Goal: Task Accomplishment & Management: Manage account settings

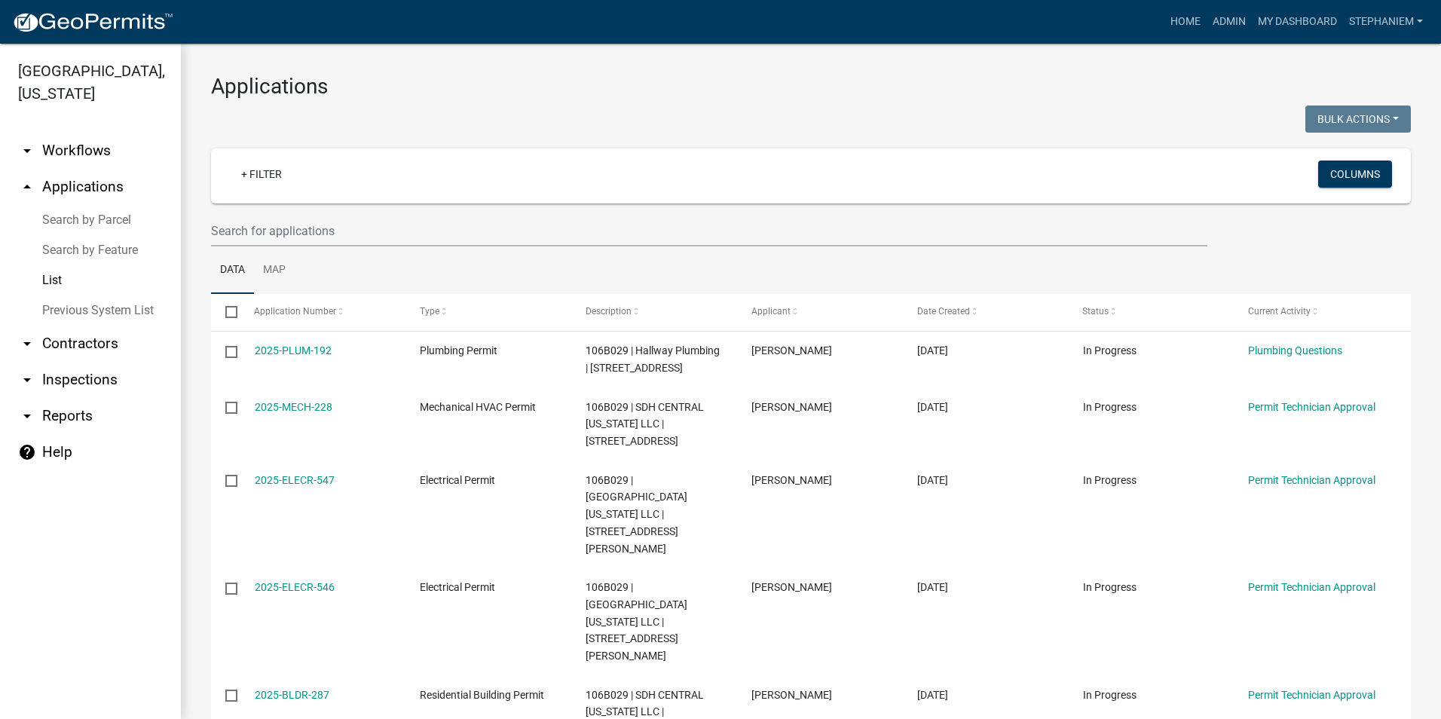
select select "2: 50"
click at [94, 179] on link "arrow_drop_up Applications" at bounding box center [90, 187] width 181 height 36
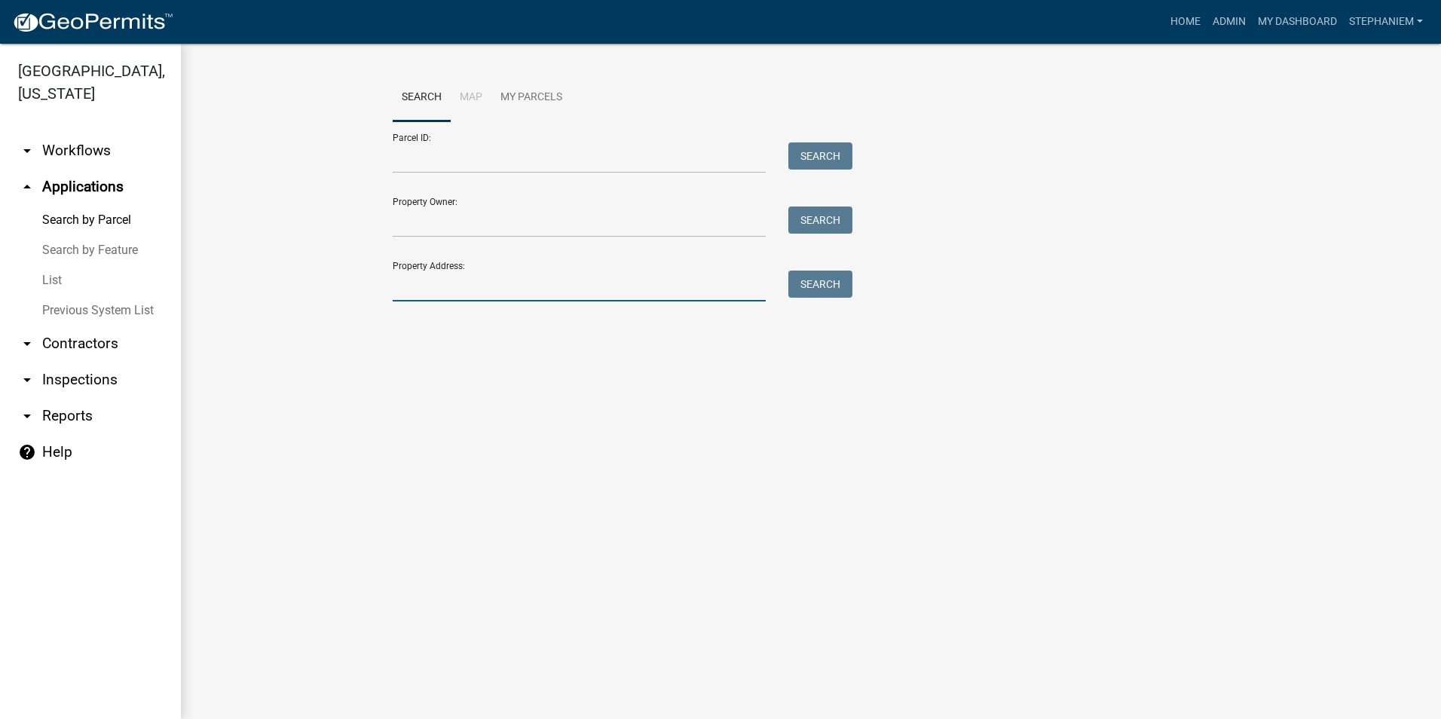
click at [409, 274] on input "Property Address:" at bounding box center [579, 286] width 373 height 31
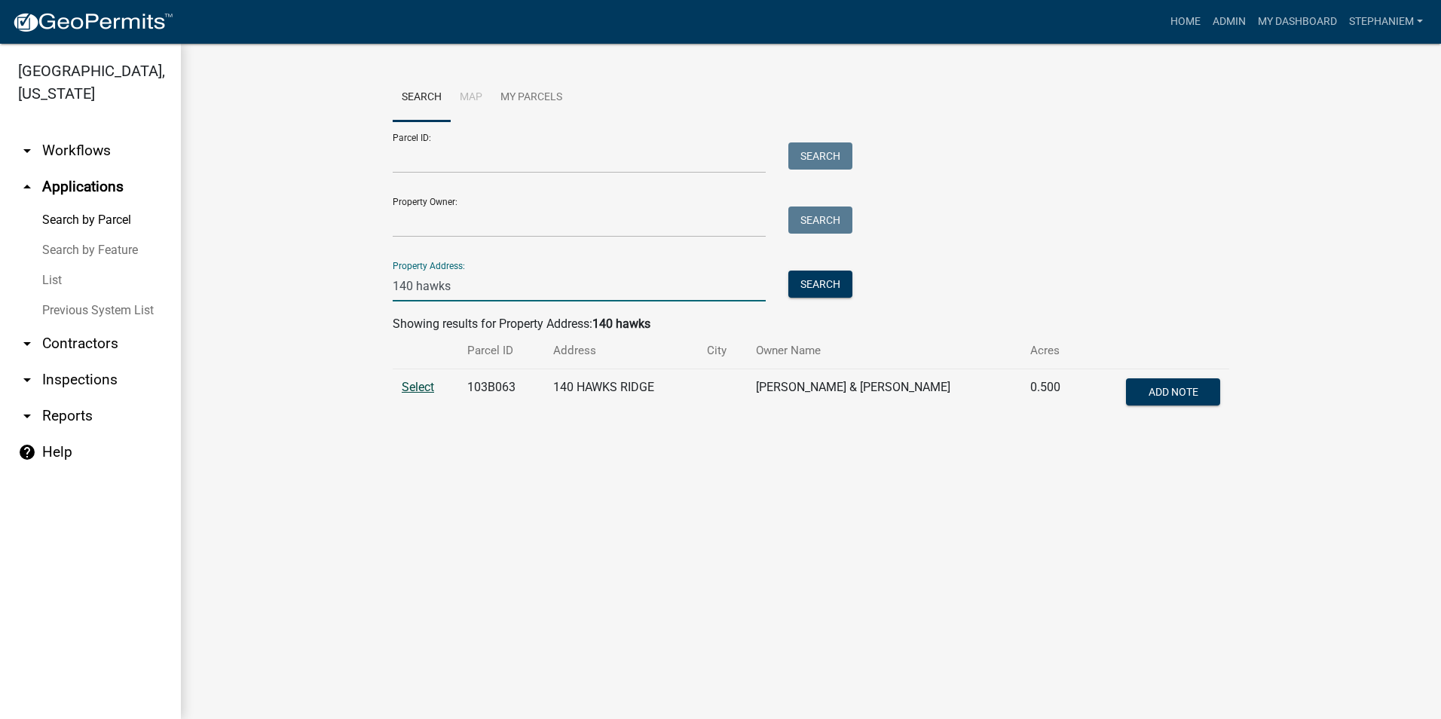
type input "140 hawks"
click at [418, 386] on span "Select" at bounding box center [418, 387] width 32 height 14
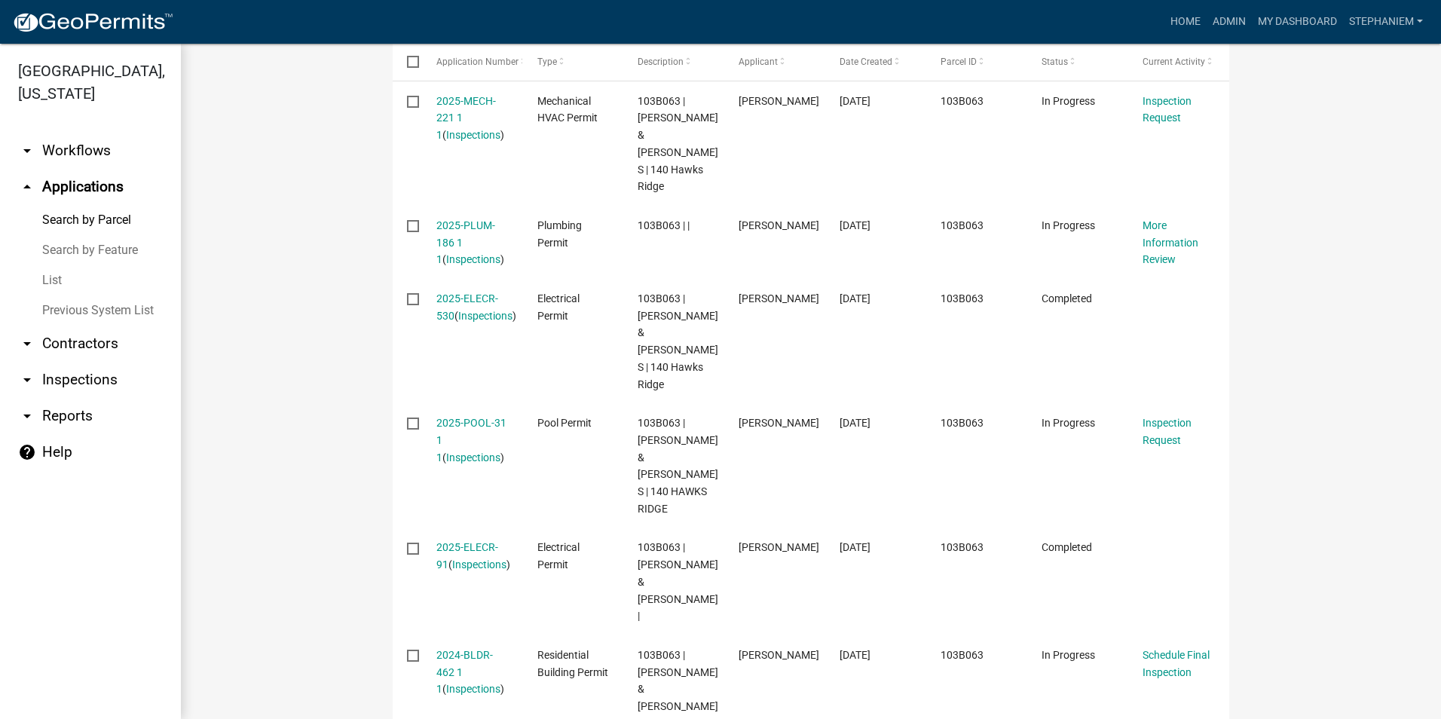
scroll to position [603, 0]
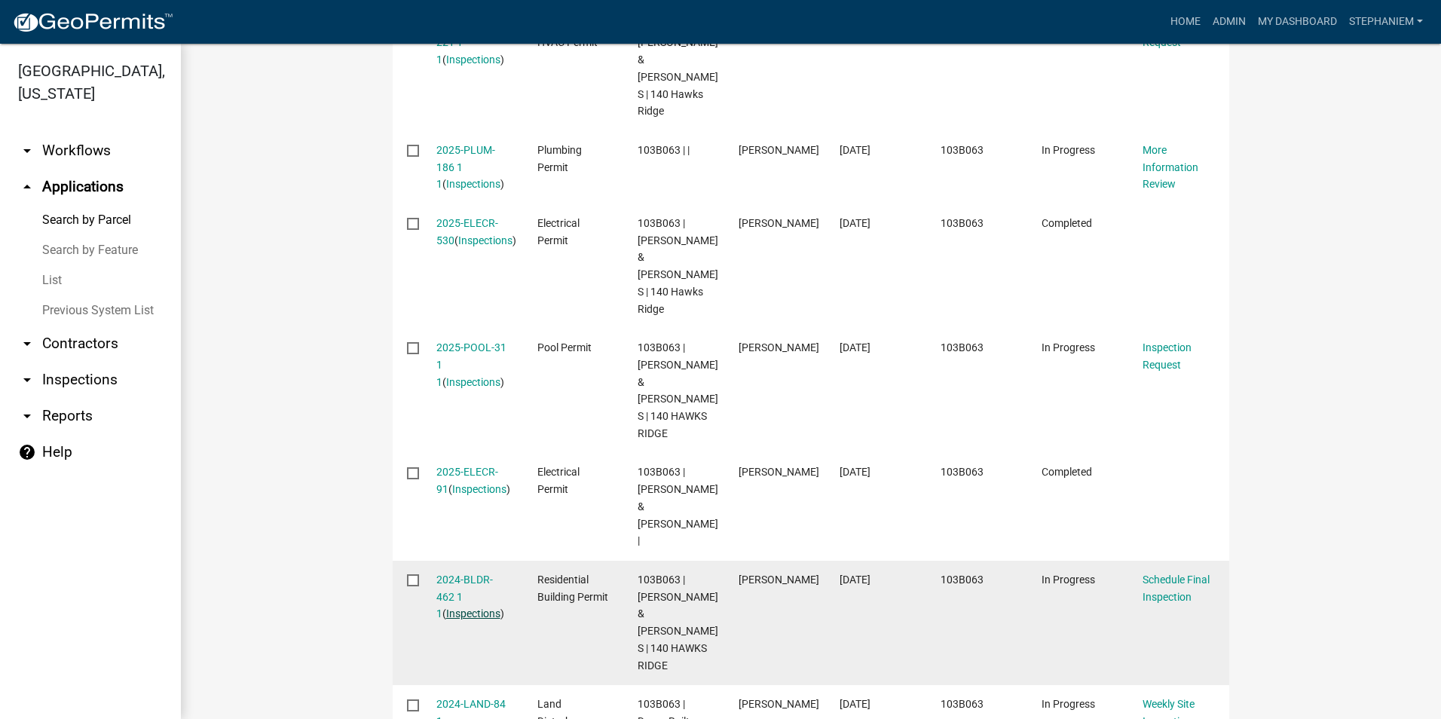
click at [446, 608] on link "Inspections" at bounding box center [473, 614] width 54 height 12
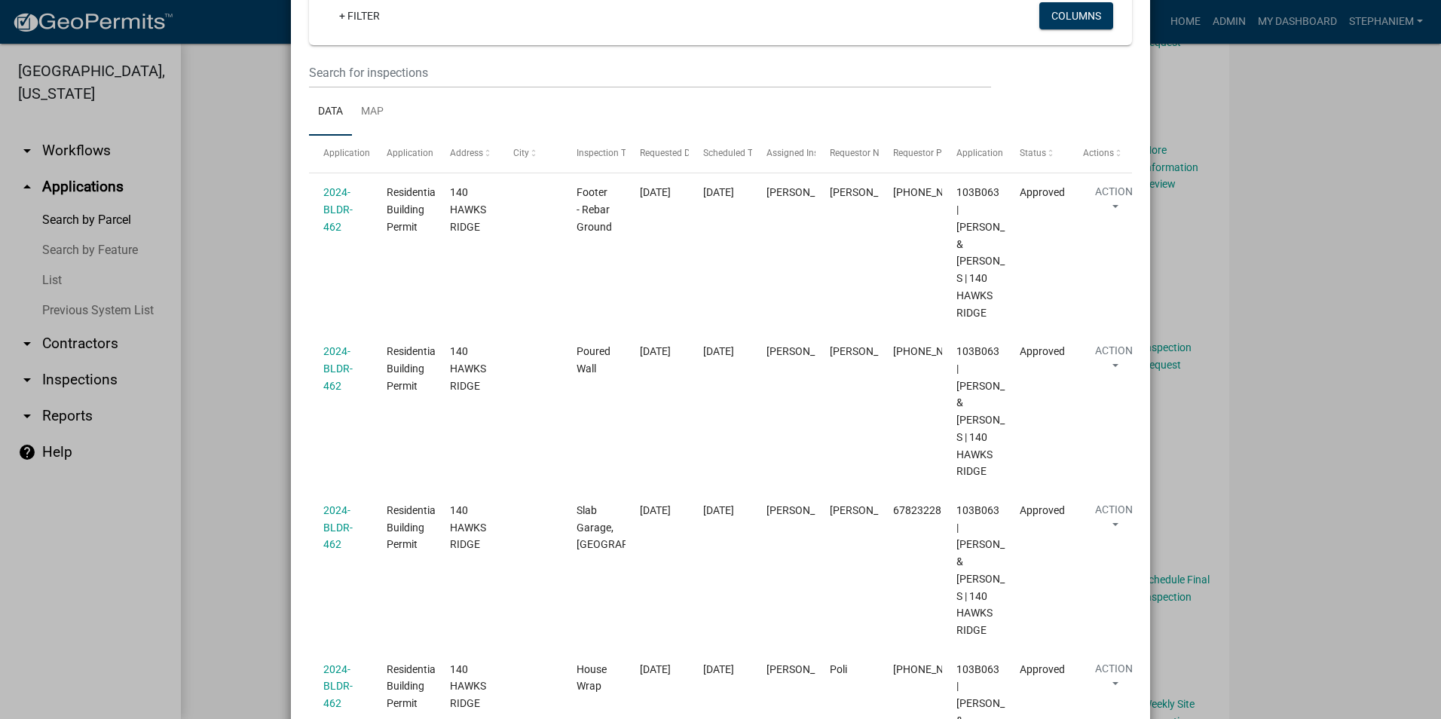
scroll to position [151, 0]
click at [224, 434] on ngb-modal-window "Inspections related to 2024-BLDR-462 × Export Excel Format (.xlsx) CSV Format (…" at bounding box center [720, 359] width 1441 height 719
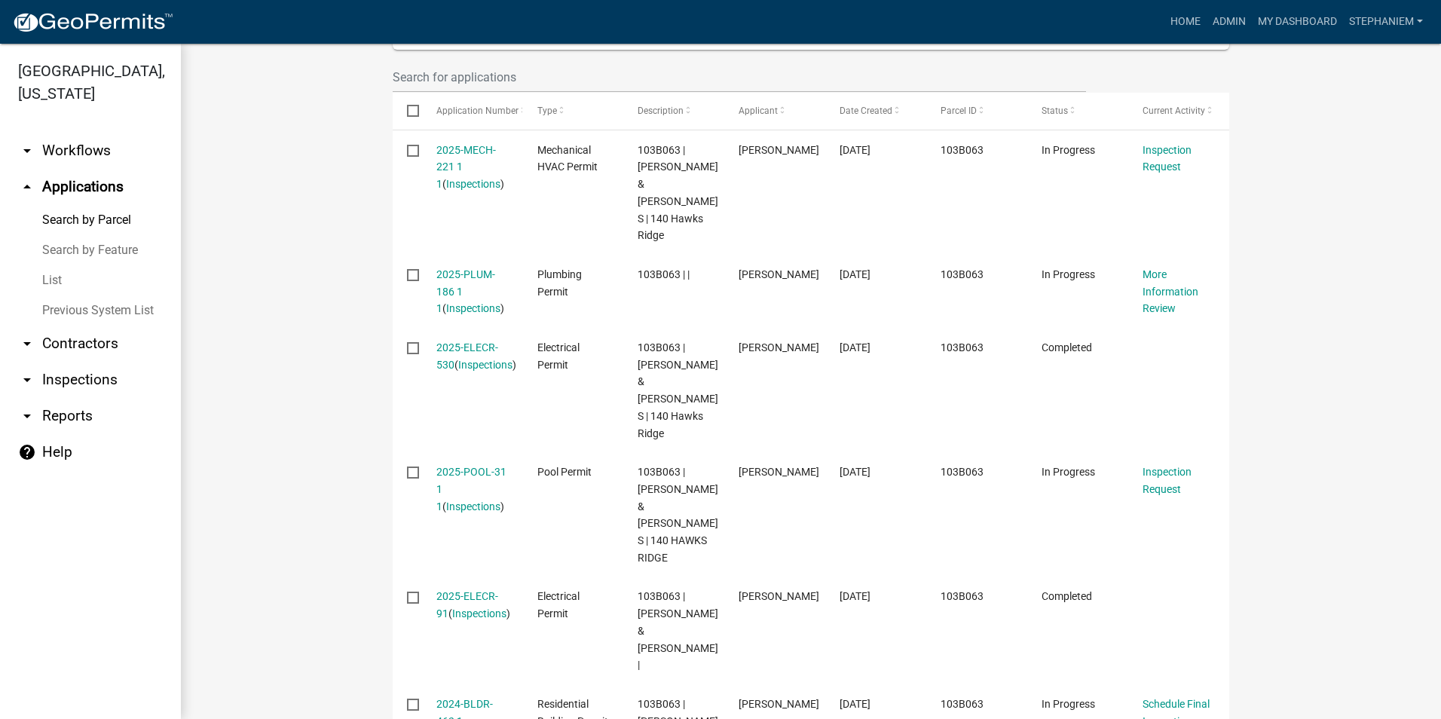
scroll to position [452, 0]
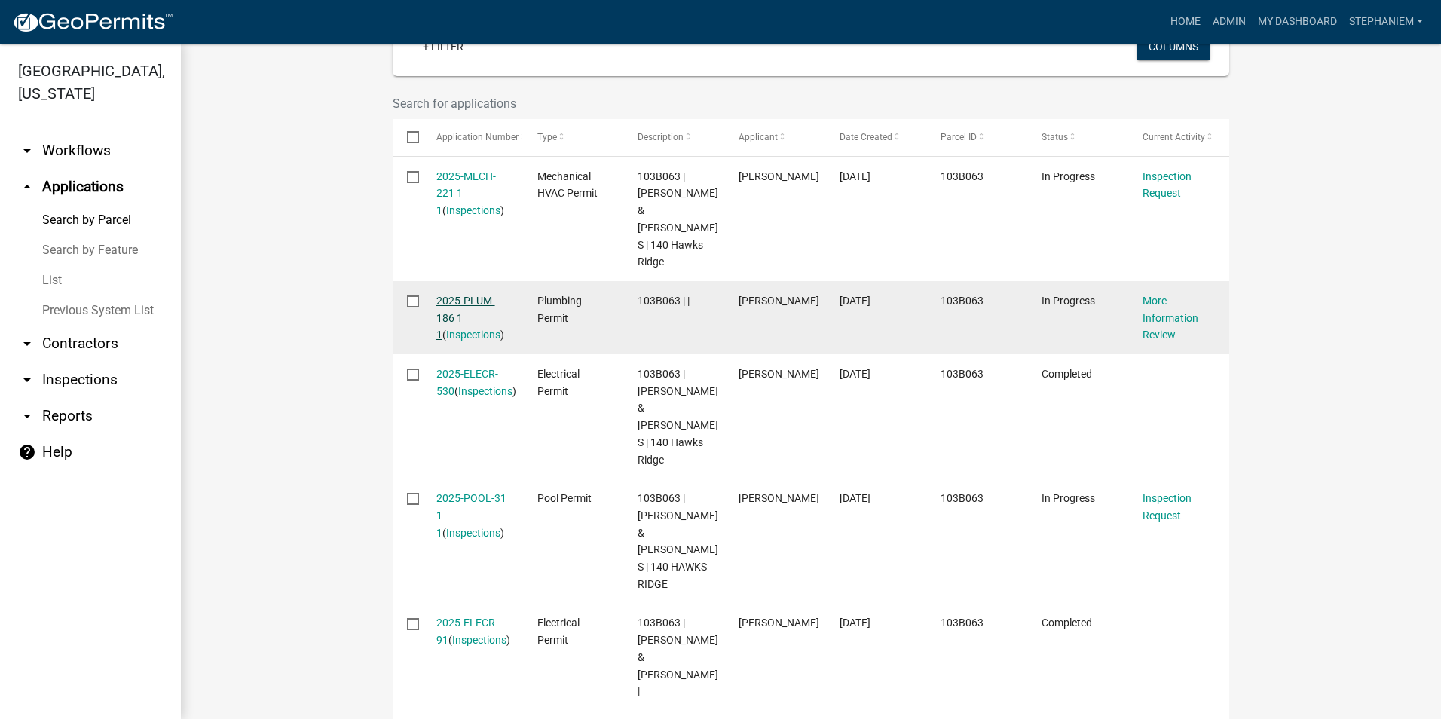
click at [436, 295] on link "2025-PLUM-186 1 1" at bounding box center [465, 318] width 59 height 47
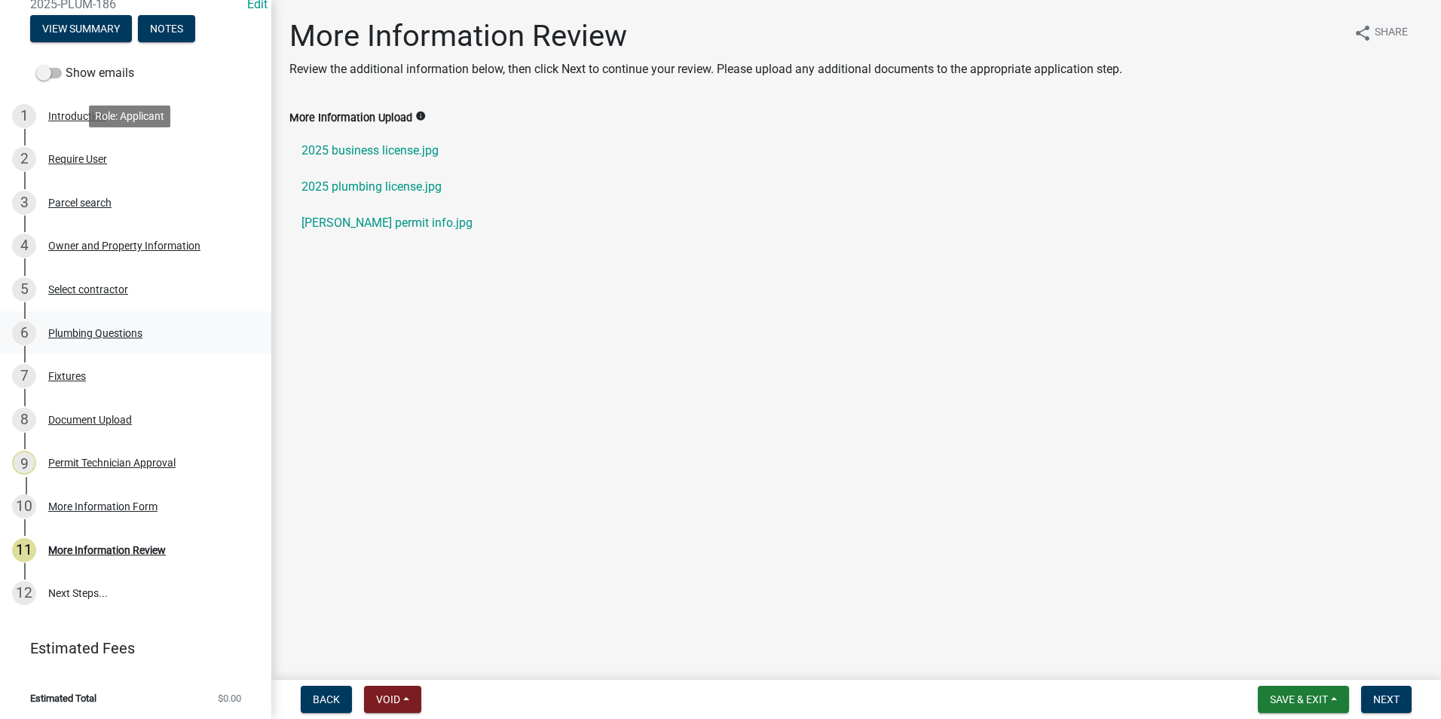
scroll to position [163, 0]
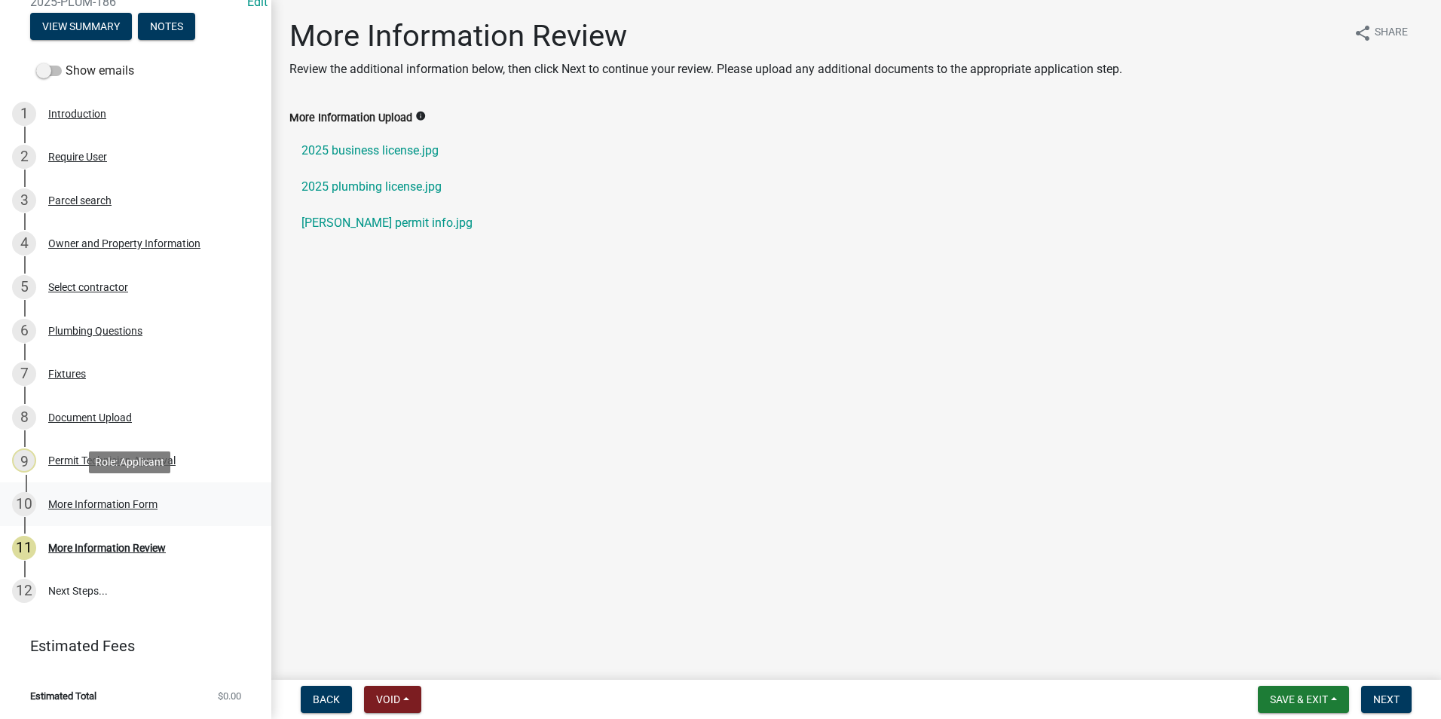
click at [108, 510] on div "More Information Form" at bounding box center [102, 504] width 109 height 11
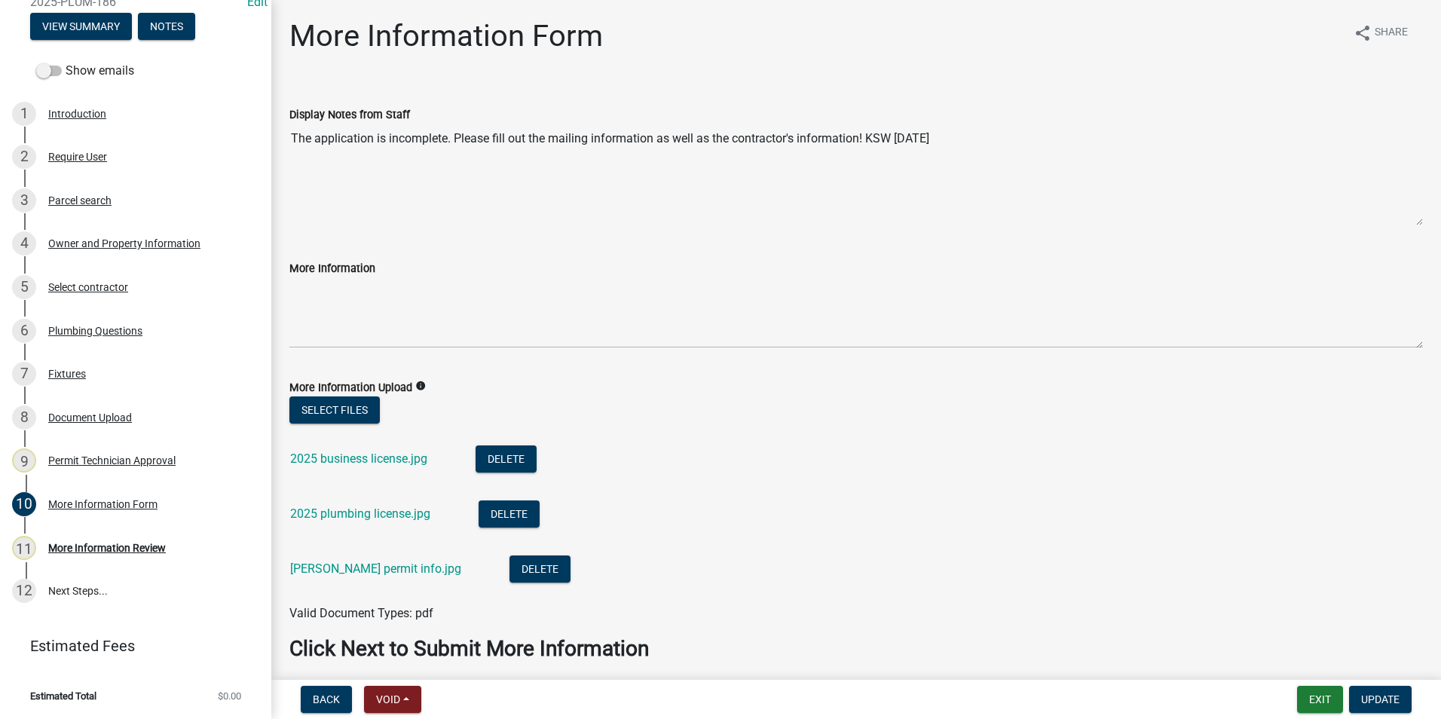
scroll to position [59, 0]
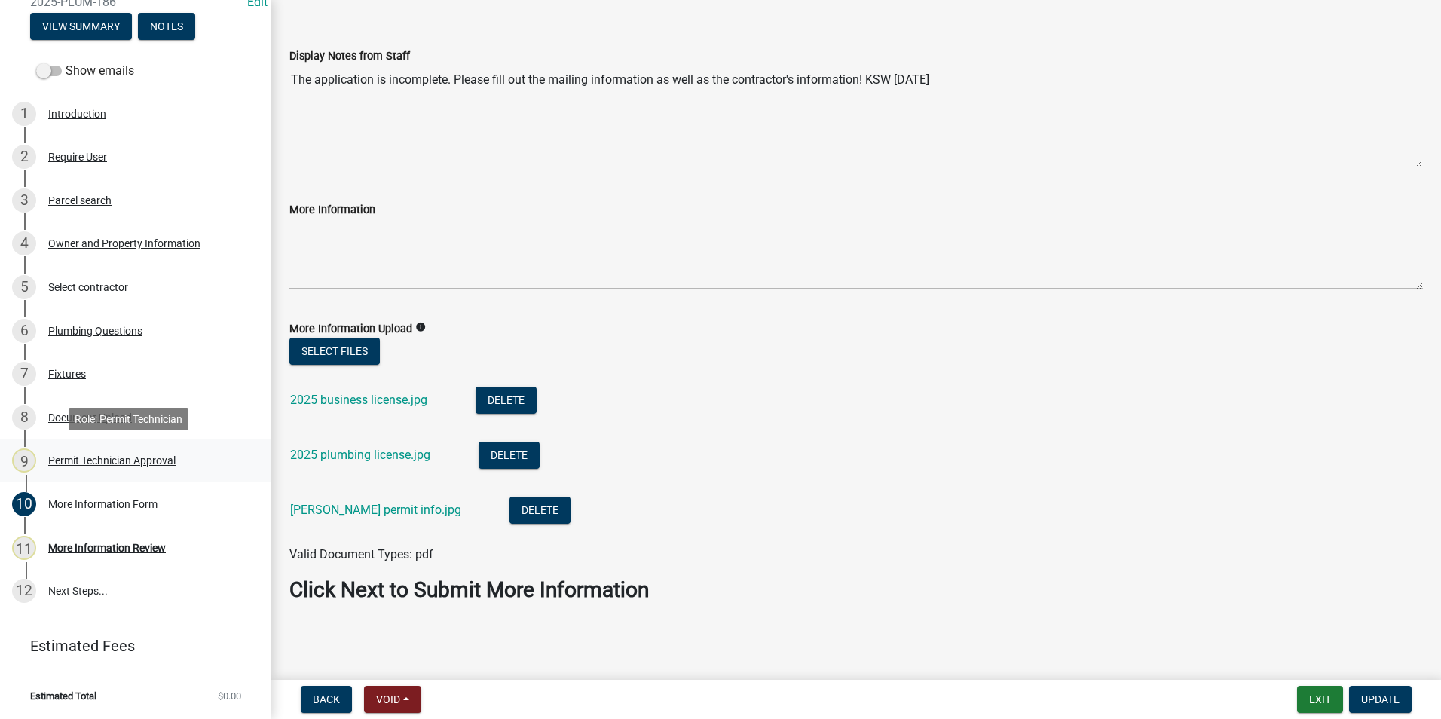
click at [117, 467] on div "9 Permit Technician Approval" at bounding box center [129, 460] width 235 height 24
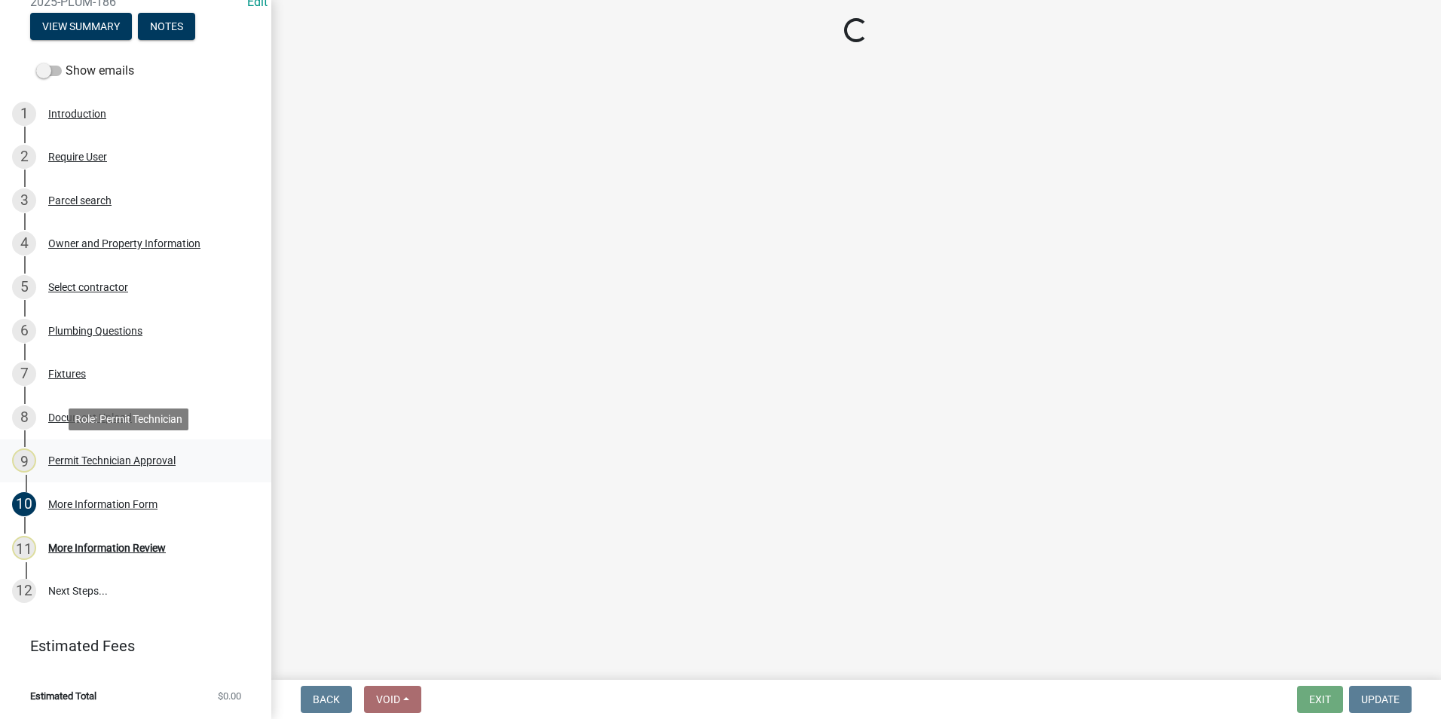
scroll to position [0, 0]
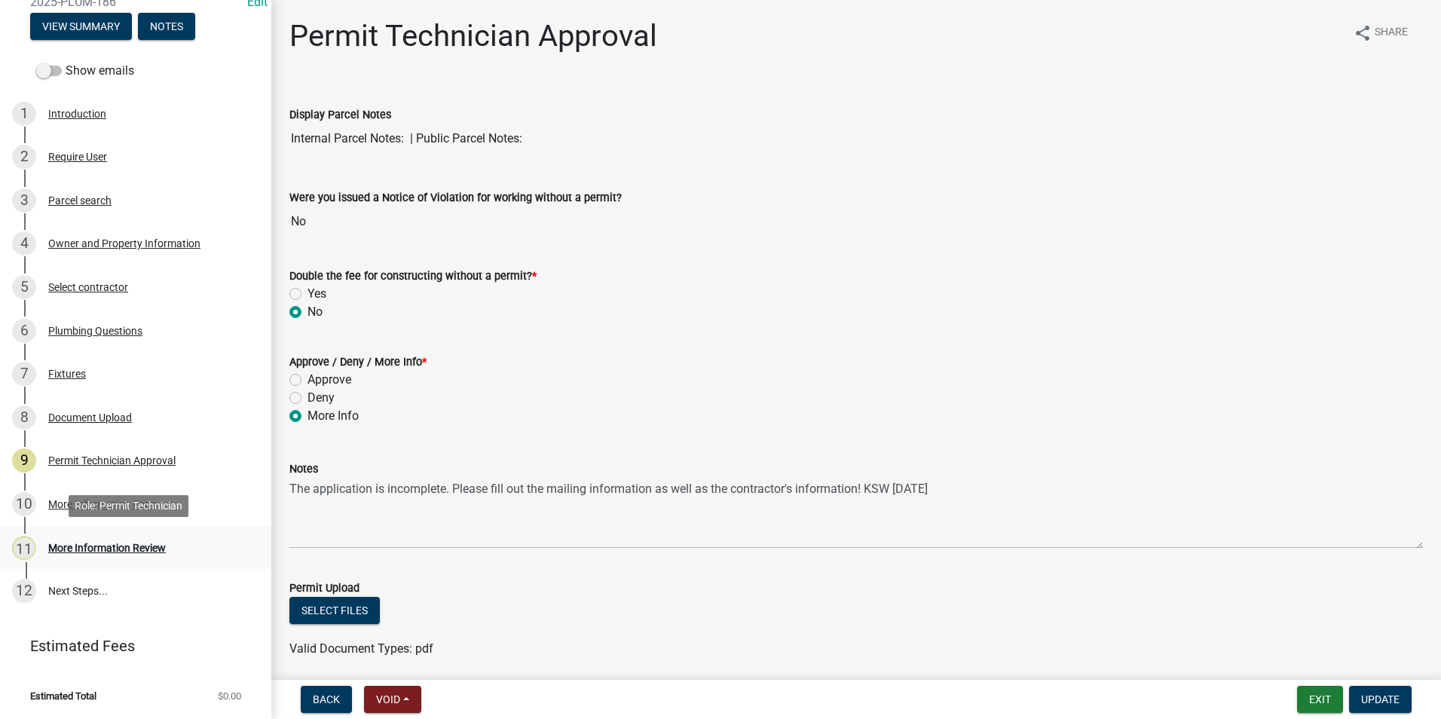
click at [112, 540] on div "11 More Information Review" at bounding box center [129, 548] width 235 height 24
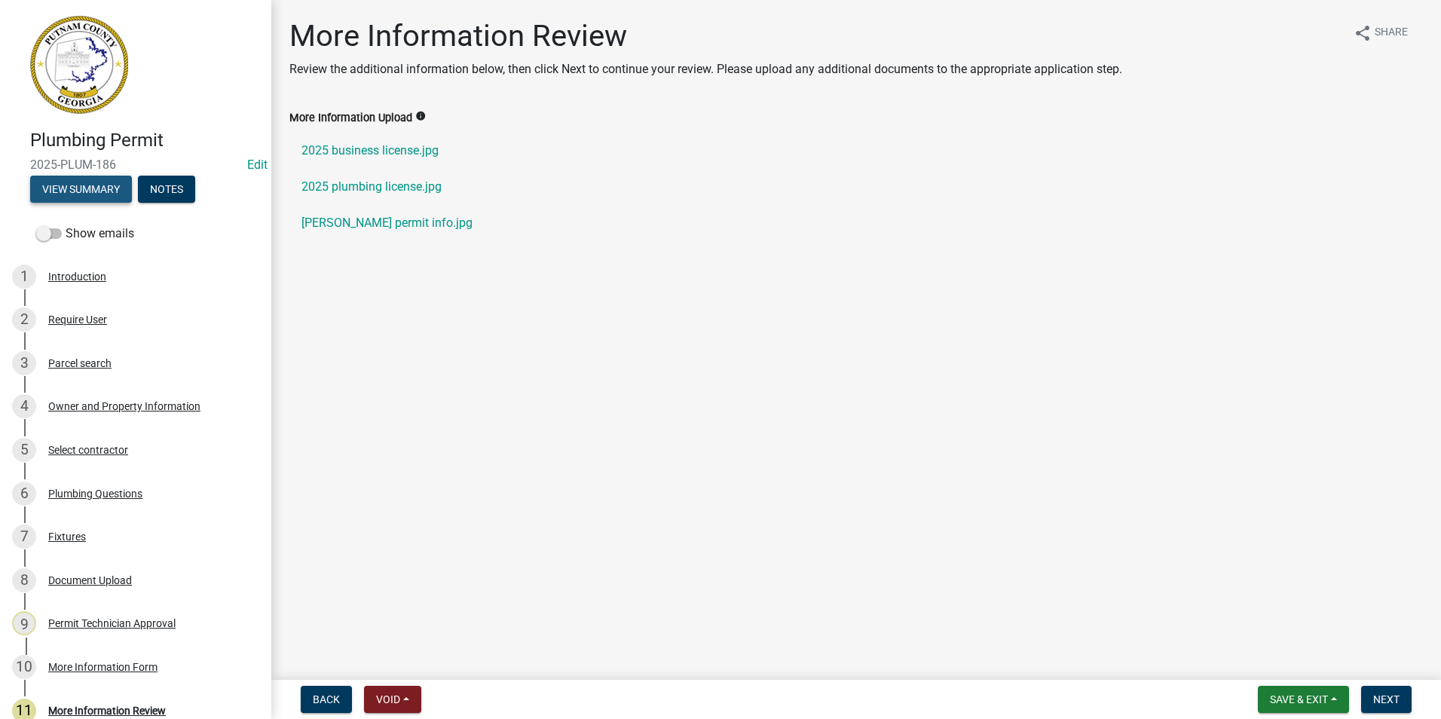
click at [120, 186] on button "View Summary" at bounding box center [81, 189] width 102 height 27
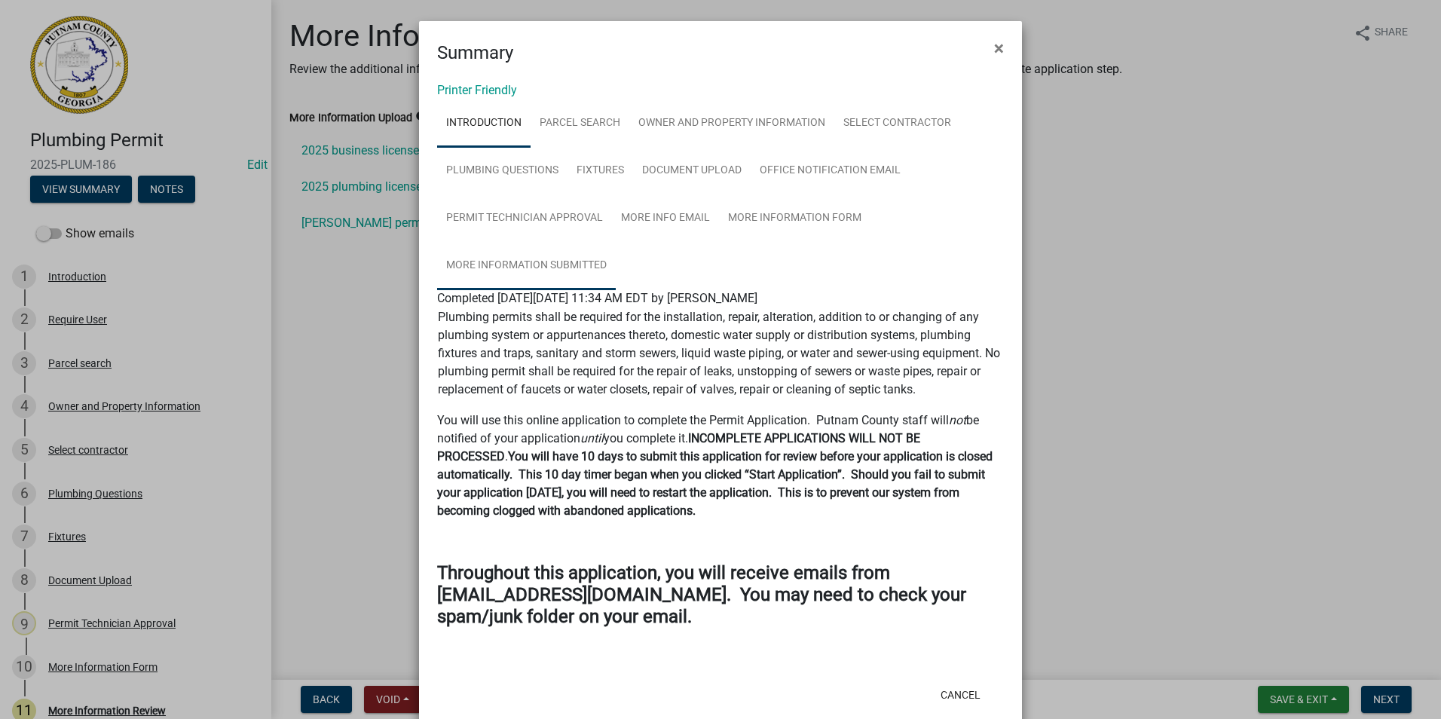
click at [587, 271] on link "More Information Submitted" at bounding box center [526, 266] width 179 height 48
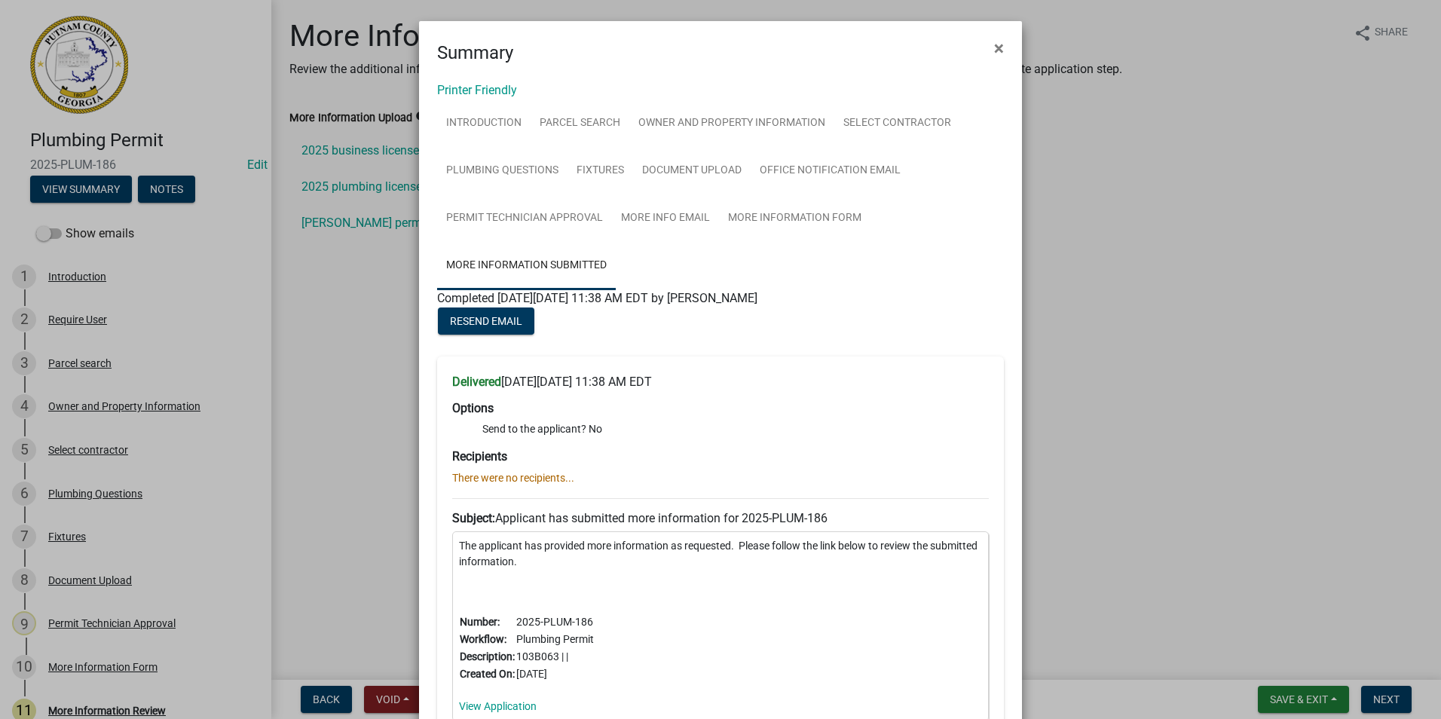
click at [347, 396] on ngb-modal-window "Summary × Printer Friendly Introduction Parcel search Owner and Property Inform…" at bounding box center [720, 359] width 1441 height 719
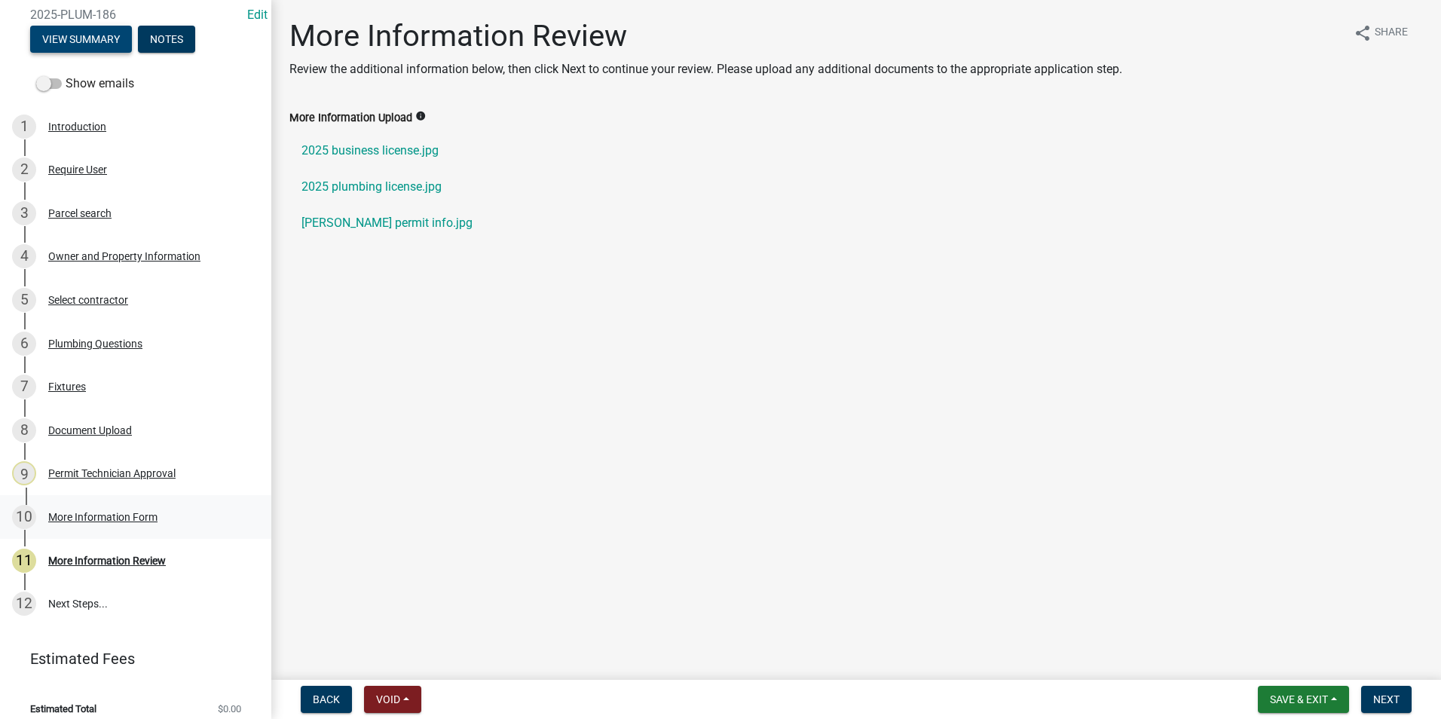
scroll to position [151, 0]
click at [164, 527] on div "10 More Information Form" at bounding box center [129, 516] width 235 height 24
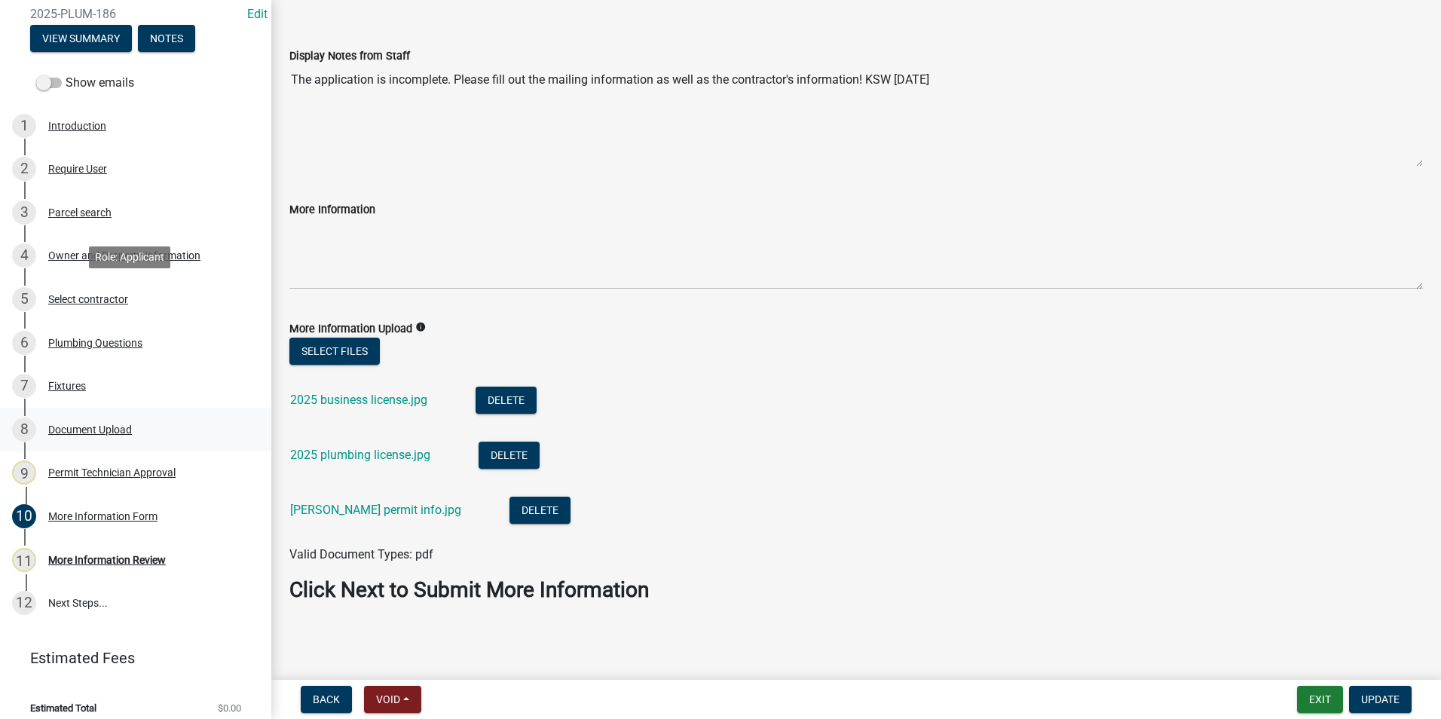
scroll to position [163, 0]
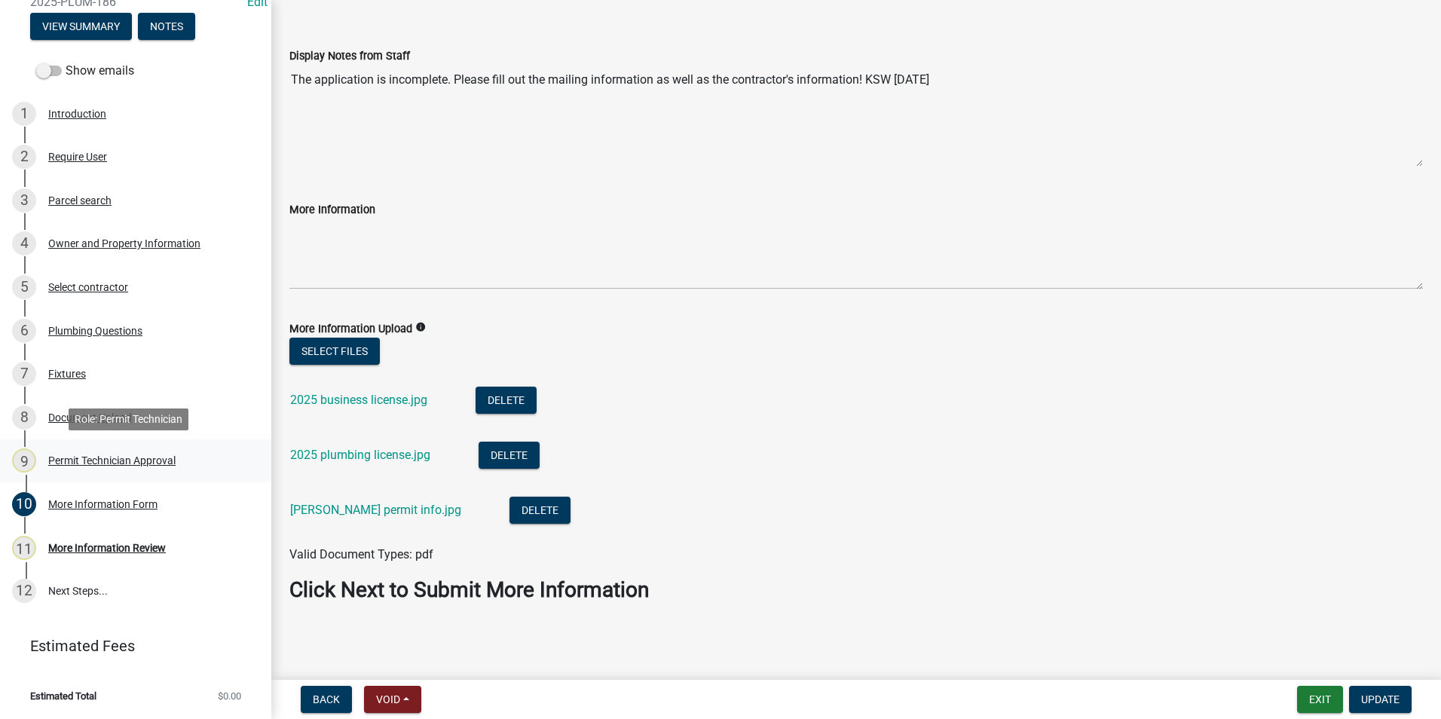
click at [100, 461] on div "Permit Technician Approval" at bounding box center [111, 460] width 127 height 11
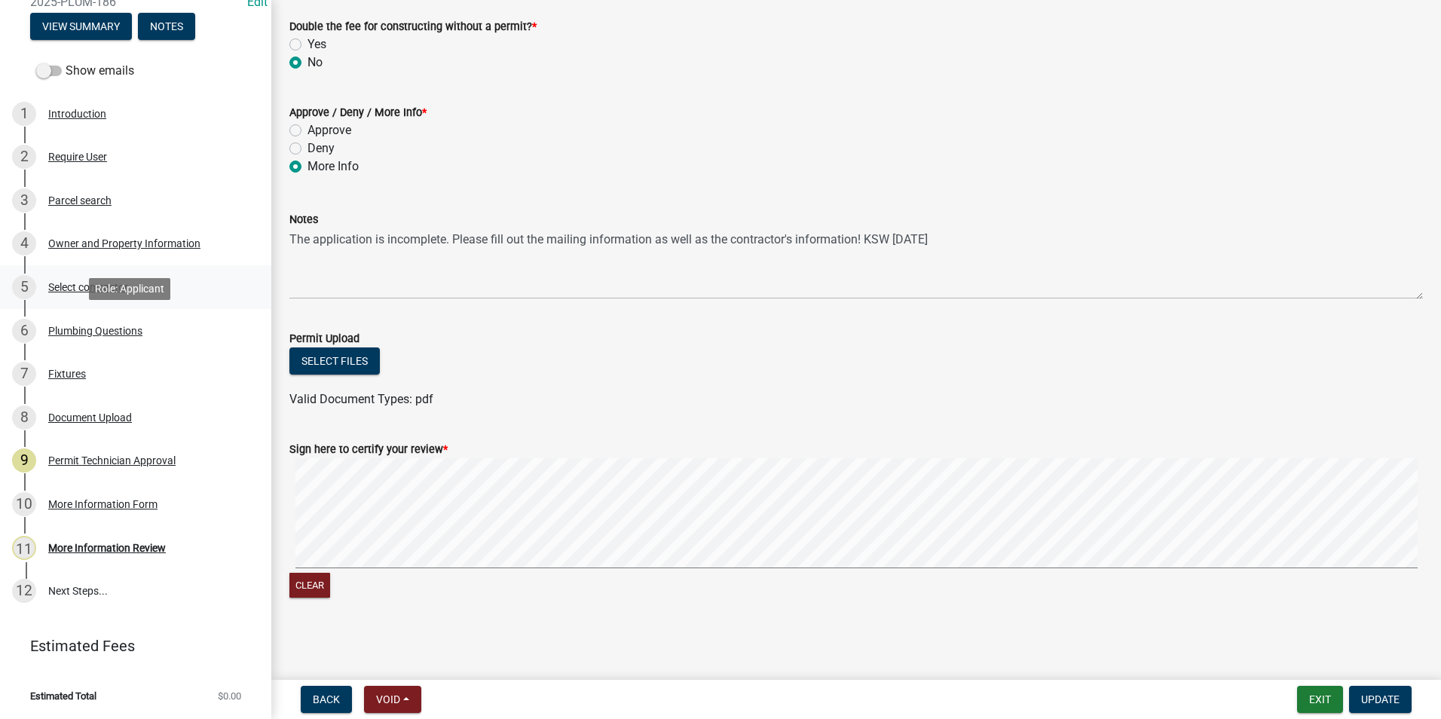
scroll to position [0, 0]
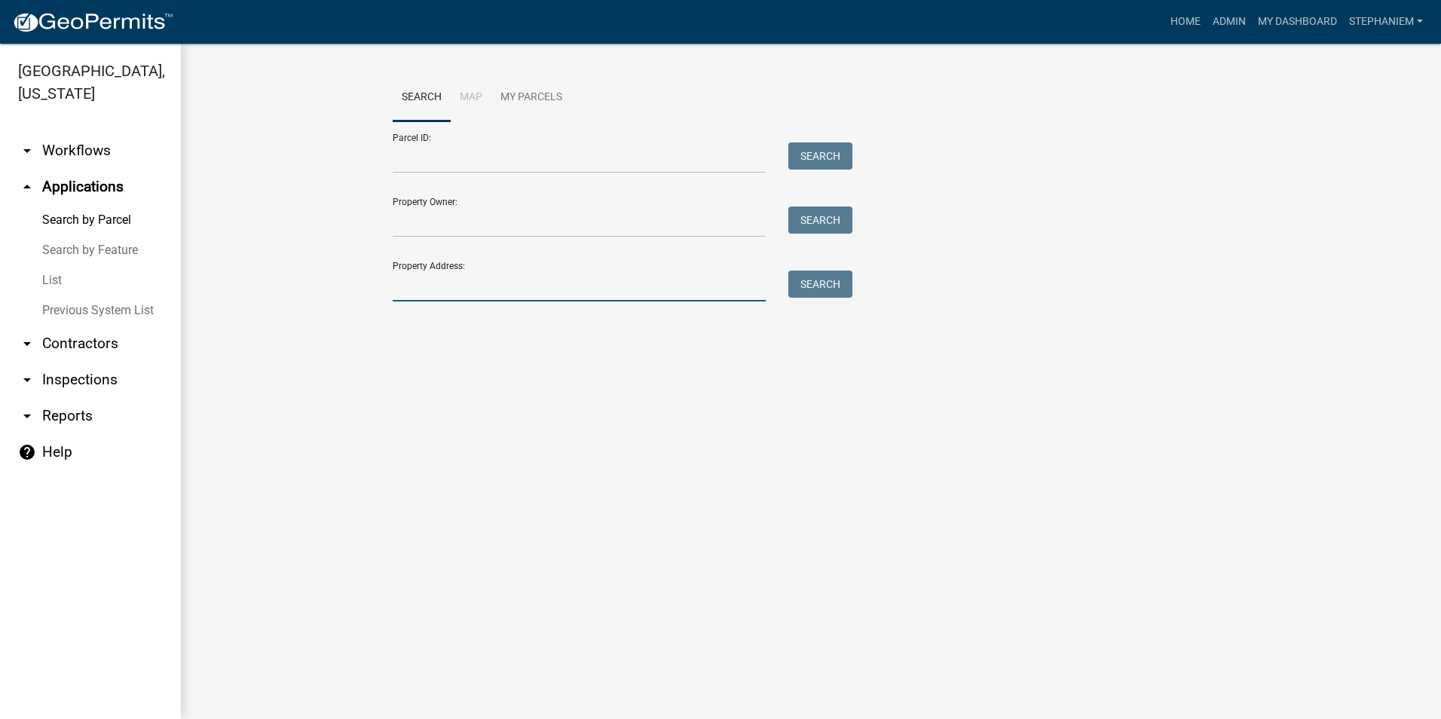
click at [427, 286] on input "Property Address:" at bounding box center [579, 286] width 373 height 31
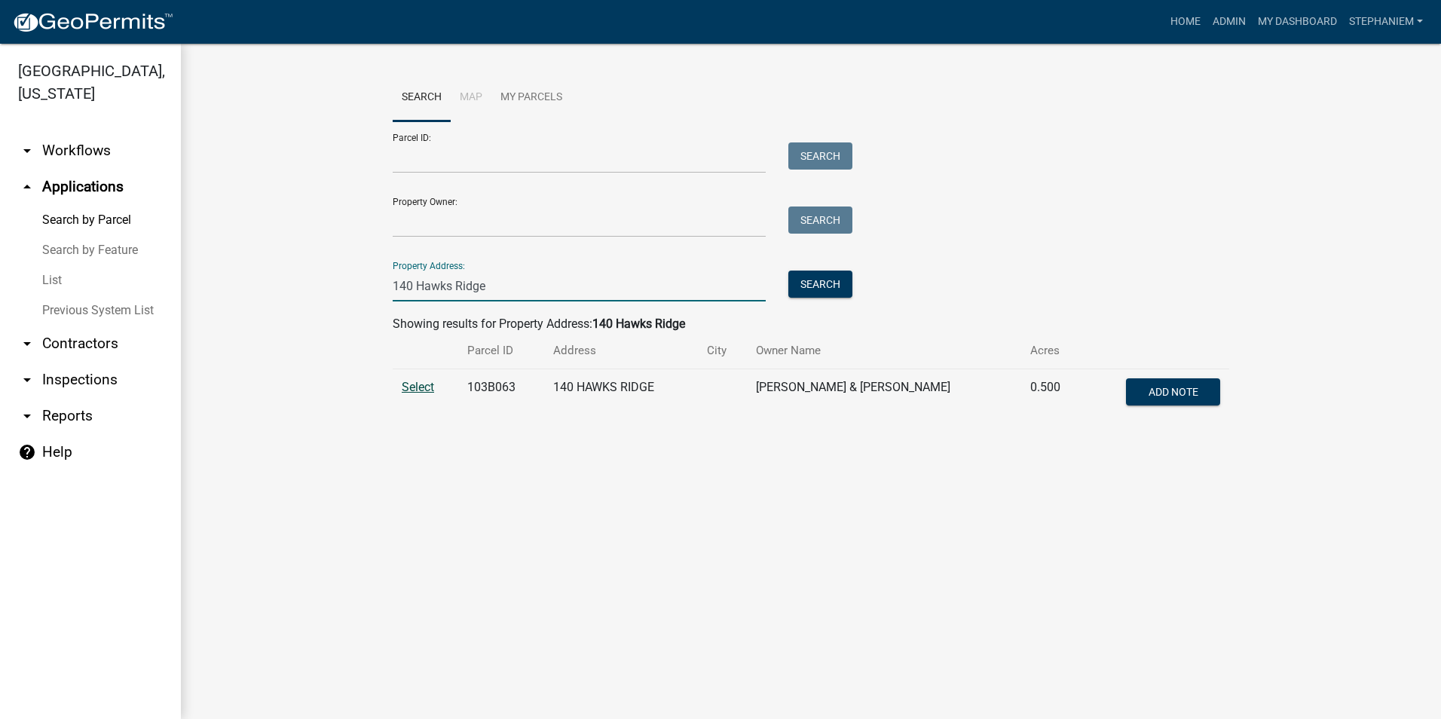
type input "140 Hawks Ridge"
click at [416, 390] on span "Select" at bounding box center [418, 387] width 32 height 14
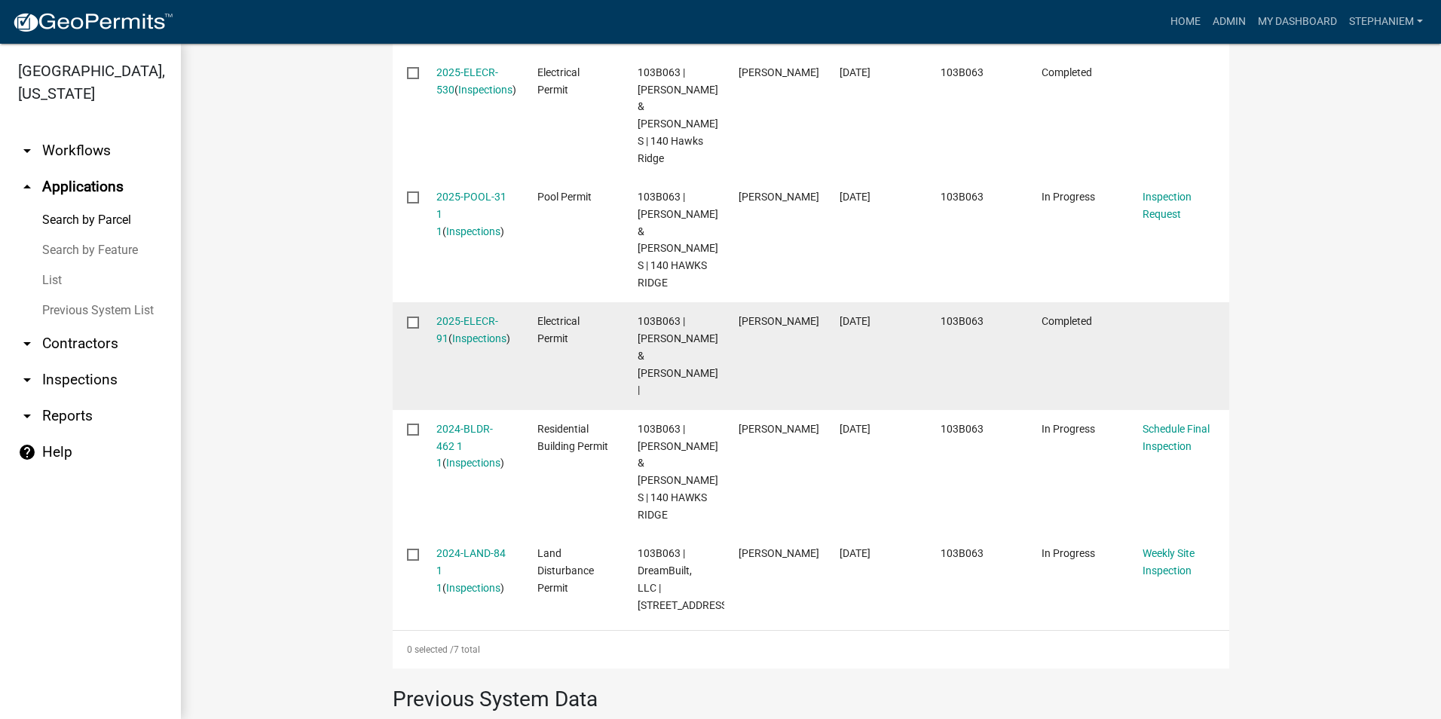
scroll to position [301, 0]
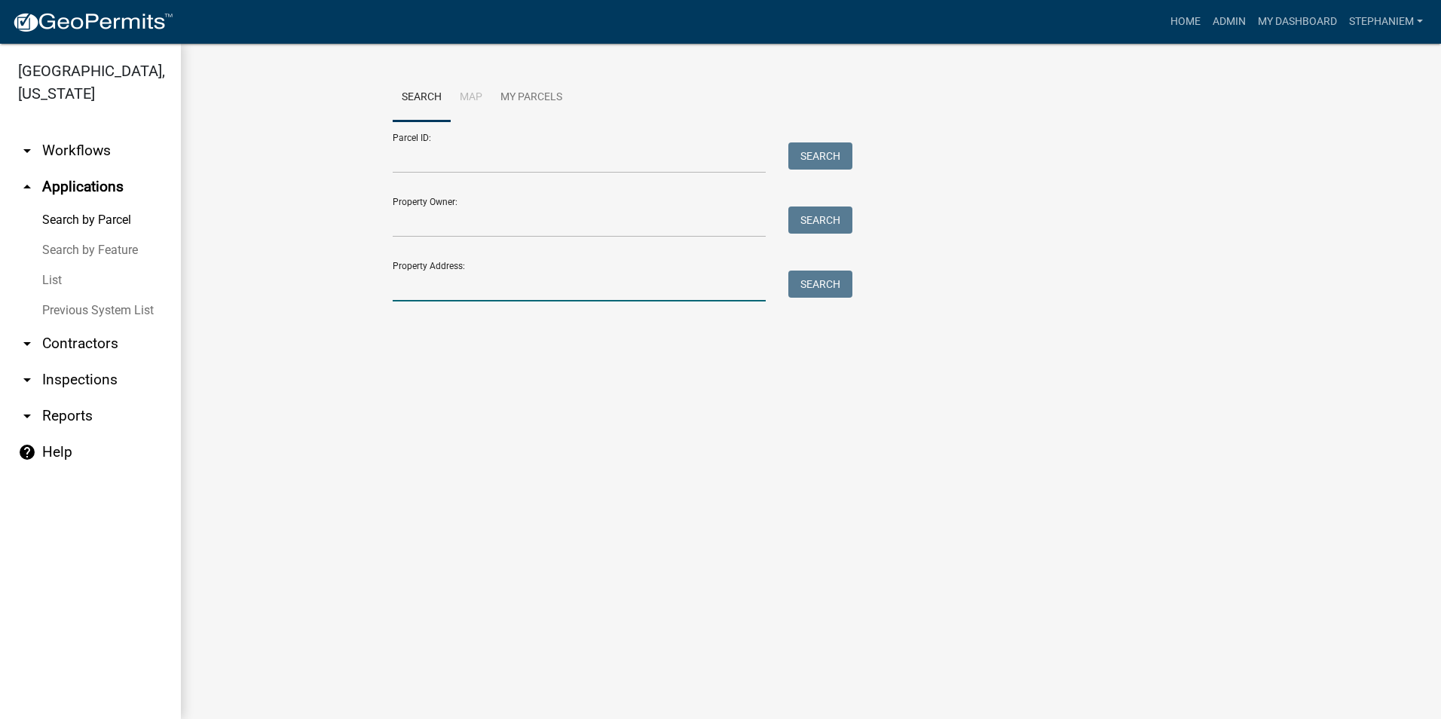
click at [418, 280] on input "Property Address:" at bounding box center [579, 286] width 373 height 31
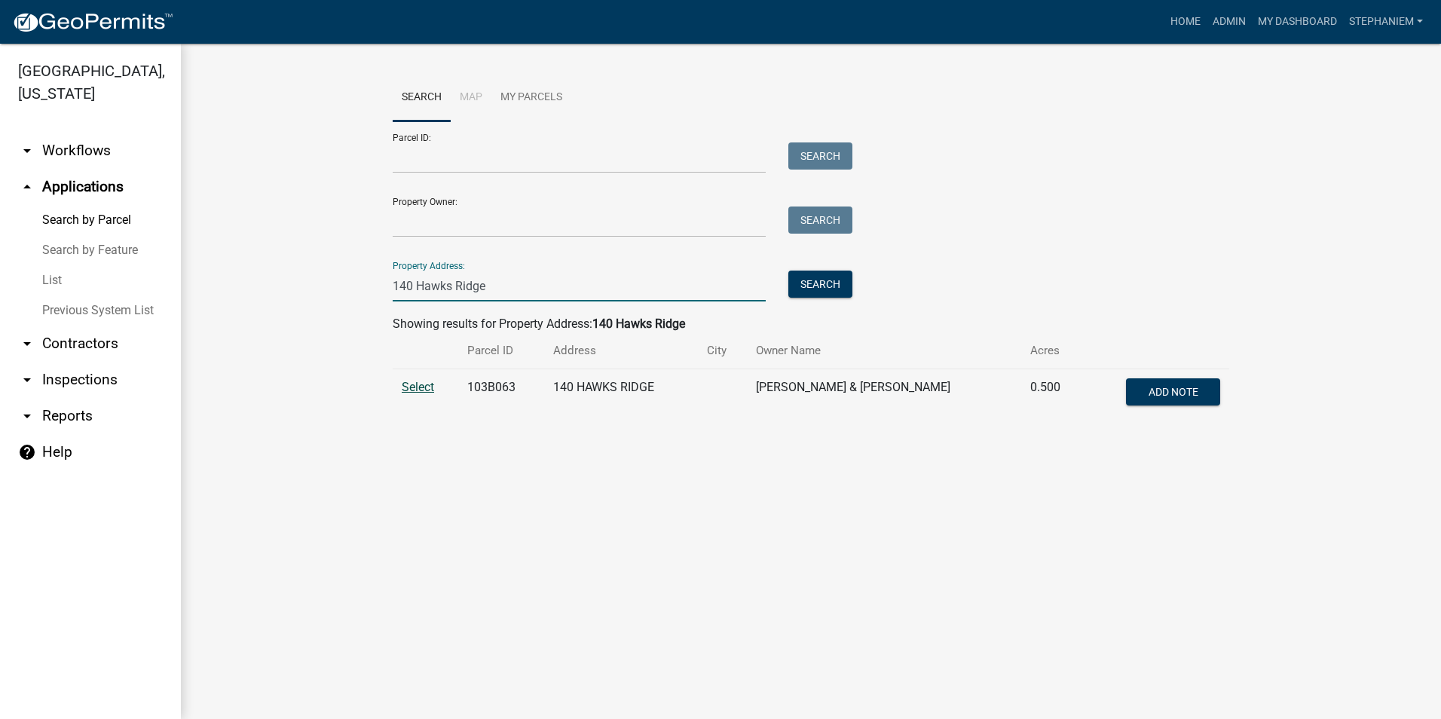
type input "140 Hawks Ridge"
click at [415, 384] on span "Select" at bounding box center [418, 387] width 32 height 14
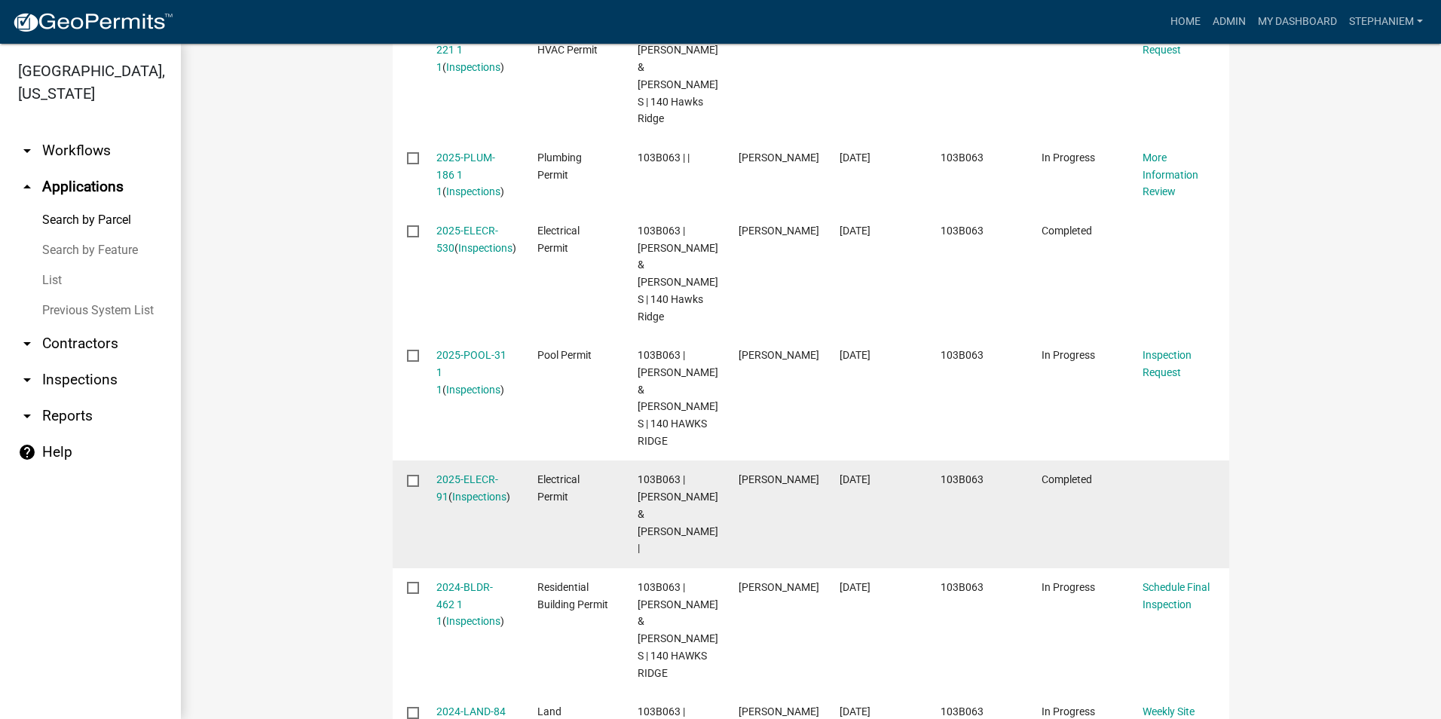
scroll to position [622, 0]
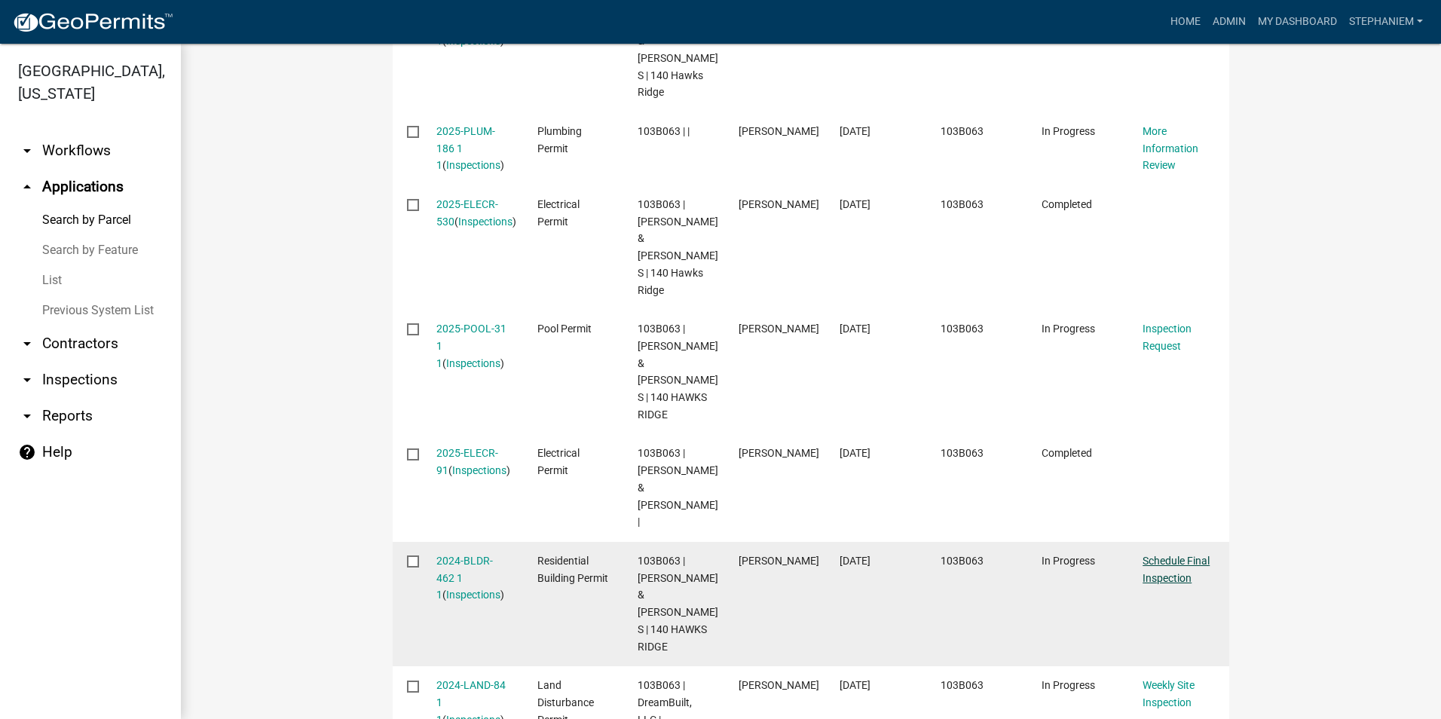
click at [1162, 555] on link "Schedule Final Inspection" at bounding box center [1176, 569] width 67 height 29
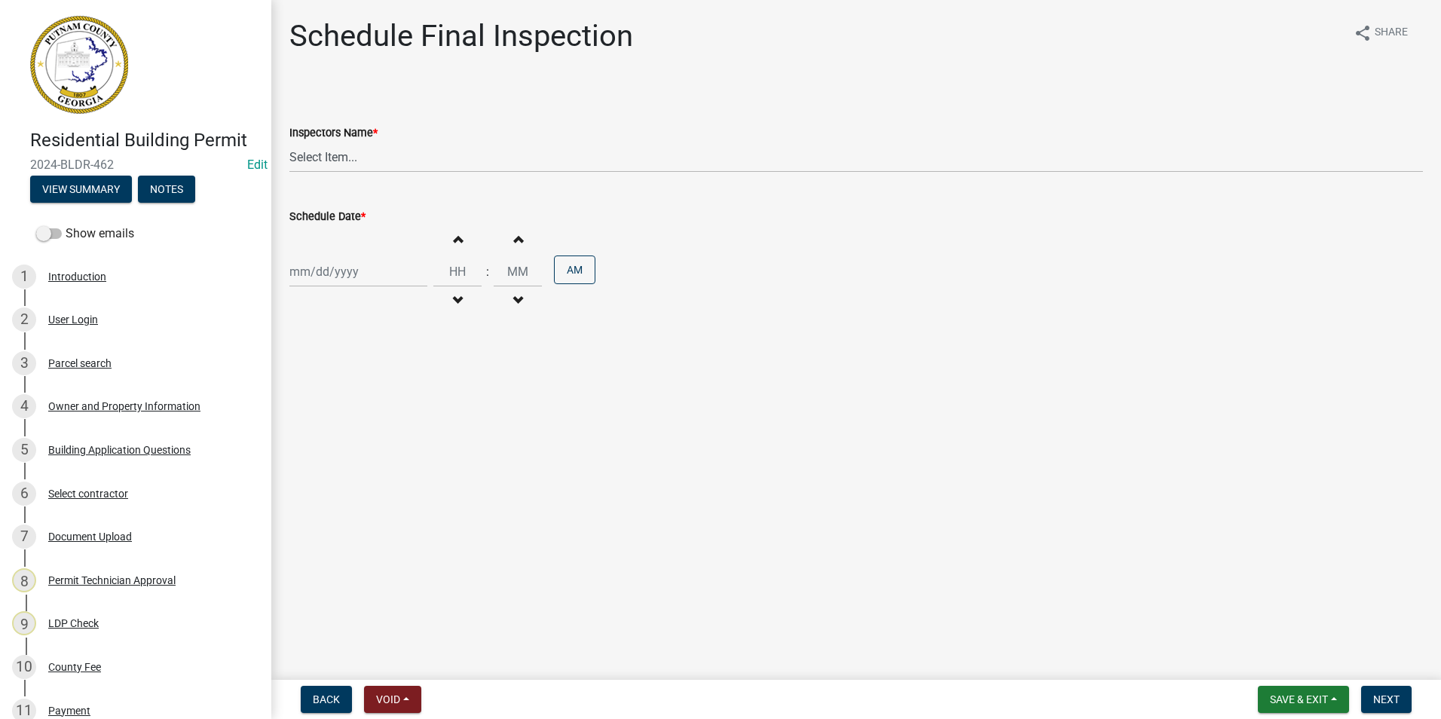
click at [478, 174] on wm-data-entity-input "Inspectors Name * Select Item... mrivera ([PERSON_NAME]) [PERSON_NAME] ([PERSON…" at bounding box center [856, 135] width 1134 height 102
click at [485, 166] on select "Select Item... mrivera ([PERSON_NAME]) [PERSON_NAME] ([PERSON_NAME] ([PERSON_NA…" at bounding box center [856, 157] width 1134 height 31
select select "07642ab0-564c-47bb-824b-0ccf2da83593"
click at [289, 142] on select "Select Item... mrivera ([PERSON_NAME]) [PERSON_NAME] ([PERSON_NAME] ([PERSON_NA…" at bounding box center [856, 157] width 1134 height 31
select select "9"
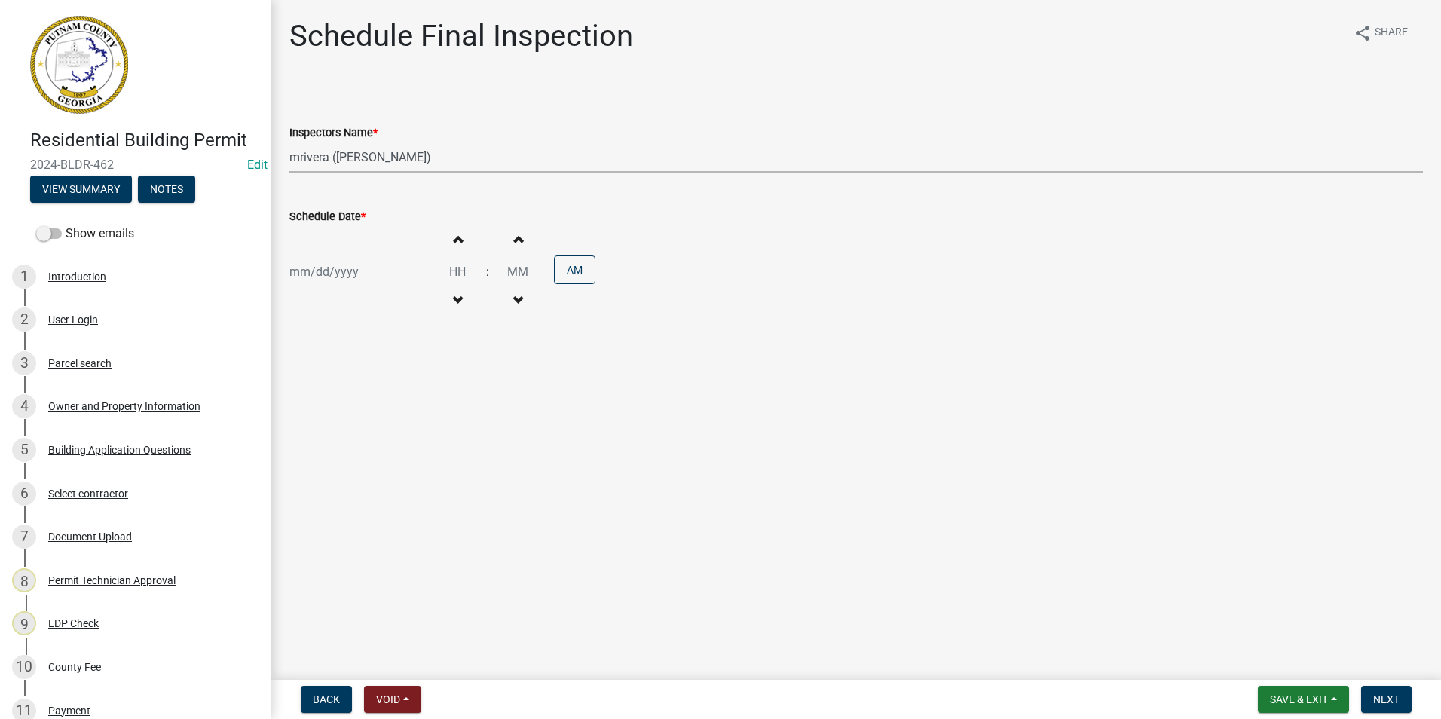
select select "2025"
click at [354, 273] on div "[PERSON_NAME] Feb Mar Apr [PERSON_NAME][DATE] Oct Nov [DATE] 1526 1527 1528 152…" at bounding box center [358, 271] width 138 height 31
click at [360, 425] on div "24" at bounding box center [353, 424] width 24 height 24
type input "[DATE]"
click at [1388, 694] on span "Next" at bounding box center [1386, 699] width 26 height 12
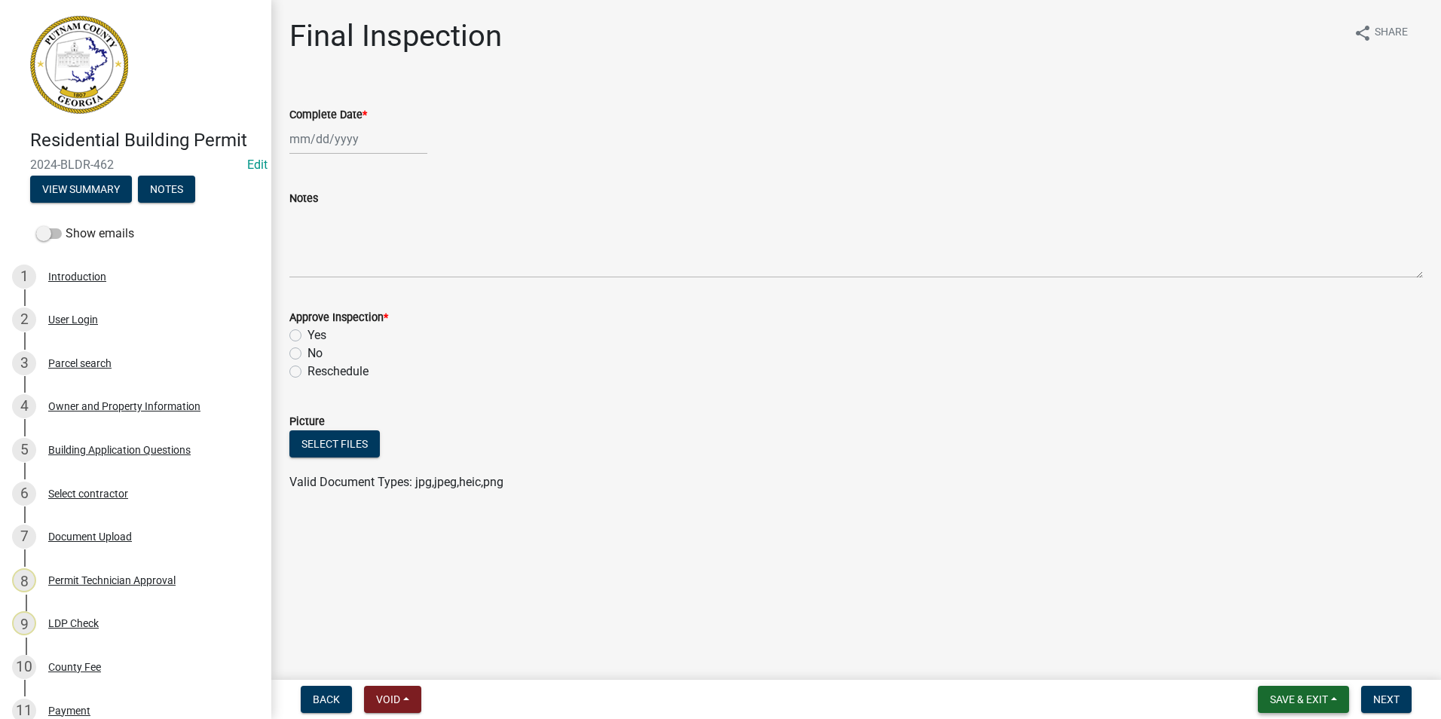
click at [1287, 699] on span "Save & Exit" at bounding box center [1299, 699] width 58 height 12
click at [1273, 660] on button "Save & Exit" at bounding box center [1289, 660] width 121 height 36
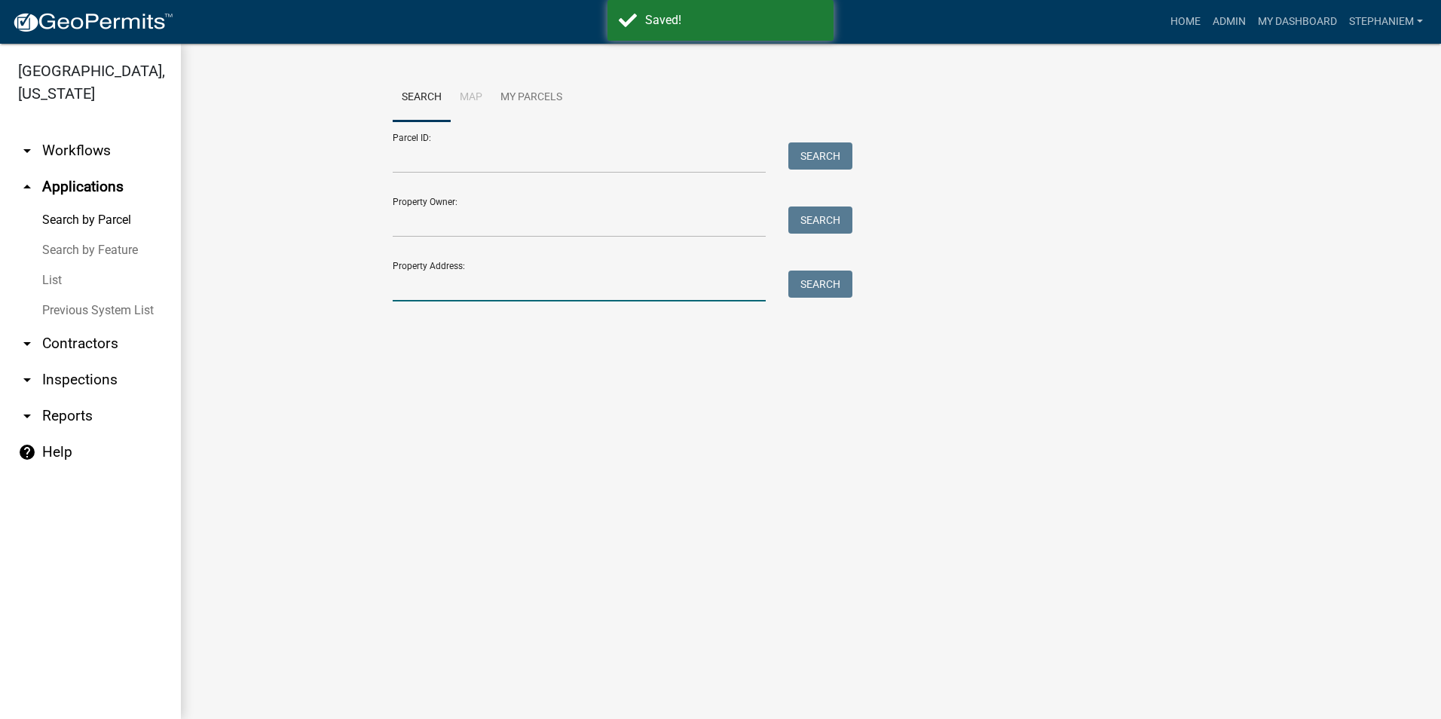
click at [452, 290] on input "Property Address:" at bounding box center [579, 286] width 373 height 31
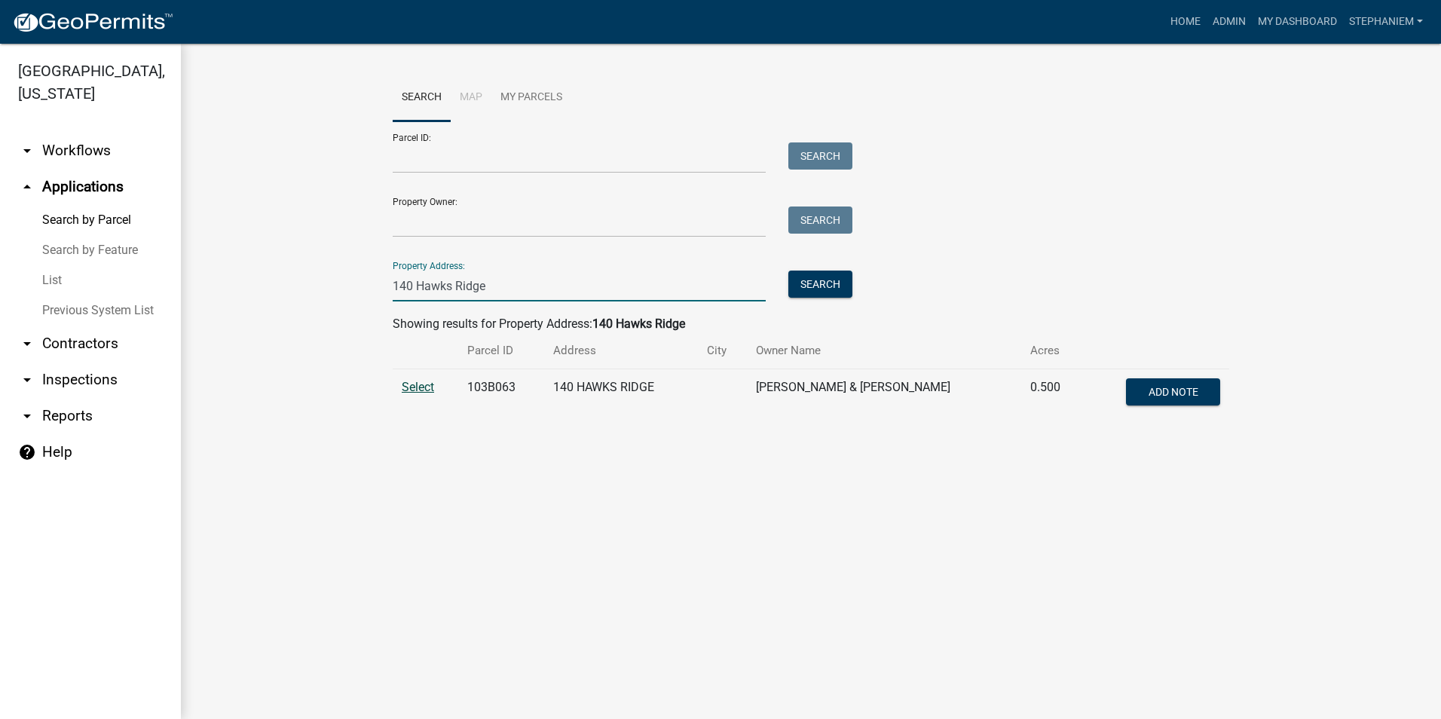
type input "140 Hawks Ridge"
click at [414, 386] on span "Select" at bounding box center [418, 387] width 32 height 14
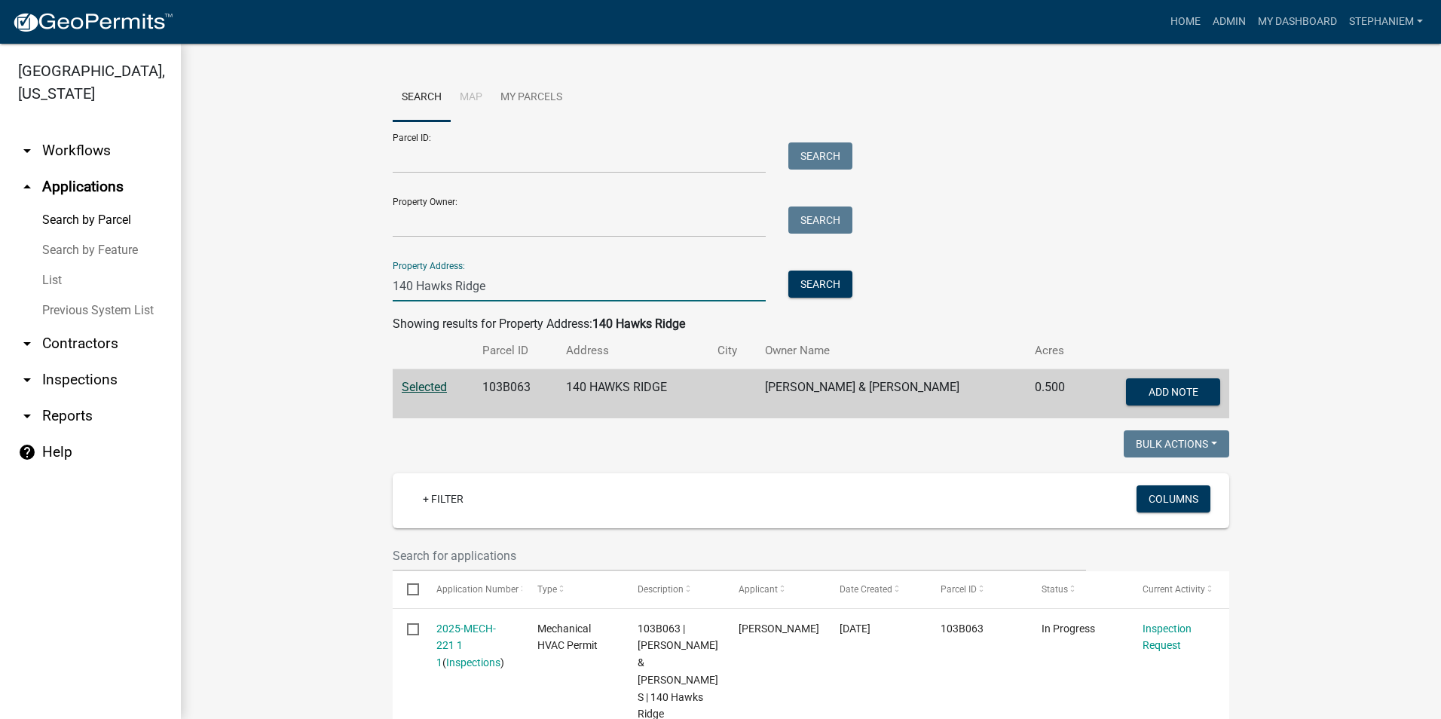
drag, startPoint x: 494, startPoint y: 284, endPoint x: 358, endPoint y: 285, distance: 135.7
click at [63, 372] on link "arrow_drop_down Inspections" at bounding box center [90, 380] width 181 height 36
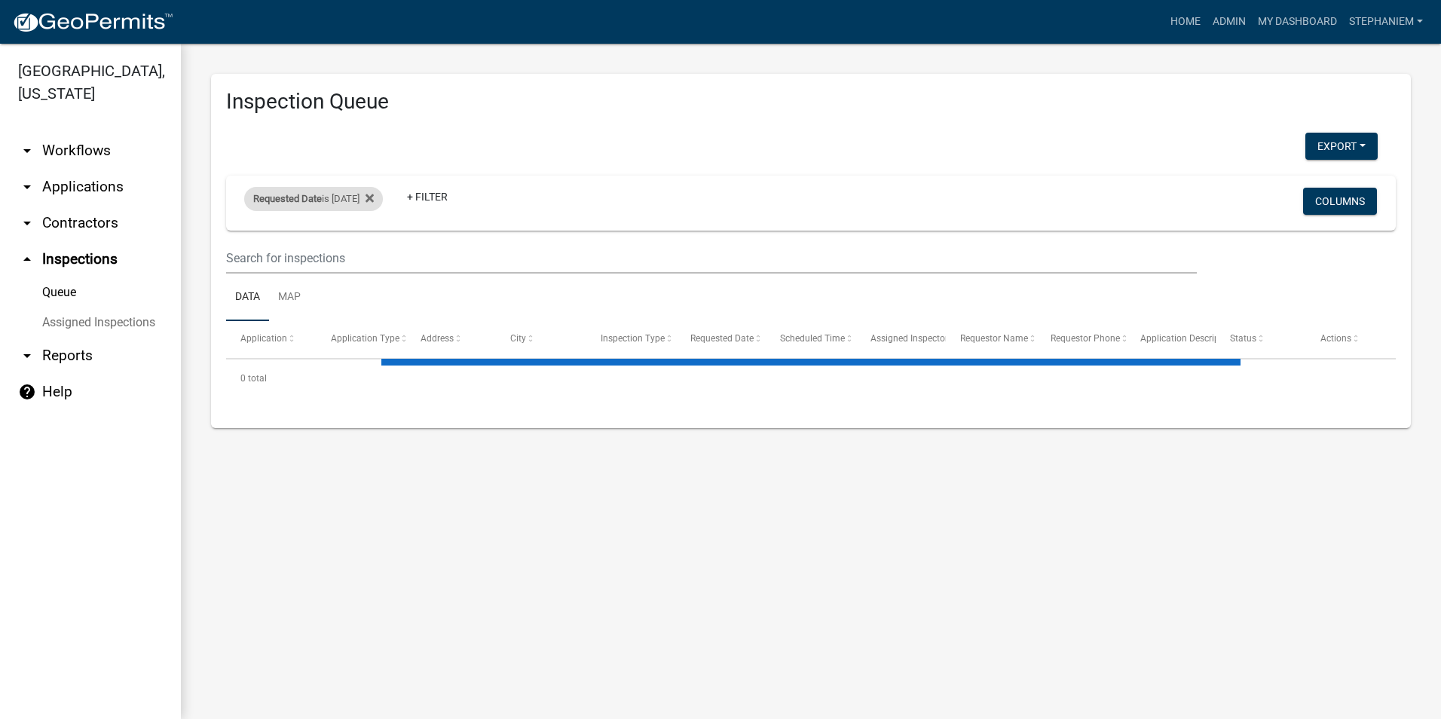
select select "3: 100"
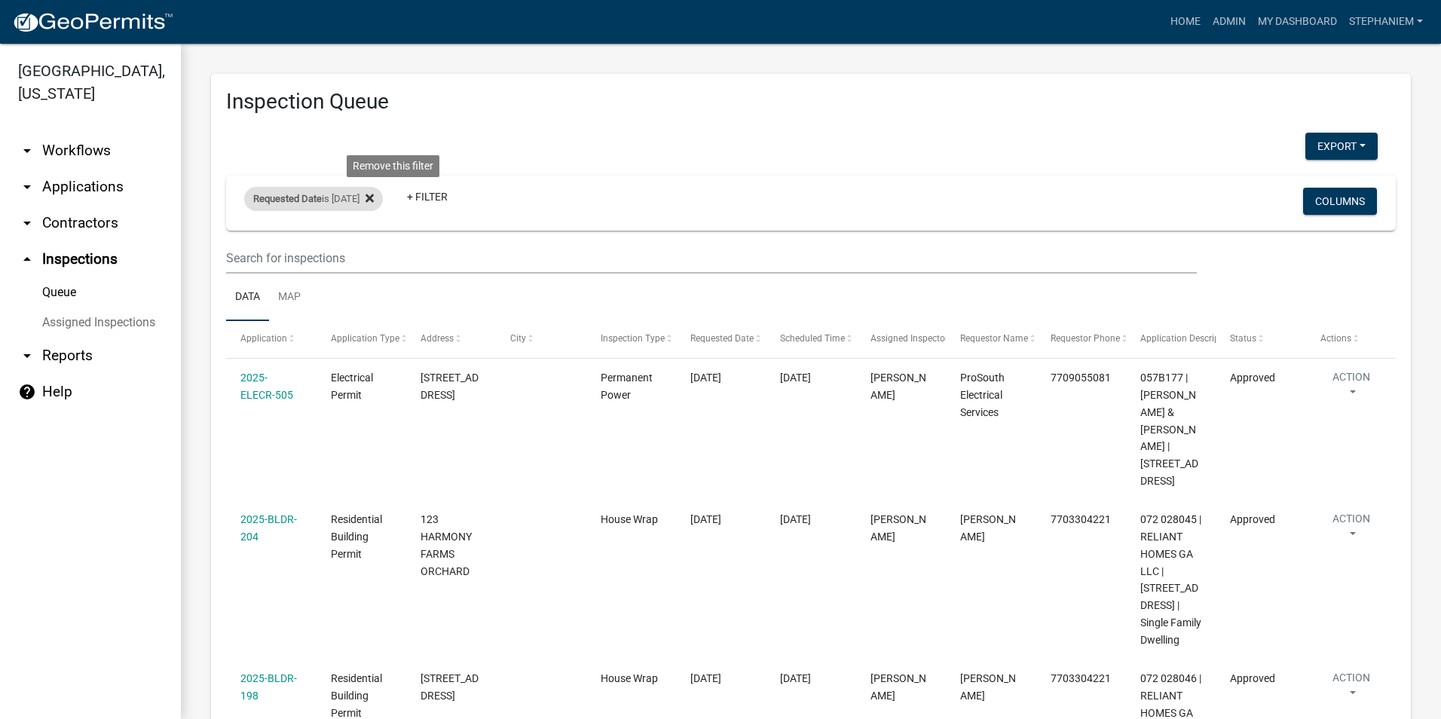
click at [374, 200] on icon at bounding box center [370, 198] width 8 height 12
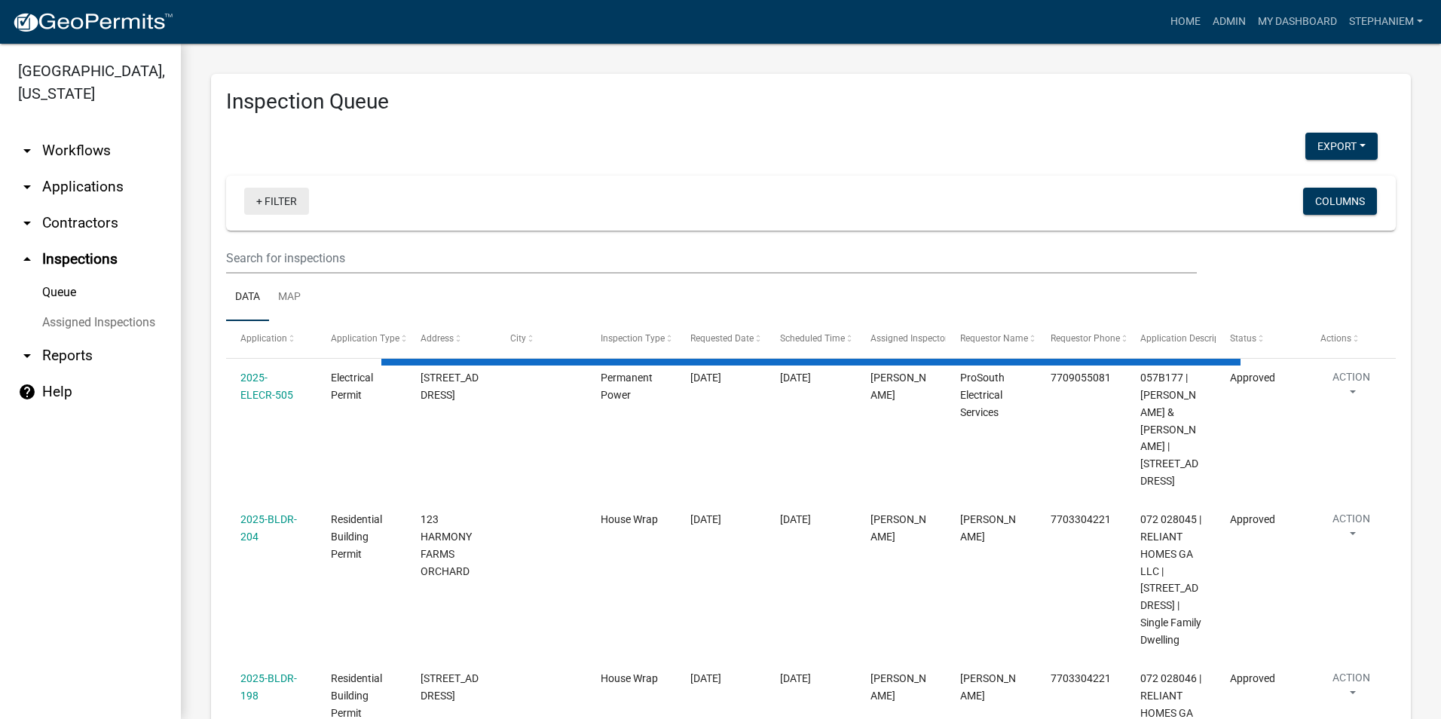
click at [304, 210] on link "+ Filter" at bounding box center [276, 201] width 65 height 27
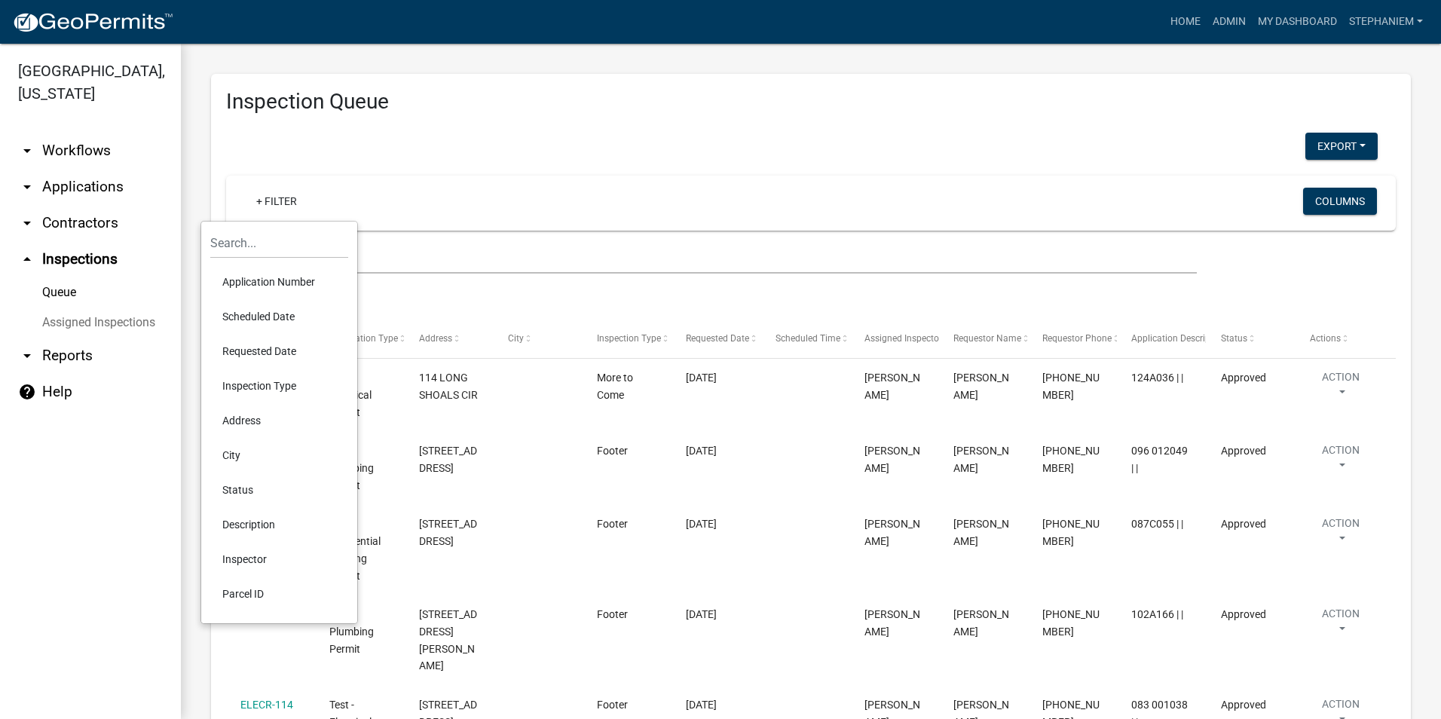
click at [274, 346] on li "Requested Date" at bounding box center [279, 351] width 138 height 35
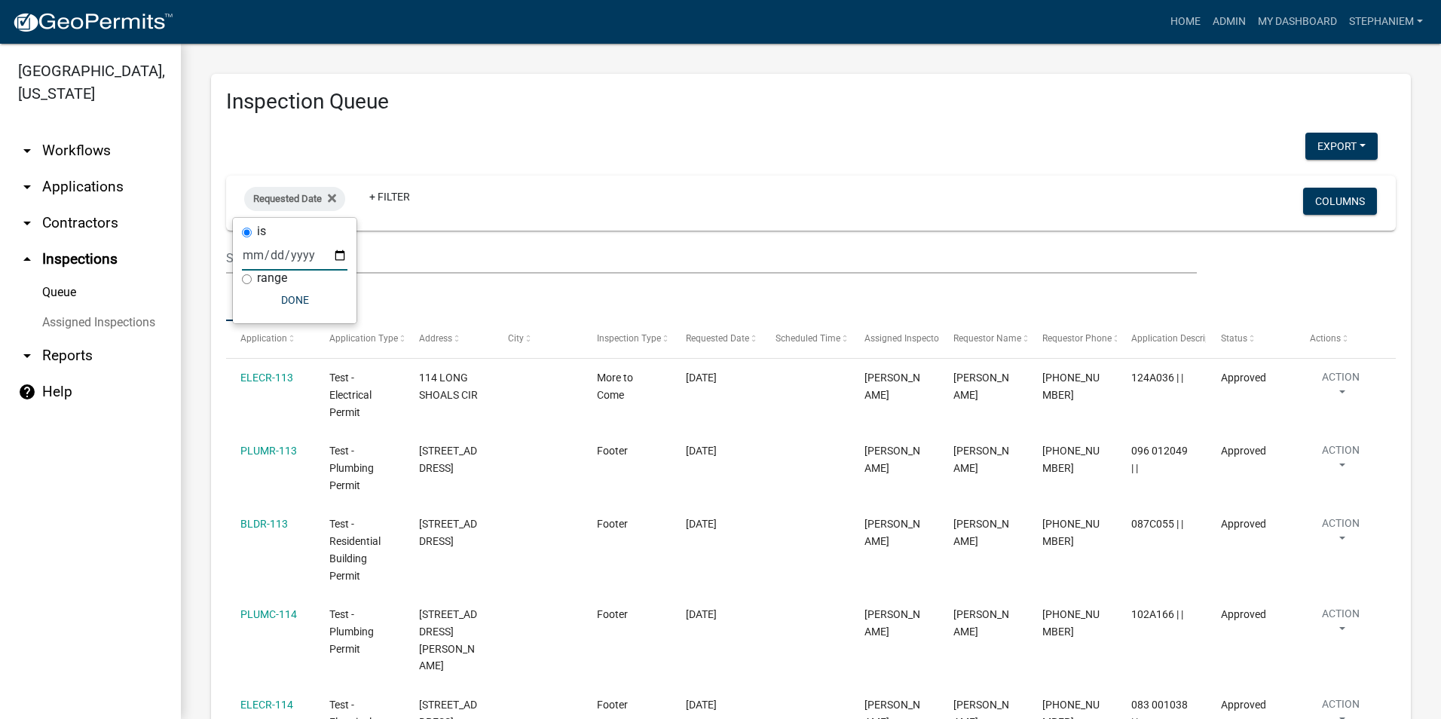
click at [339, 249] on input "date" at bounding box center [295, 255] width 106 height 31
type input "[DATE]"
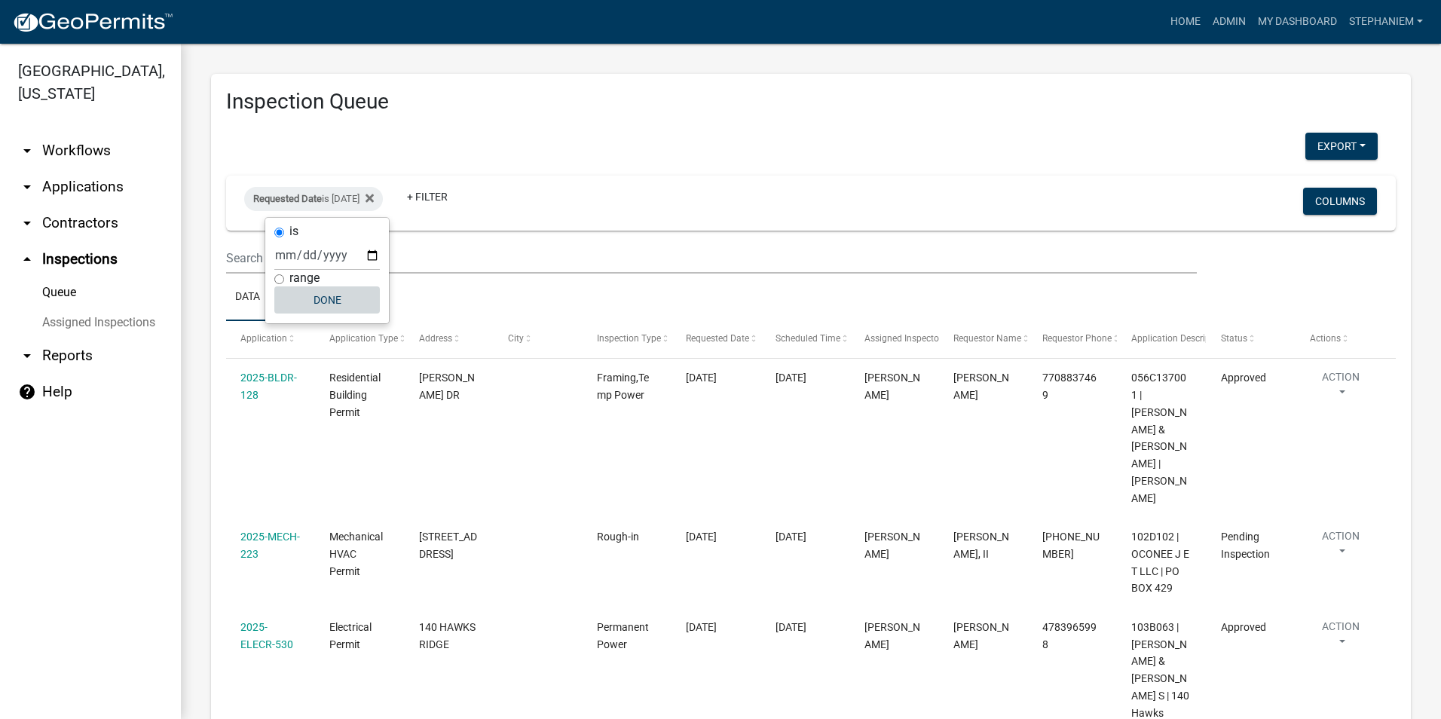
click at [313, 297] on button "Done" at bounding box center [327, 299] width 106 height 27
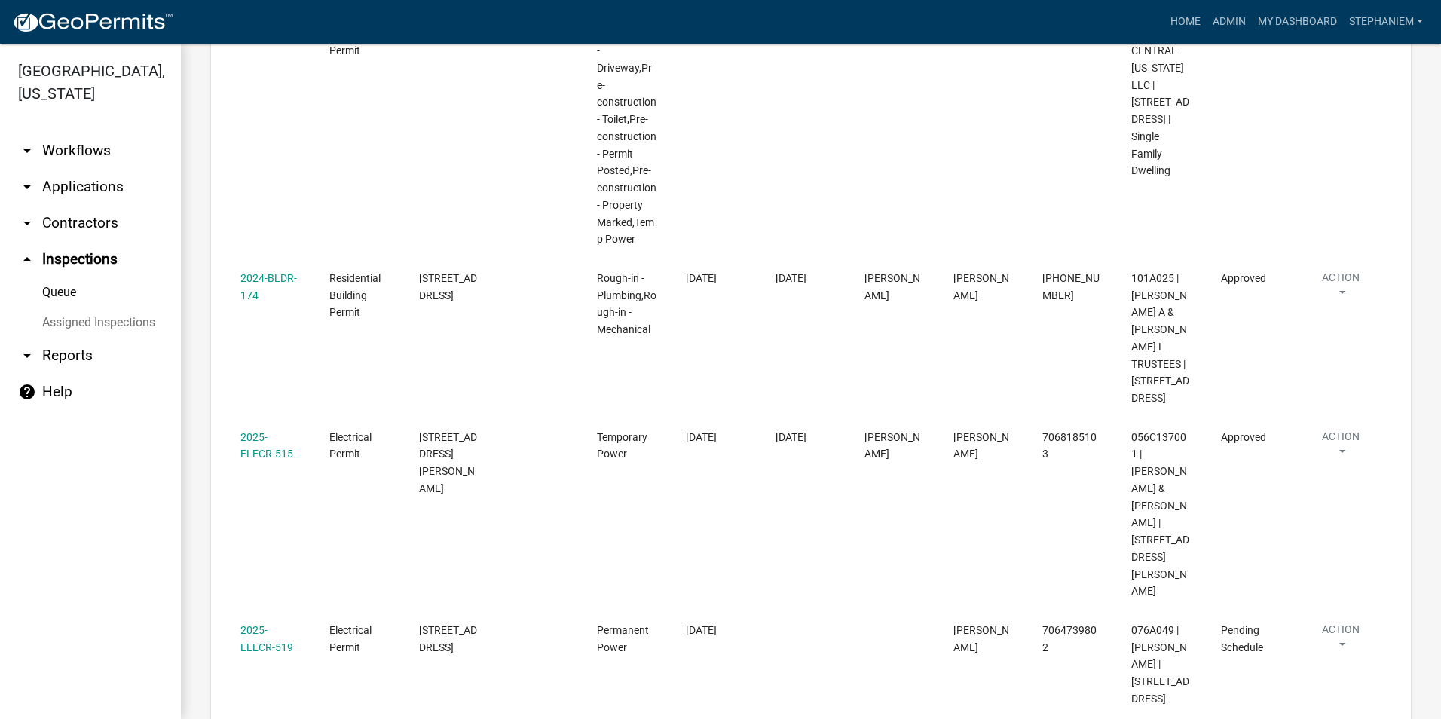
scroll to position [1714, 0]
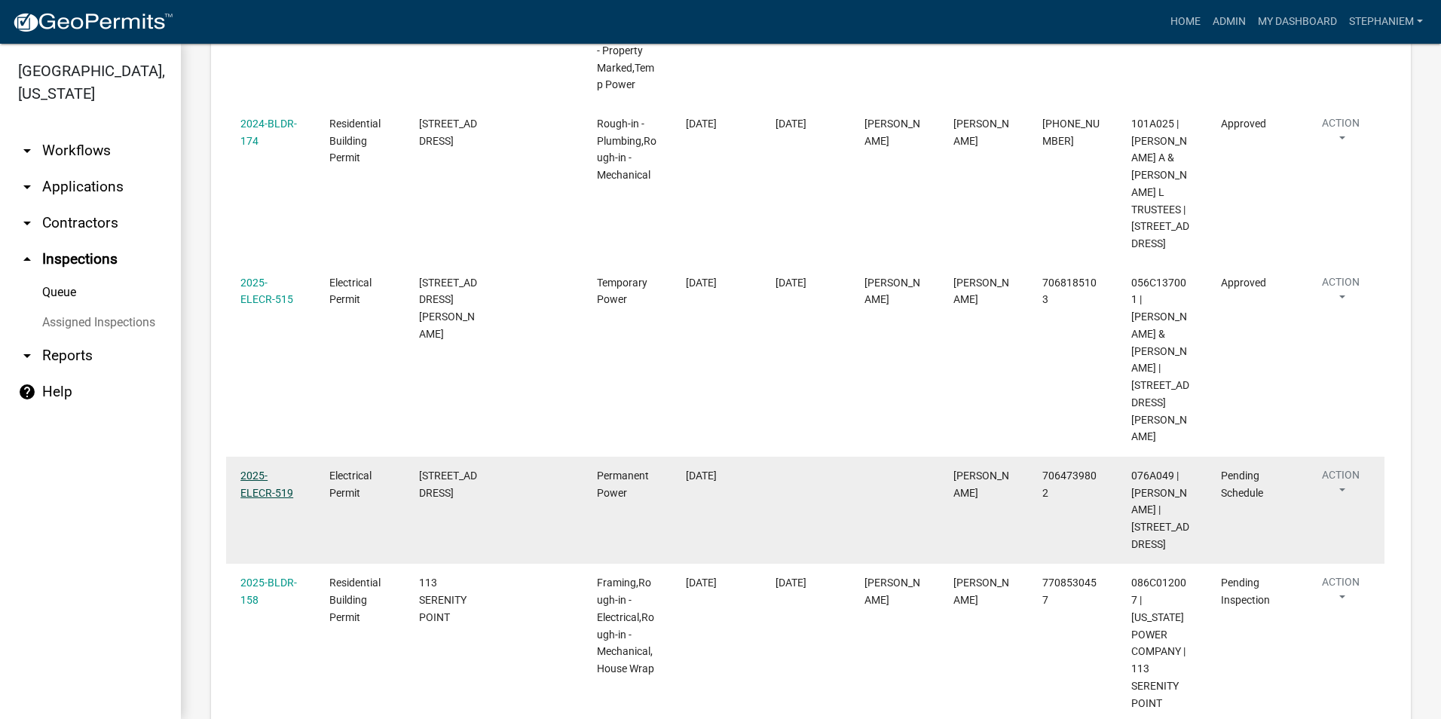
click at [259, 470] on link "2025-ELECR-519" at bounding box center [266, 484] width 53 height 29
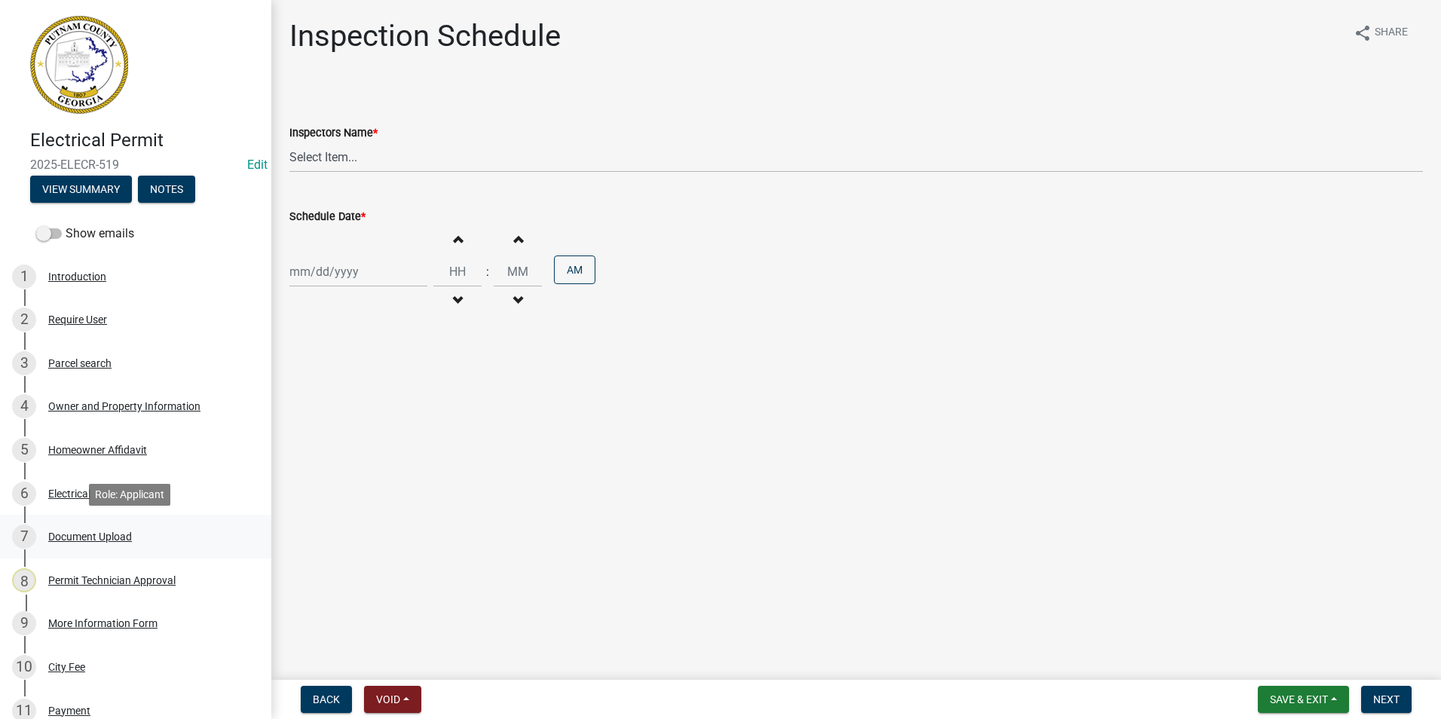
click at [130, 540] on div "Document Upload" at bounding box center [90, 536] width 84 height 11
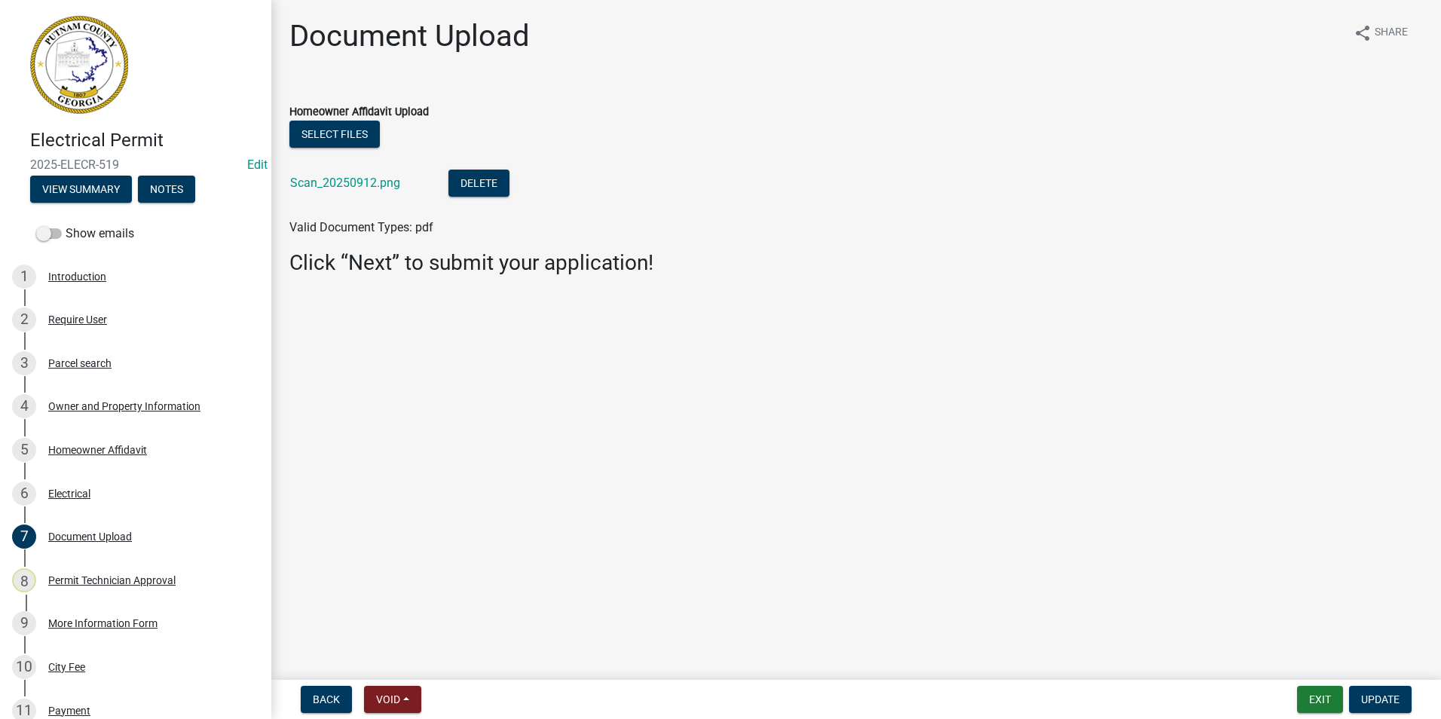
click at [349, 173] on div "Scan_20250912.png" at bounding box center [357, 185] width 134 height 31
click at [341, 185] on link "Scan_20250912.png" at bounding box center [345, 183] width 110 height 14
click at [84, 457] on div "5 Homeowner Affidavit" at bounding box center [129, 450] width 235 height 24
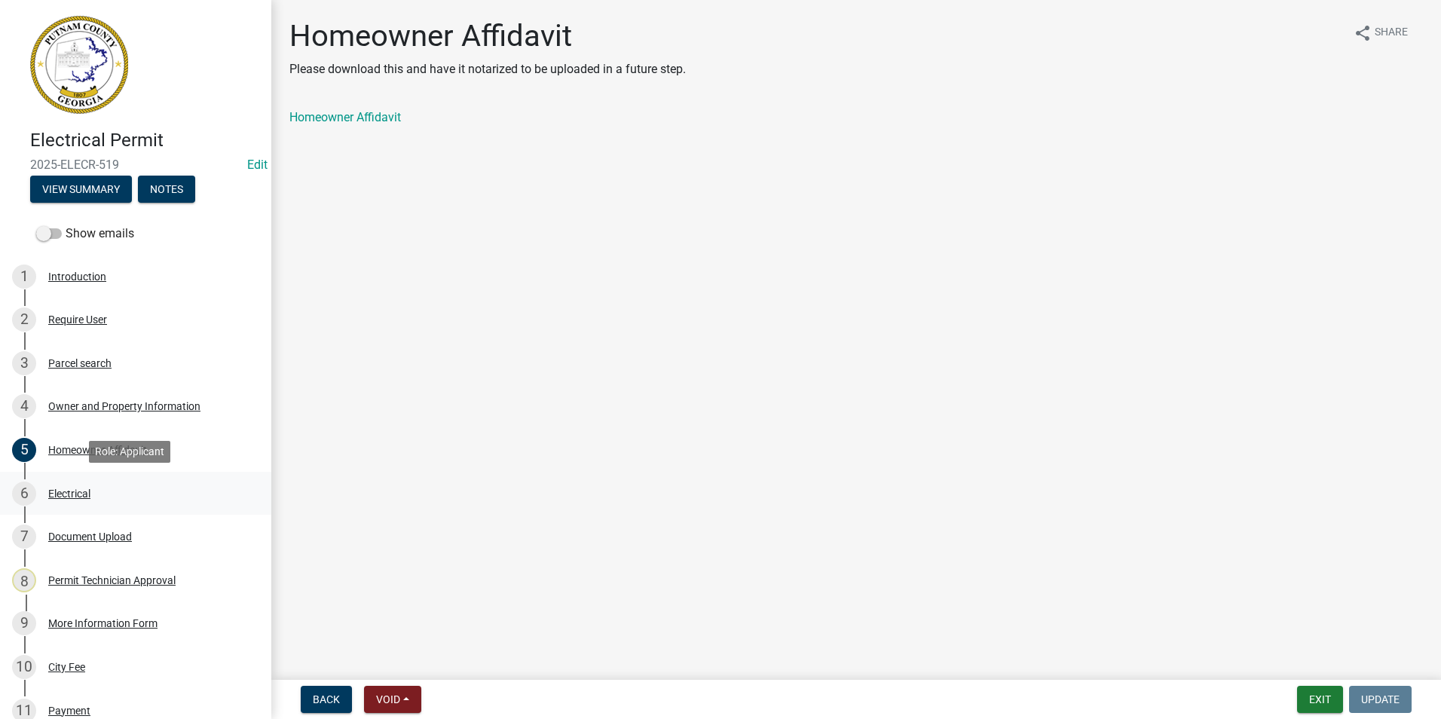
click at [84, 490] on div "Electrical" at bounding box center [69, 493] width 42 height 11
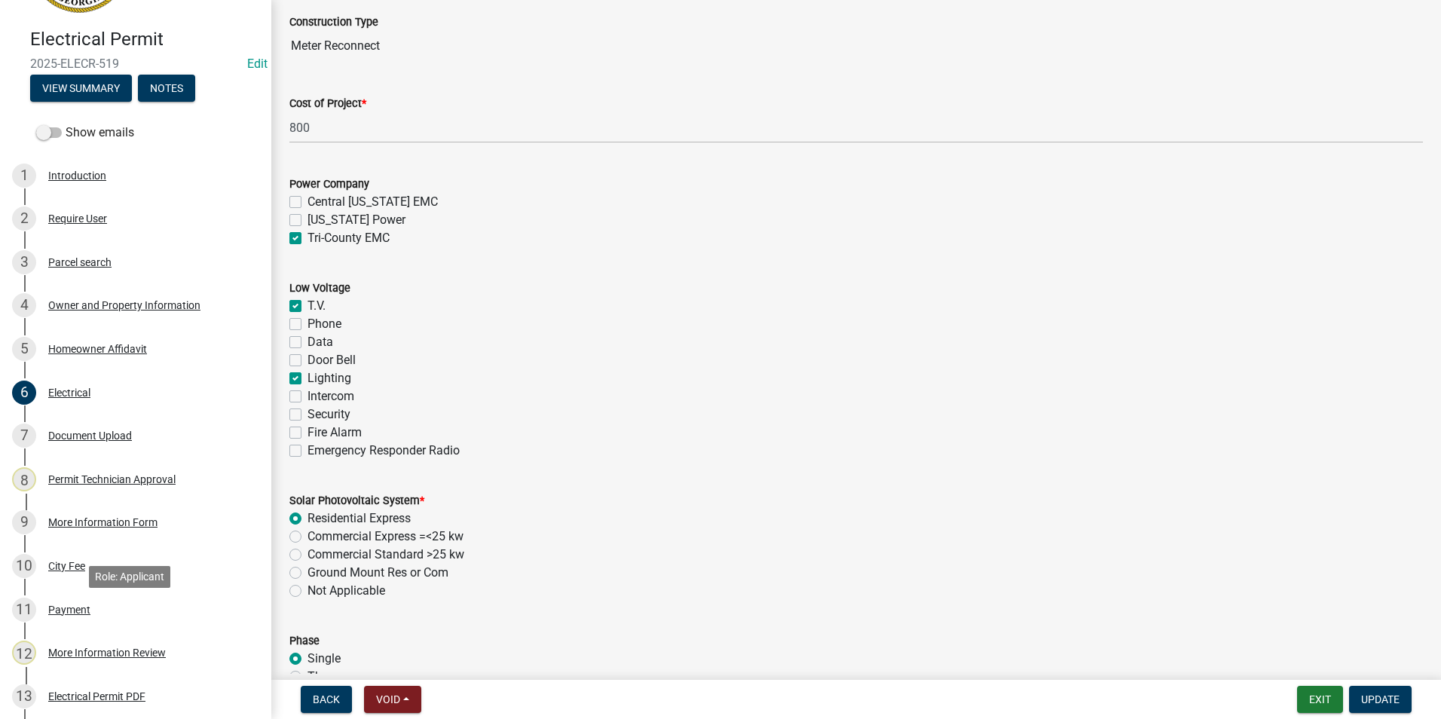
scroll to position [414, 0]
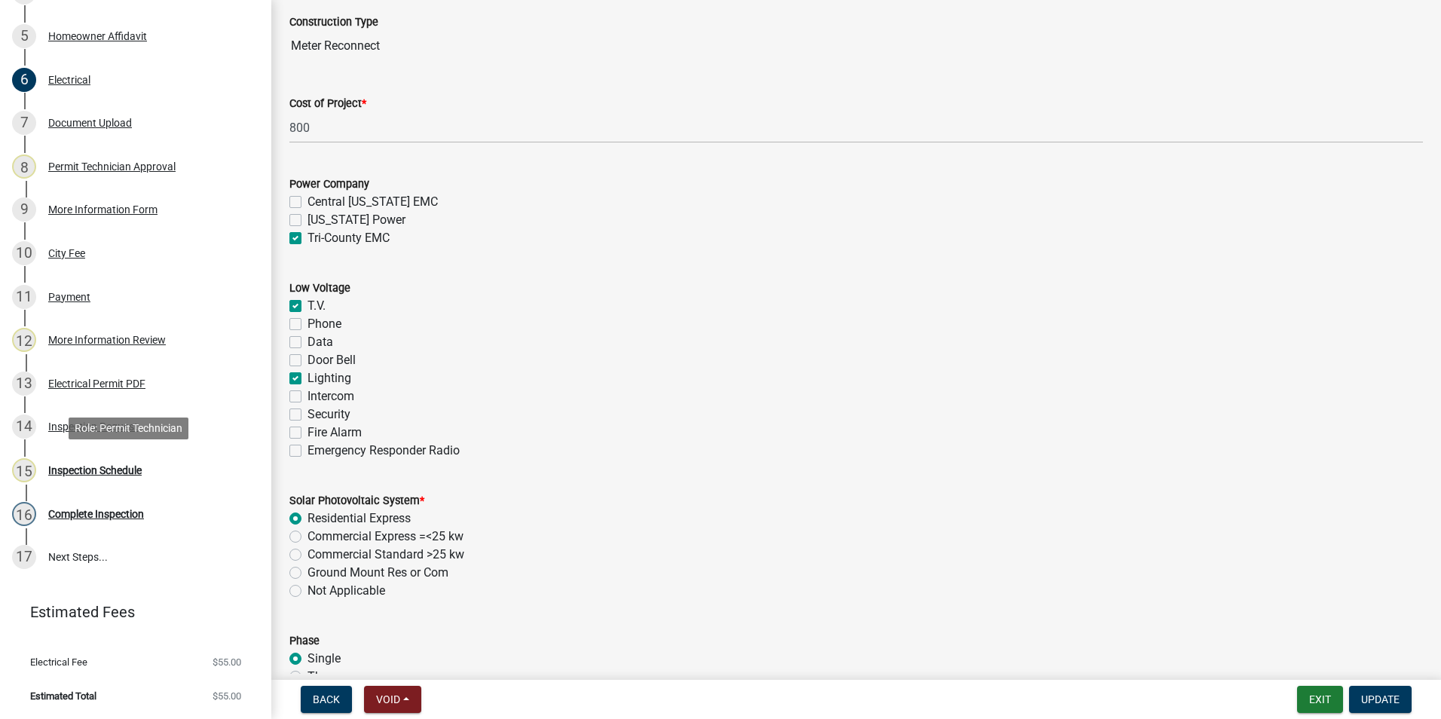
click at [147, 482] on link "15 Inspection Schedule" at bounding box center [135, 470] width 271 height 44
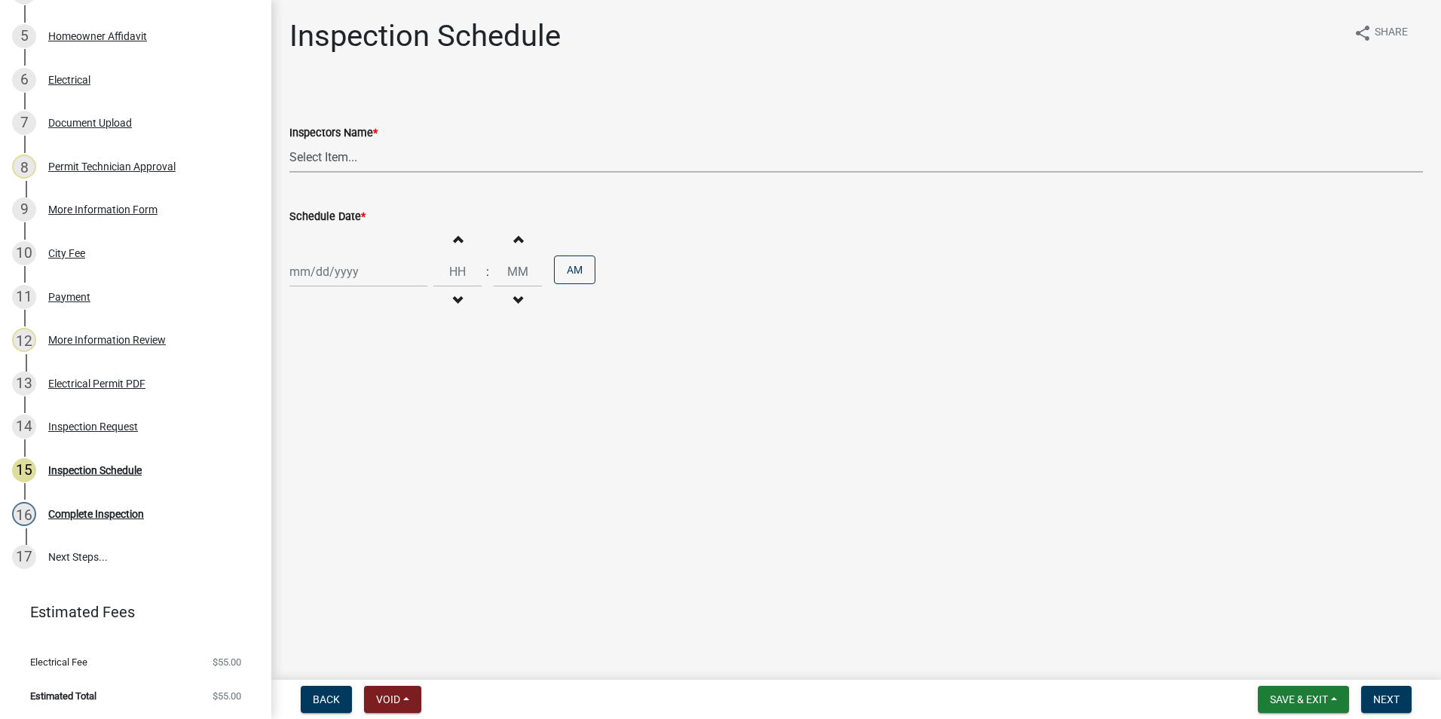
click at [390, 153] on select "Select Item... mrivera ([PERSON_NAME]) [PERSON_NAME] ([PERSON_NAME] ([PERSON_NA…" at bounding box center [856, 157] width 1134 height 31
select select "07642ab0-564c-47bb-824b-0ccf2da83593"
click at [289, 142] on select "Select Item... mrivera ([PERSON_NAME]) [PERSON_NAME] ([PERSON_NAME] ([PERSON_NA…" at bounding box center [856, 157] width 1134 height 31
click at [369, 267] on div at bounding box center [358, 271] width 138 height 31
select select "9"
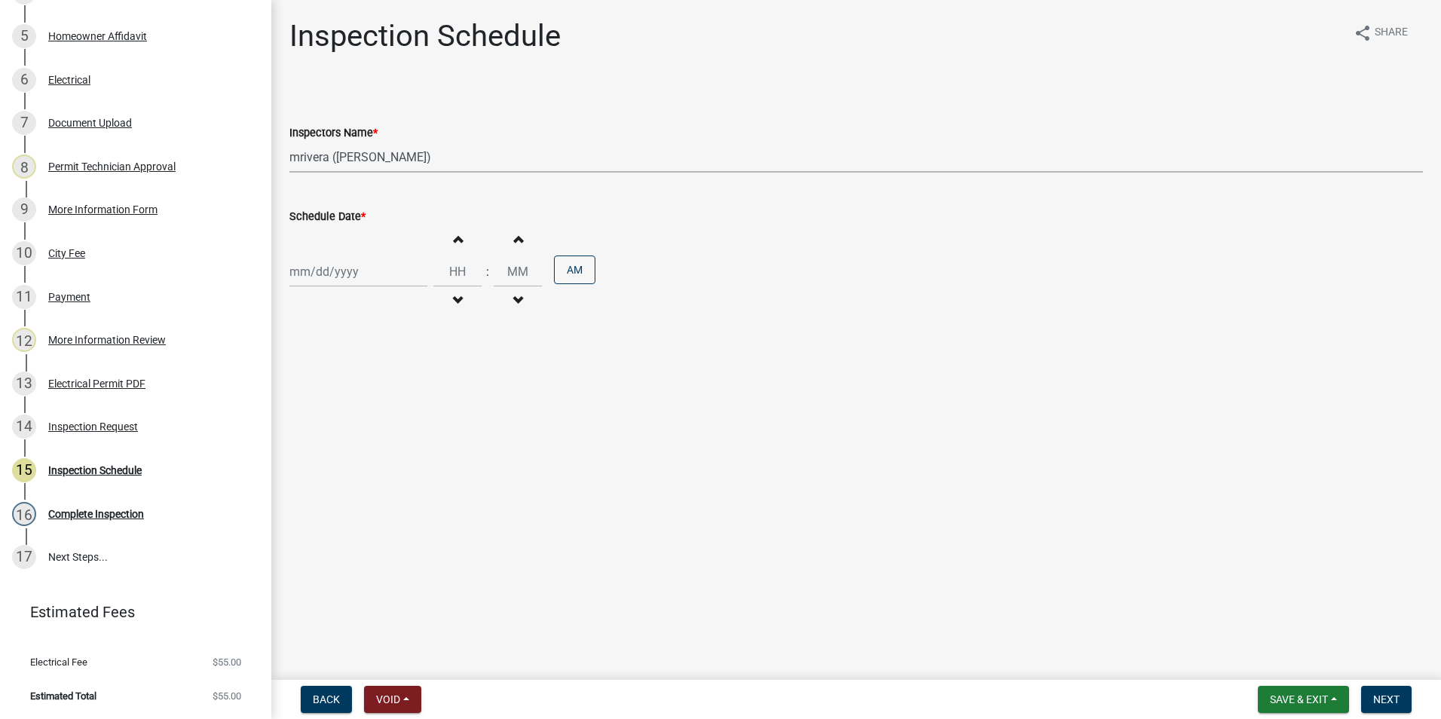
select select "2025"
click at [359, 424] on div "24" at bounding box center [353, 424] width 24 height 24
type input "[DATE]"
click at [1398, 699] on span "Next" at bounding box center [1386, 699] width 26 height 12
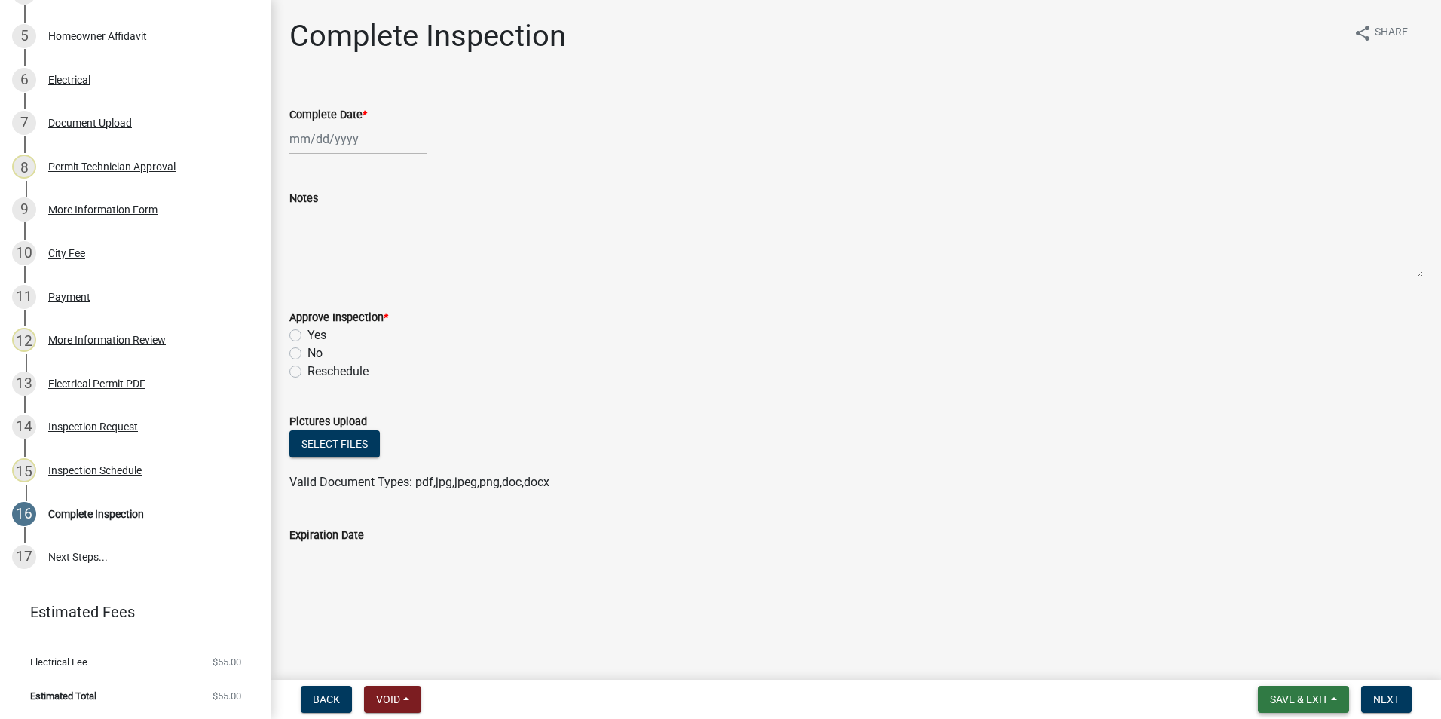
click at [1328, 705] on span "Save & Exit" at bounding box center [1299, 699] width 58 height 12
click at [1325, 669] on button "Save & Exit" at bounding box center [1289, 660] width 121 height 36
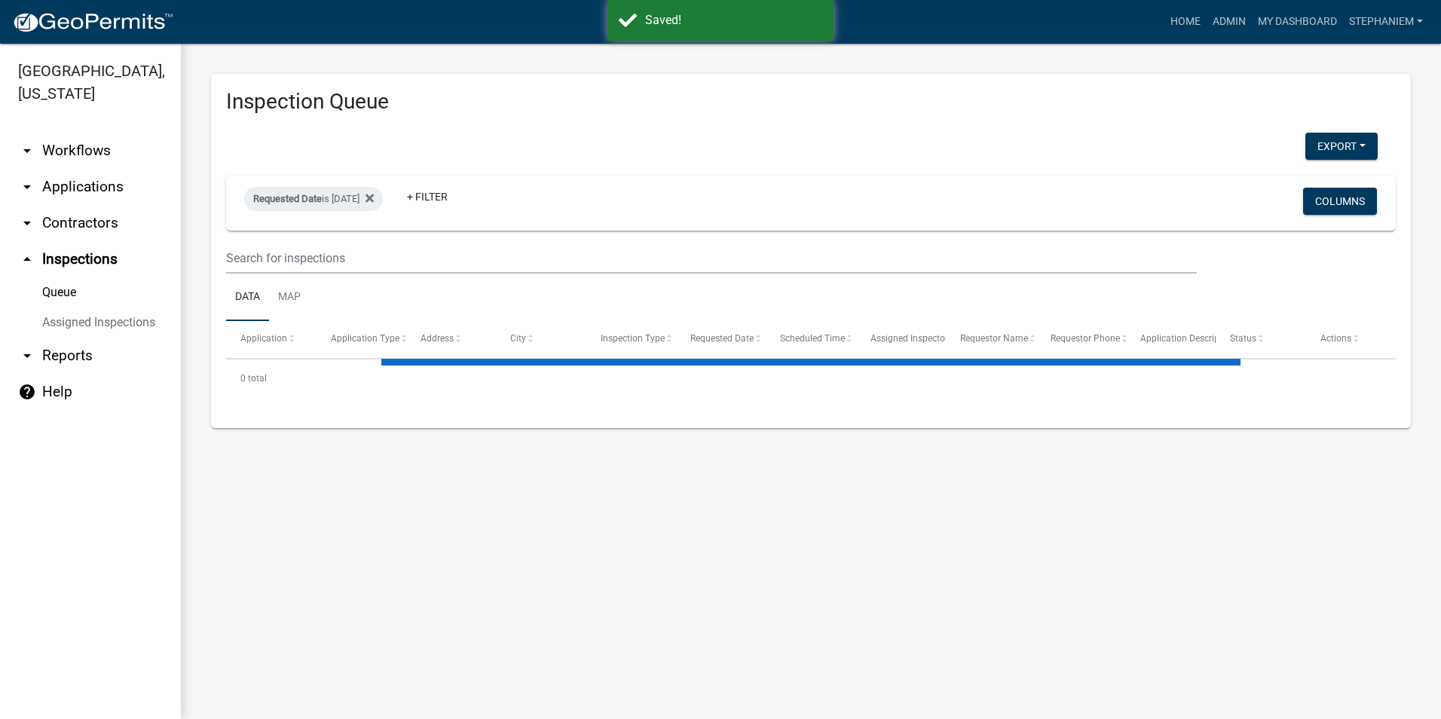
select select "3: 100"
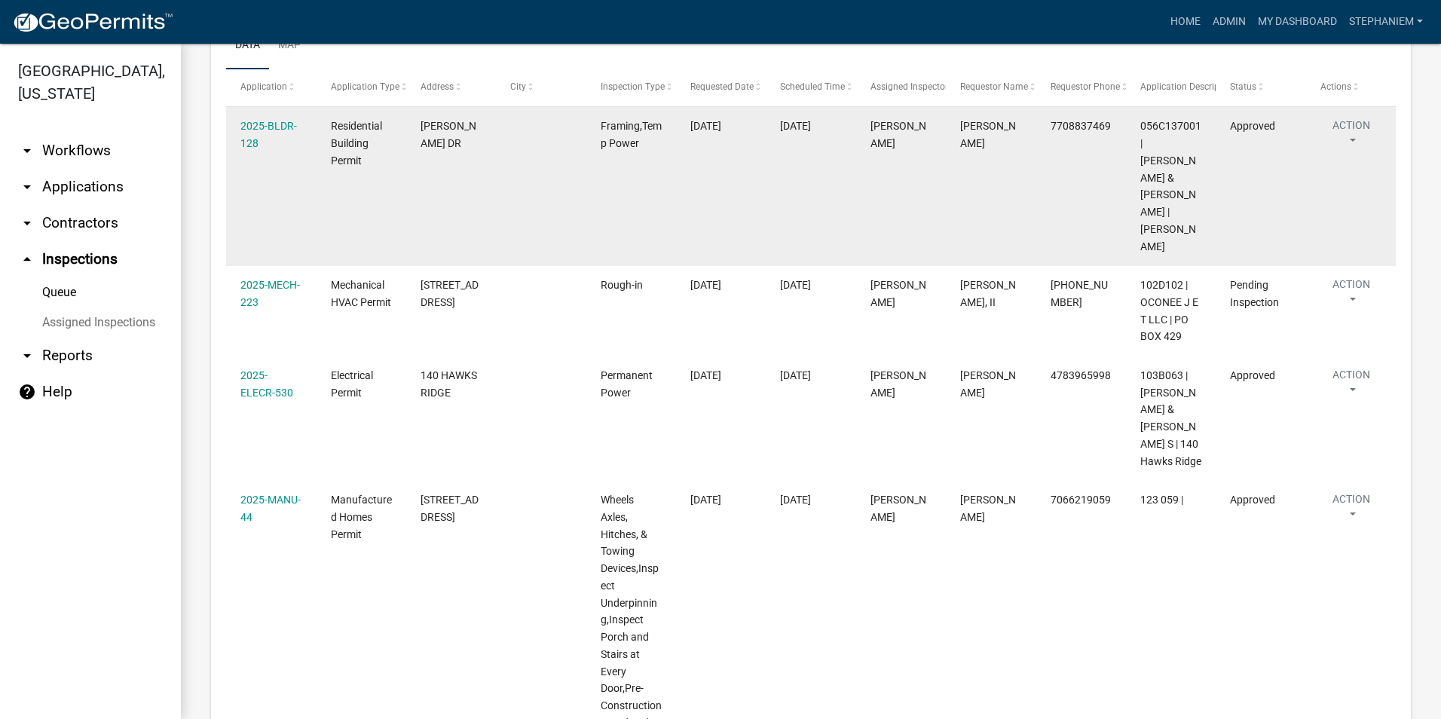
scroll to position [131, 0]
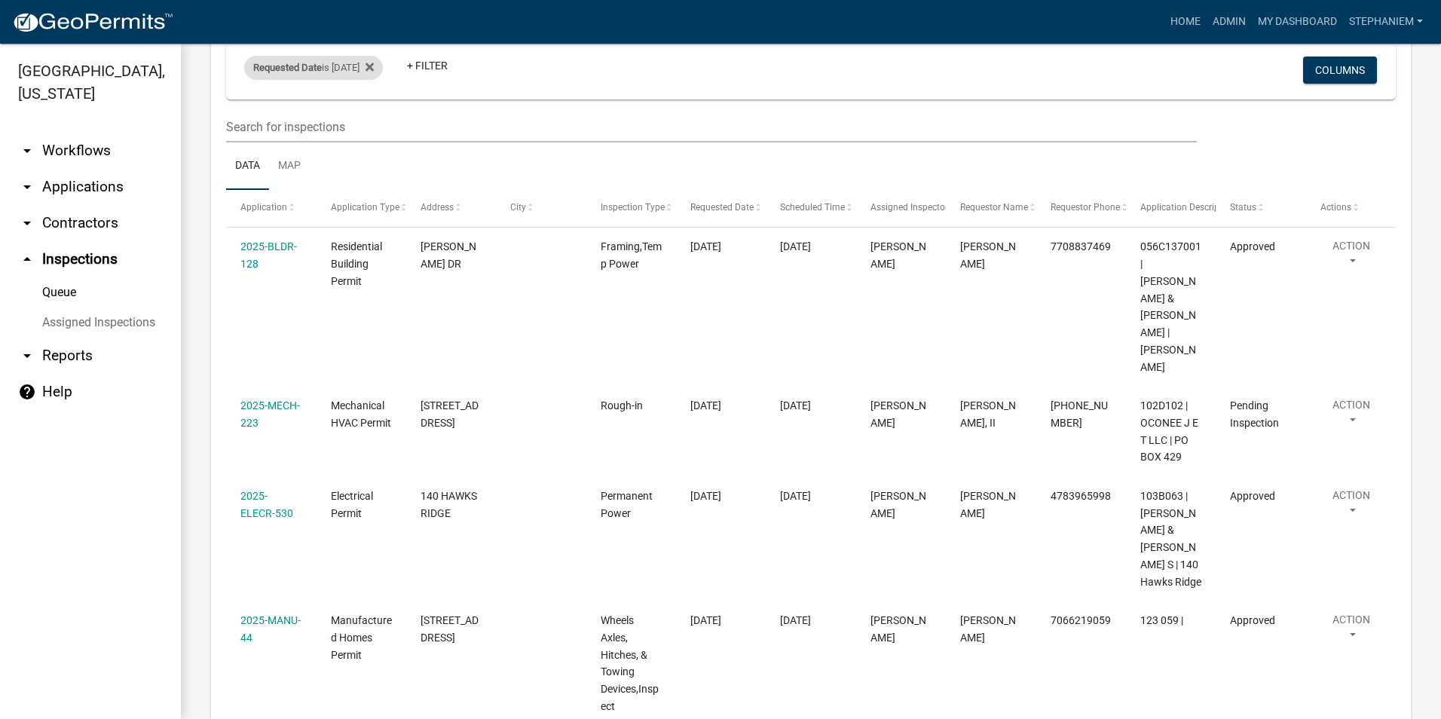
click at [325, 69] on div "Requested Date is [DATE]" at bounding box center [313, 68] width 139 height 24
click at [369, 127] on input "[DATE]" at bounding box center [327, 124] width 106 height 31
type input "[DATE]"
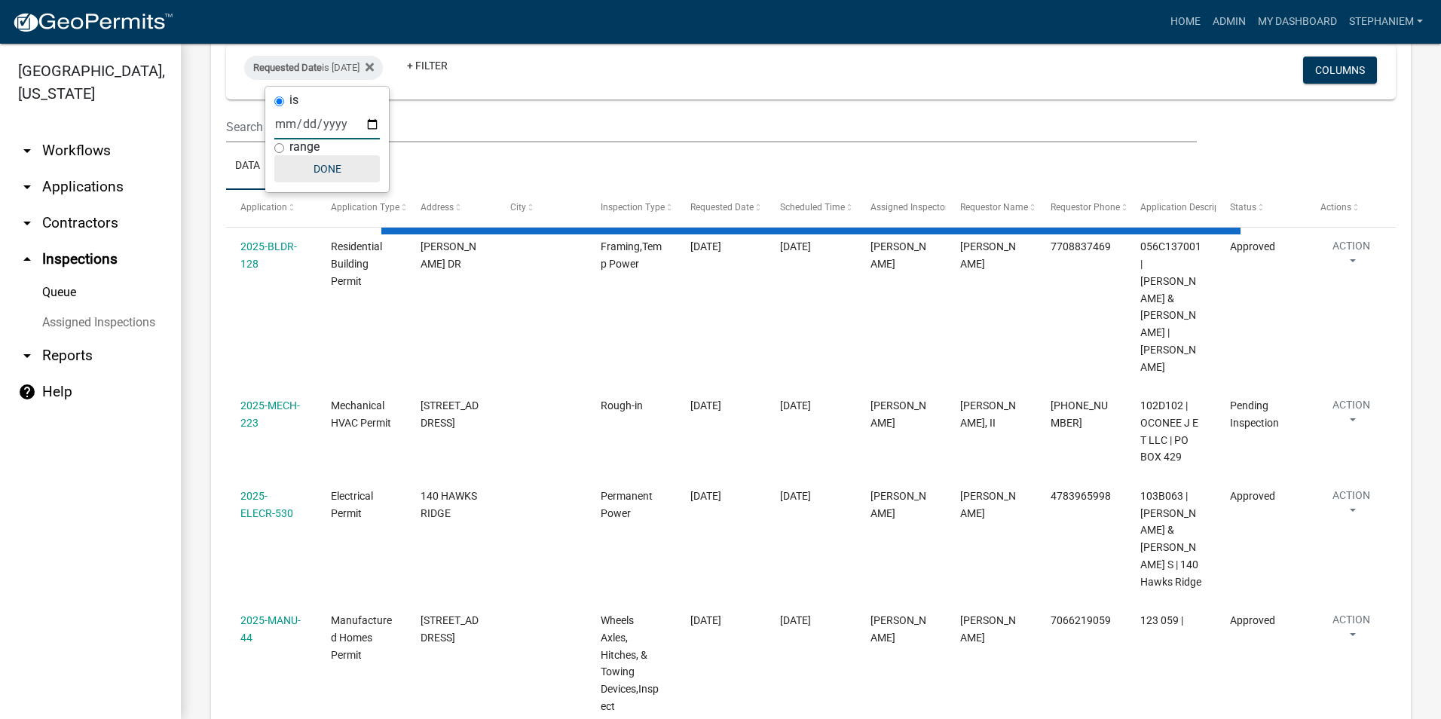
click at [357, 168] on button "Done" at bounding box center [327, 168] width 106 height 27
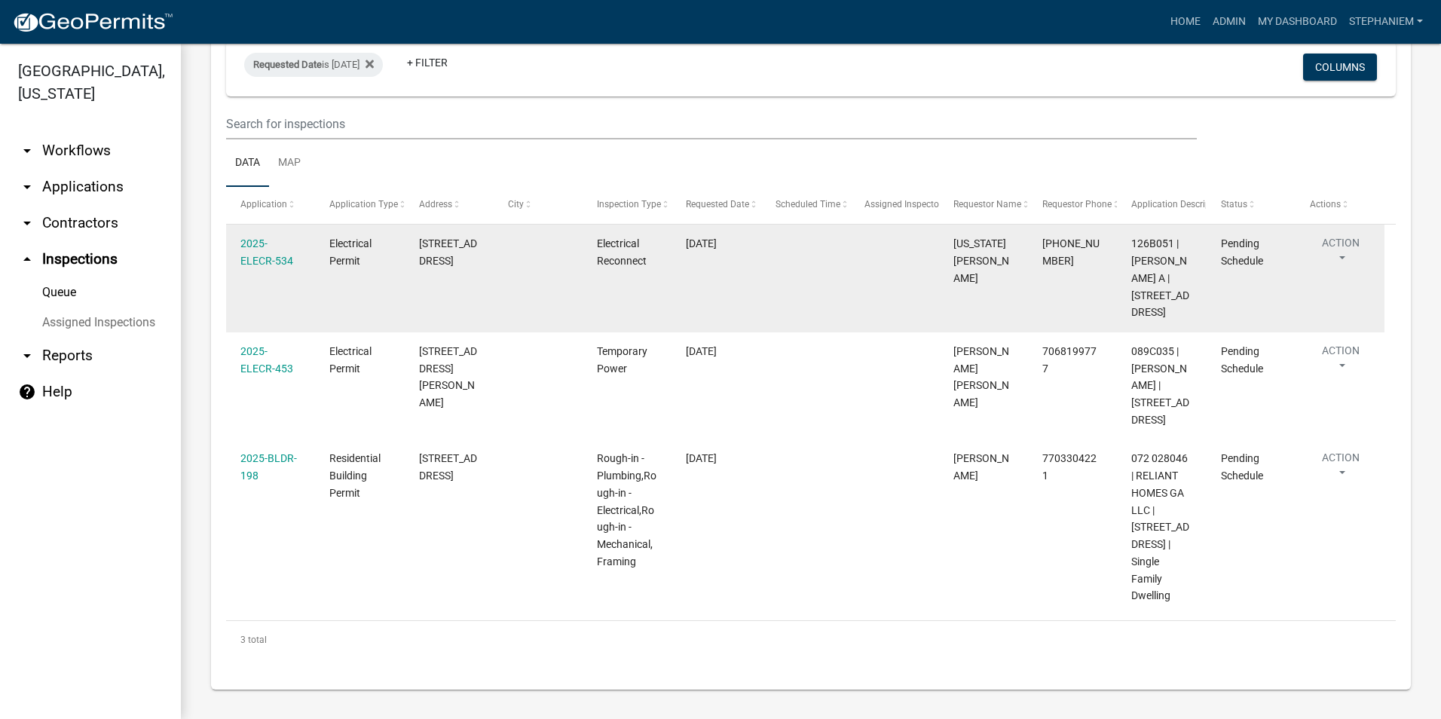
scroll to position [185, 0]
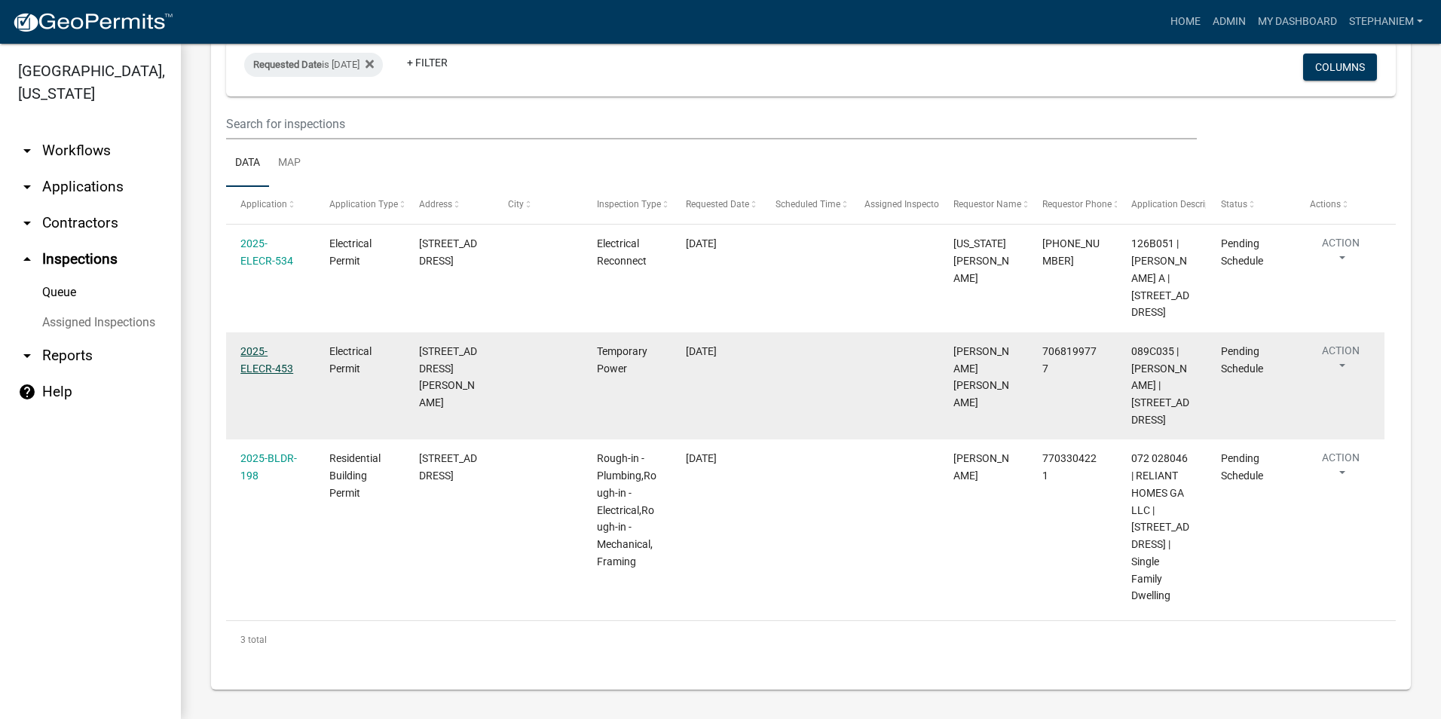
click at [279, 347] on link "2025-ELECR-453" at bounding box center [266, 359] width 53 height 29
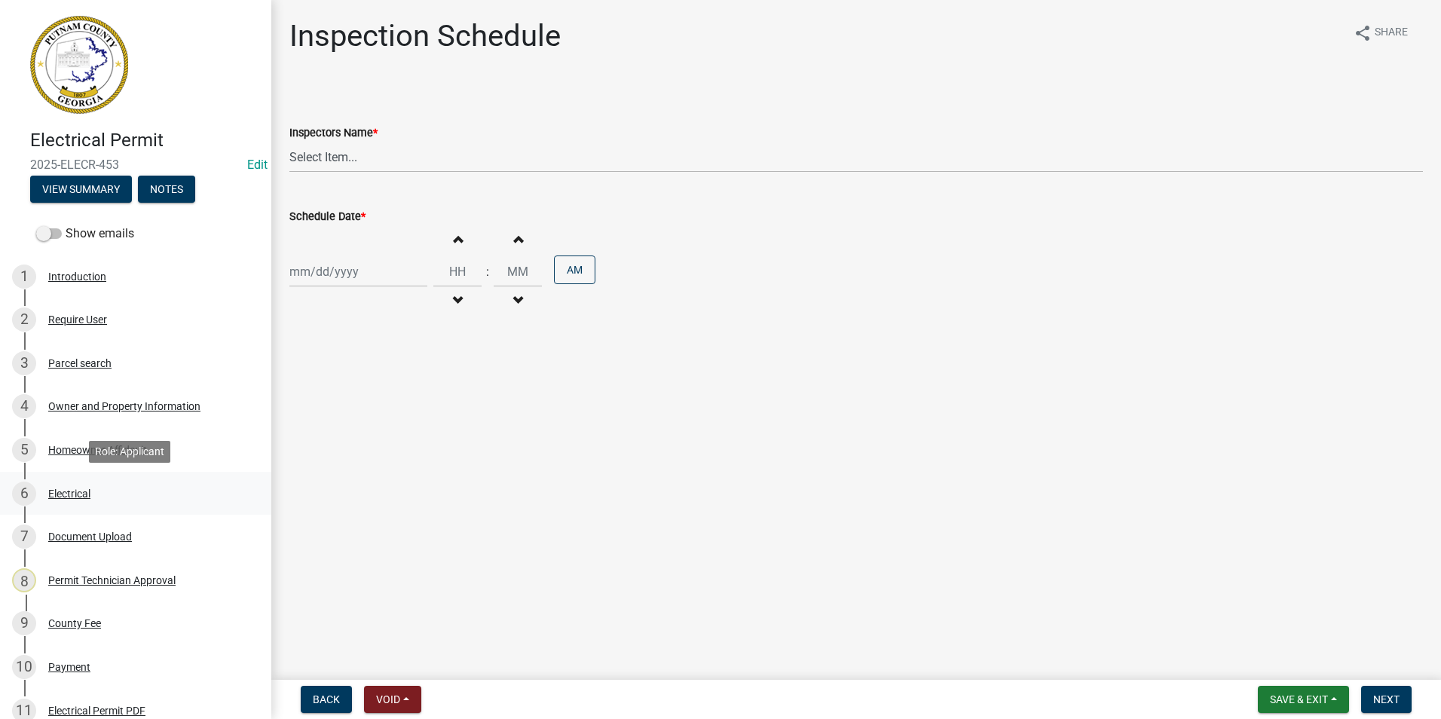
click at [92, 488] on div "6 Electrical" at bounding box center [129, 494] width 235 height 24
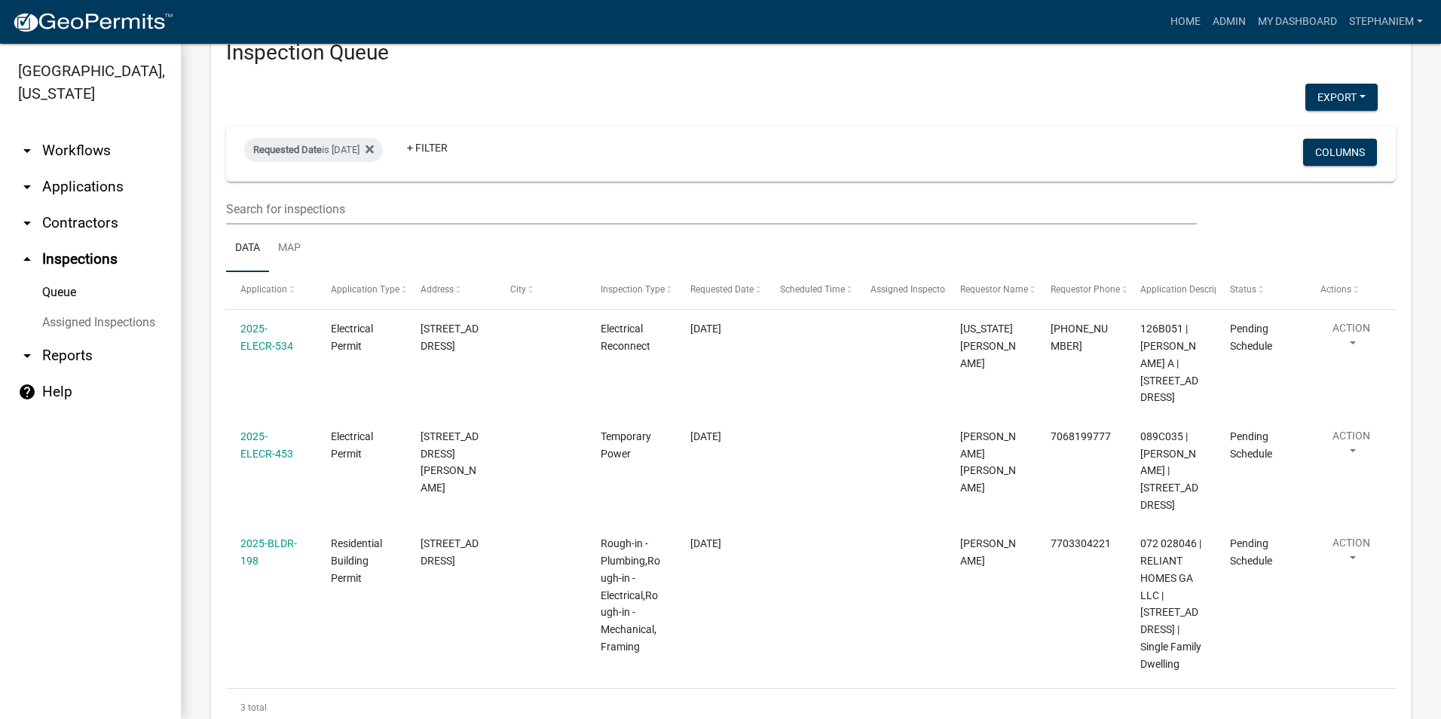
scroll to position [75, 0]
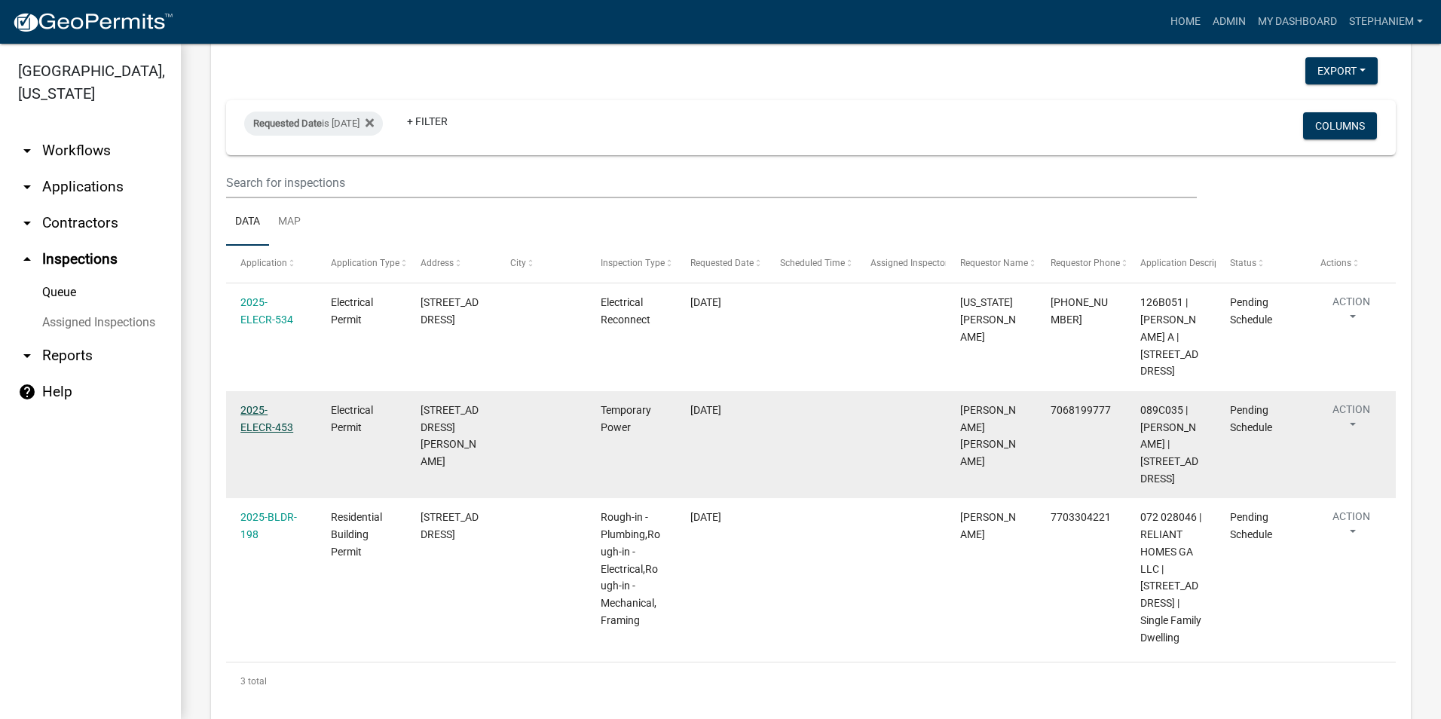
click at [277, 433] on link "2025-ELECR-453" at bounding box center [266, 418] width 53 height 29
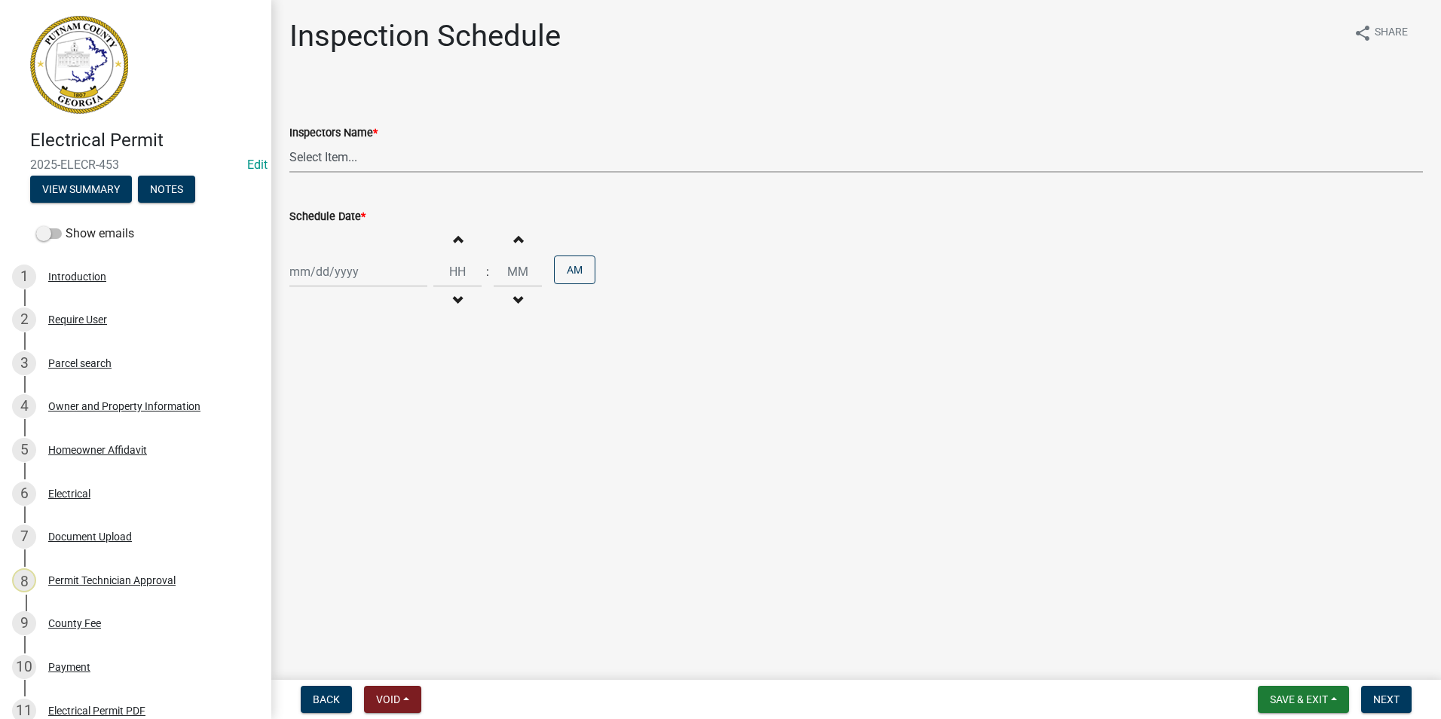
click at [331, 163] on select "Select Item... mrivera ([PERSON_NAME]) [PERSON_NAME] ([PERSON_NAME] ([PERSON_NA…" at bounding box center [856, 157] width 1134 height 31
select select "a0ea4169-8540-4a2c-b9f4-cf4c1ffdeb95"
click at [289, 142] on select "Select Item... mrivera ([PERSON_NAME]) [PERSON_NAME] ([PERSON_NAME] ([PERSON_NA…" at bounding box center [856, 157] width 1134 height 31
select select "9"
select select "2025"
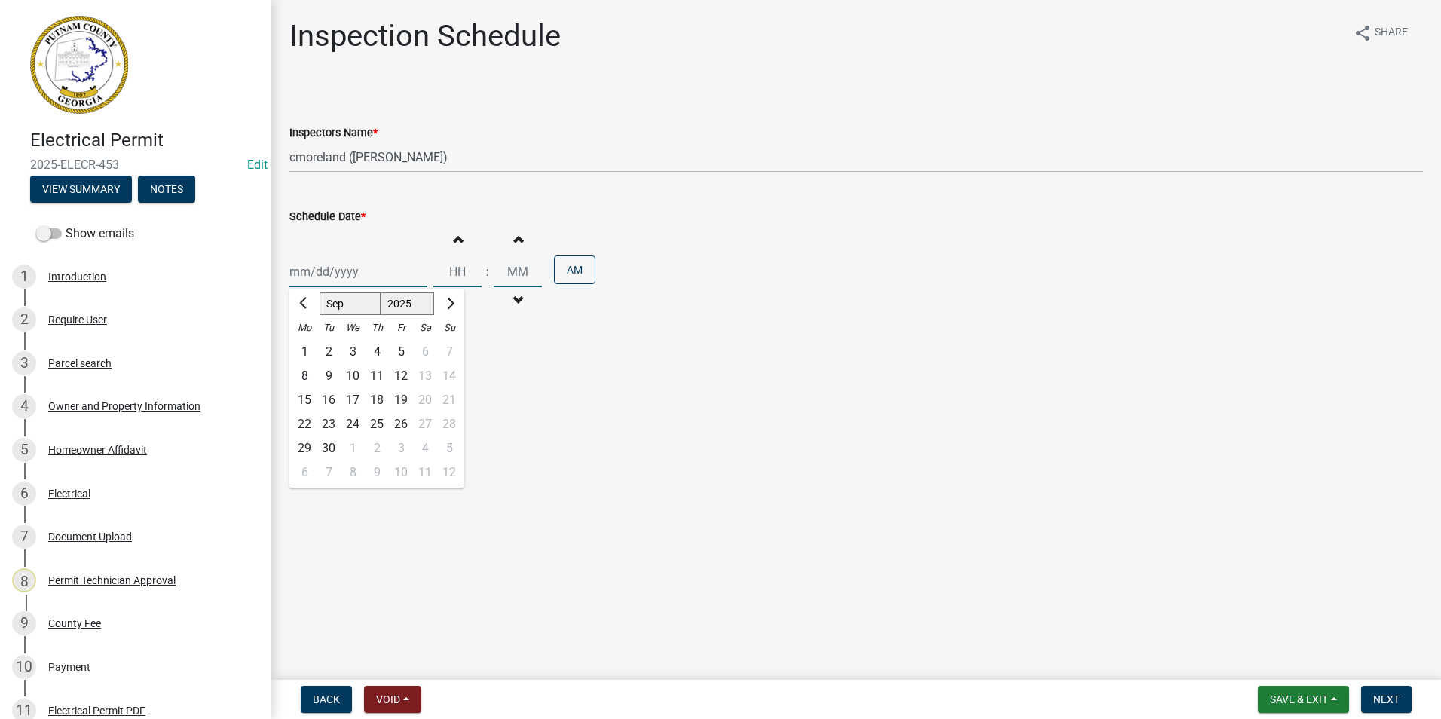
click at [345, 278] on div "[PERSON_NAME] Feb Mar Apr [PERSON_NAME][DATE] Oct Nov [DATE] 1526 1527 1528 152…" at bounding box center [358, 271] width 138 height 31
click at [347, 421] on div "24" at bounding box center [353, 424] width 24 height 24
type input "[DATE]"
click at [1387, 697] on span "Next" at bounding box center [1386, 699] width 26 height 12
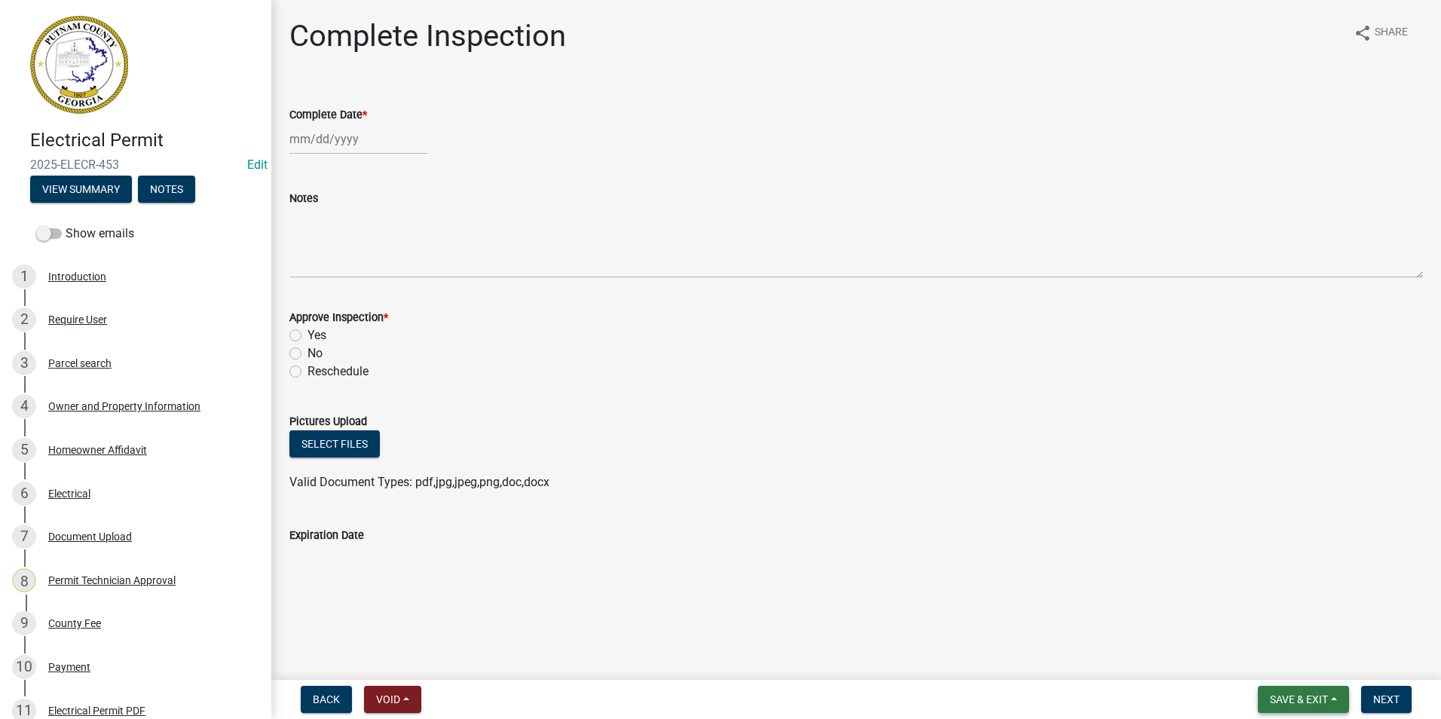
click at [1318, 694] on span "Save & Exit" at bounding box center [1299, 699] width 58 height 12
click at [1307, 669] on button "Save & Exit" at bounding box center [1289, 660] width 121 height 36
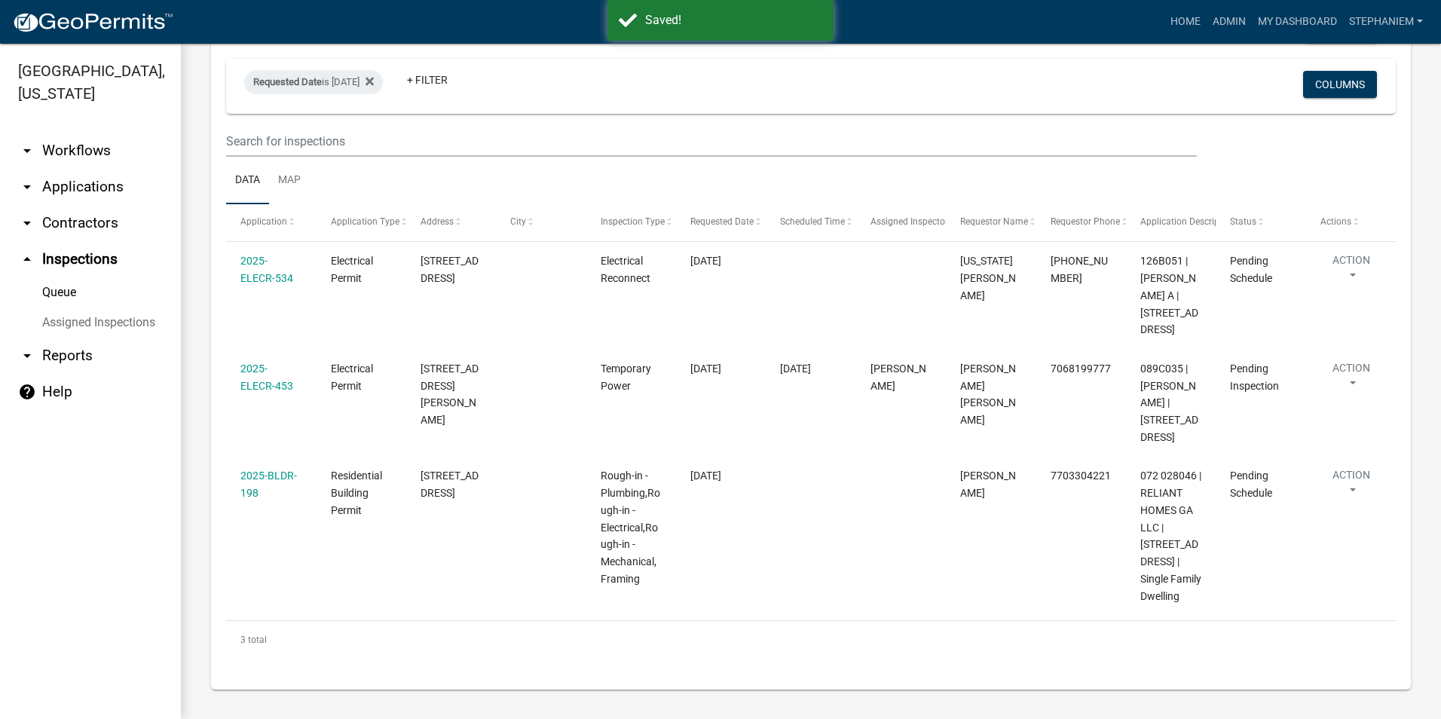
scroll to position [185, 0]
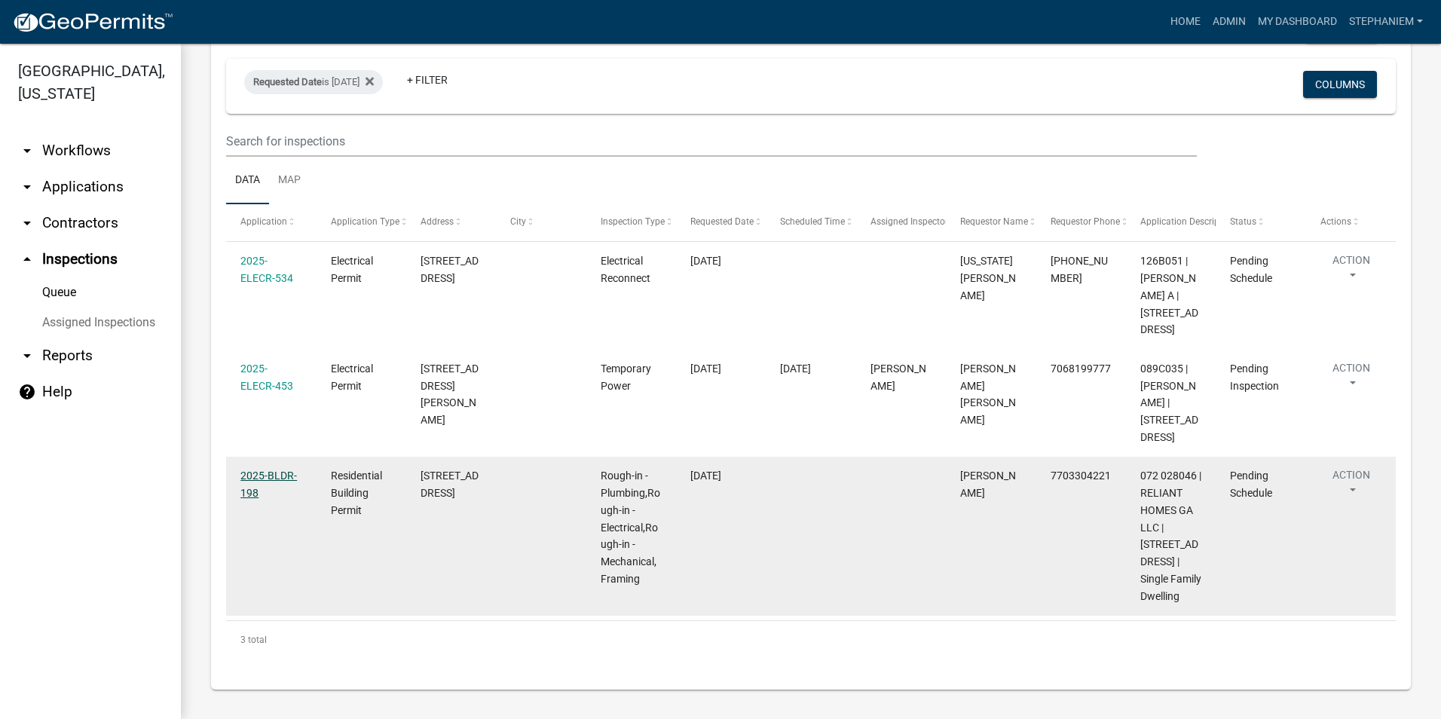
click at [261, 470] on link "2025-BLDR-198" at bounding box center [268, 484] width 57 height 29
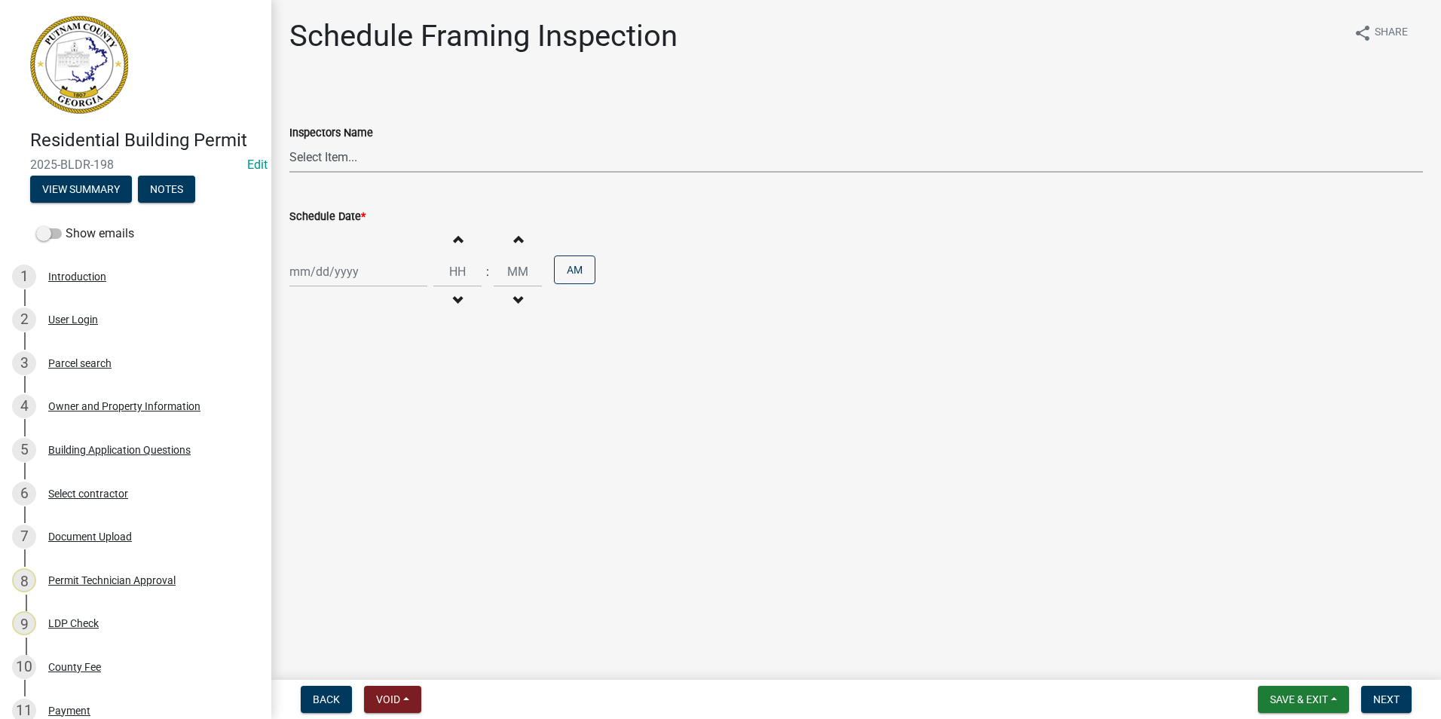
click at [335, 161] on select "Select Item... mrivera ([PERSON_NAME]) [PERSON_NAME] ([PERSON_NAME] ([PERSON_NA…" at bounding box center [856, 157] width 1134 height 31
select select "a0ea4169-8540-4a2c-b9f4-cf4c1ffdeb95"
click at [289, 142] on select "Select Item... mrivera ([PERSON_NAME]) [PERSON_NAME] ([PERSON_NAME] ([PERSON_NA…" at bounding box center [856, 157] width 1134 height 31
click at [335, 268] on div at bounding box center [358, 271] width 138 height 31
select select "9"
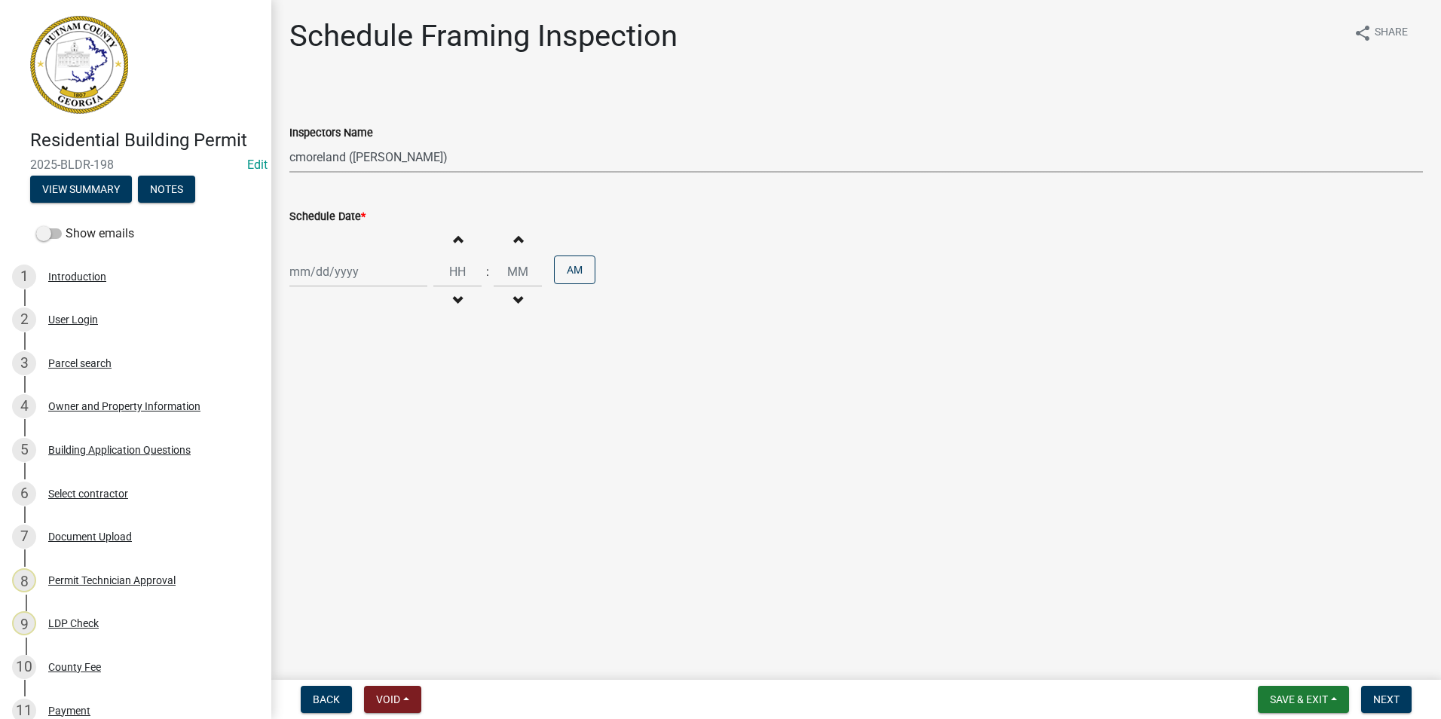
select select "2025"
click at [338, 157] on select "Select Item... mrivera ([PERSON_NAME]) [PERSON_NAME] ([PERSON_NAME] ([PERSON_NA…" at bounding box center [856, 157] width 1134 height 31
select select "07642ab0-564c-47bb-824b-0ccf2da83593"
click at [289, 142] on select "Select Item... mrivera ([PERSON_NAME]) [PERSON_NAME] ([PERSON_NAME] ([PERSON_NA…" at bounding box center [856, 157] width 1134 height 31
select select "9"
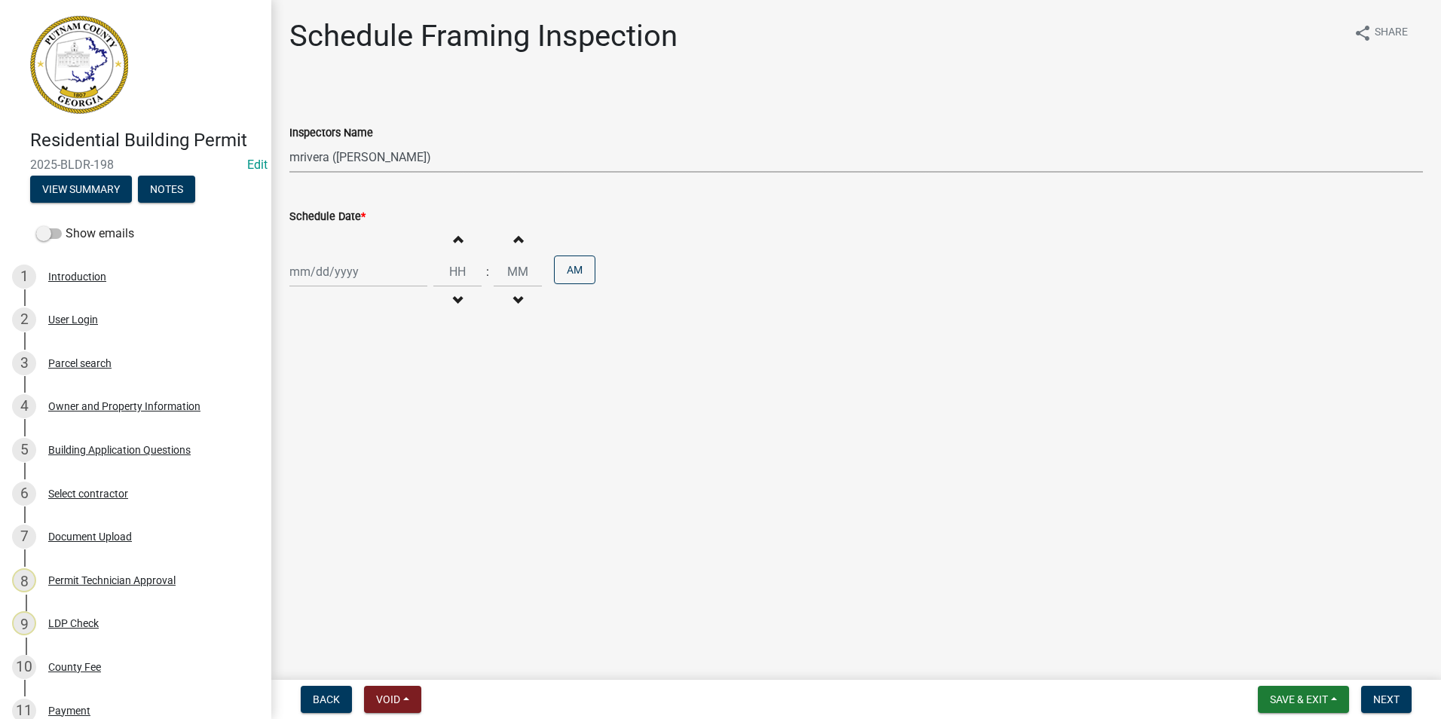
select select "2025"
drag, startPoint x: 338, startPoint y: 265, endPoint x: 341, endPoint y: 280, distance: 15.4
click at [338, 265] on div "[PERSON_NAME] Feb Mar Apr [PERSON_NAME][DATE] Oct Nov [DATE] 1526 1527 1528 152…" at bounding box center [358, 271] width 138 height 31
click at [354, 421] on div "24" at bounding box center [353, 424] width 24 height 24
type input "[DATE]"
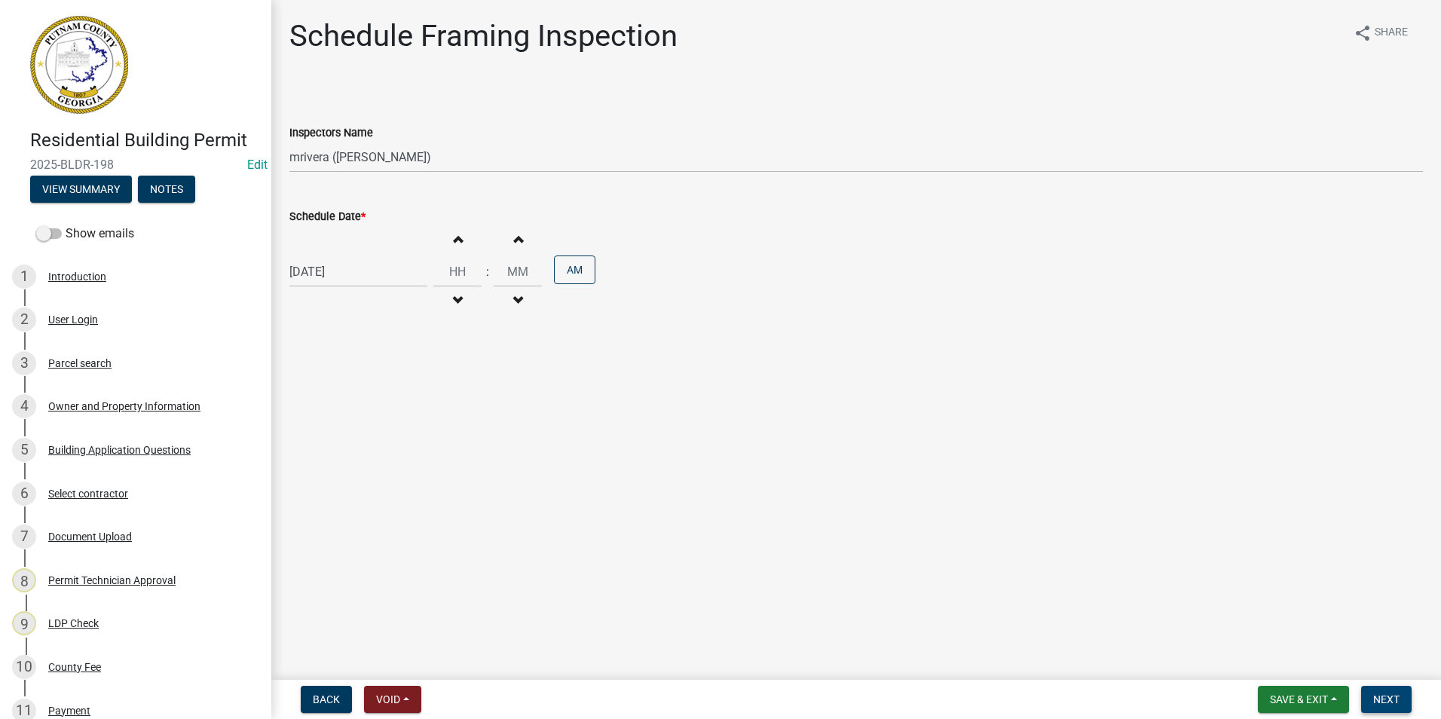
click at [1391, 700] on span "Next" at bounding box center [1386, 699] width 26 height 12
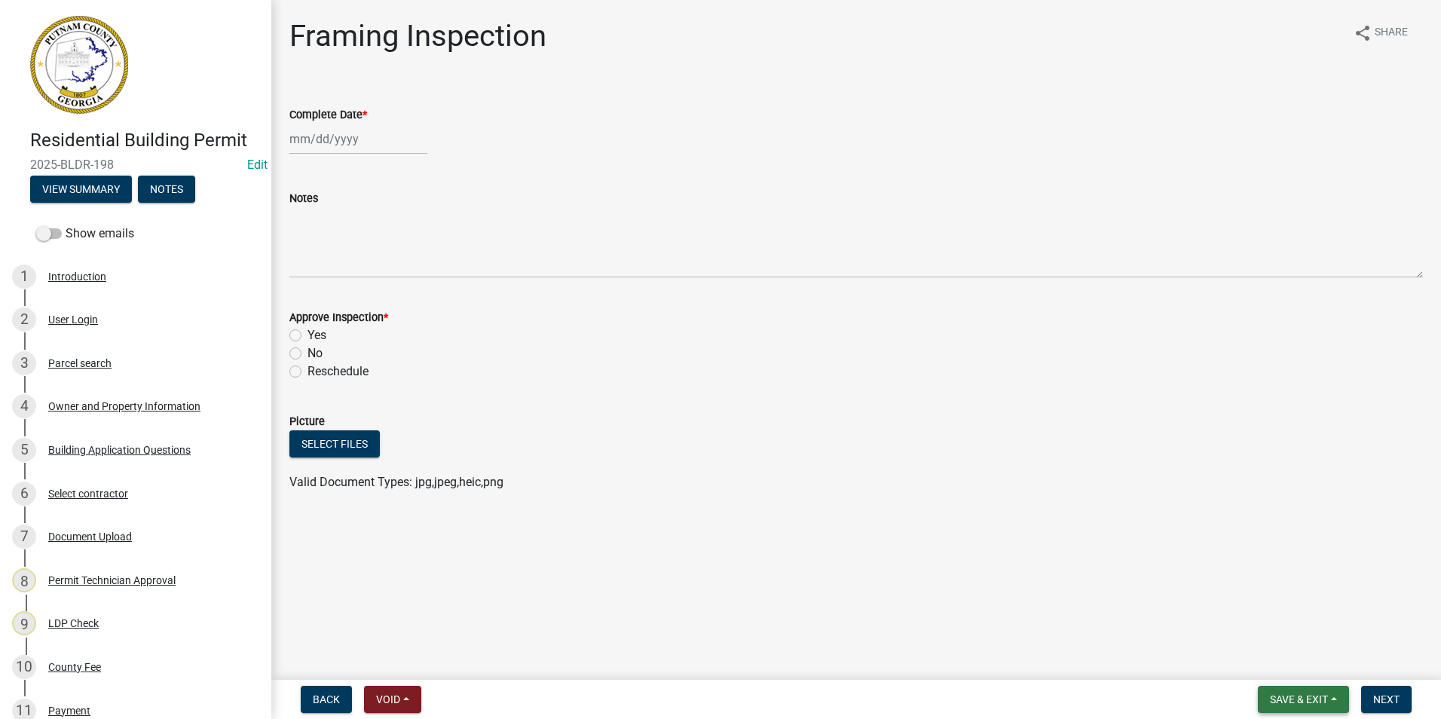
click at [1282, 690] on button "Save & Exit" at bounding box center [1303, 699] width 91 height 27
click at [1277, 659] on button "Save & Exit" at bounding box center [1289, 660] width 121 height 36
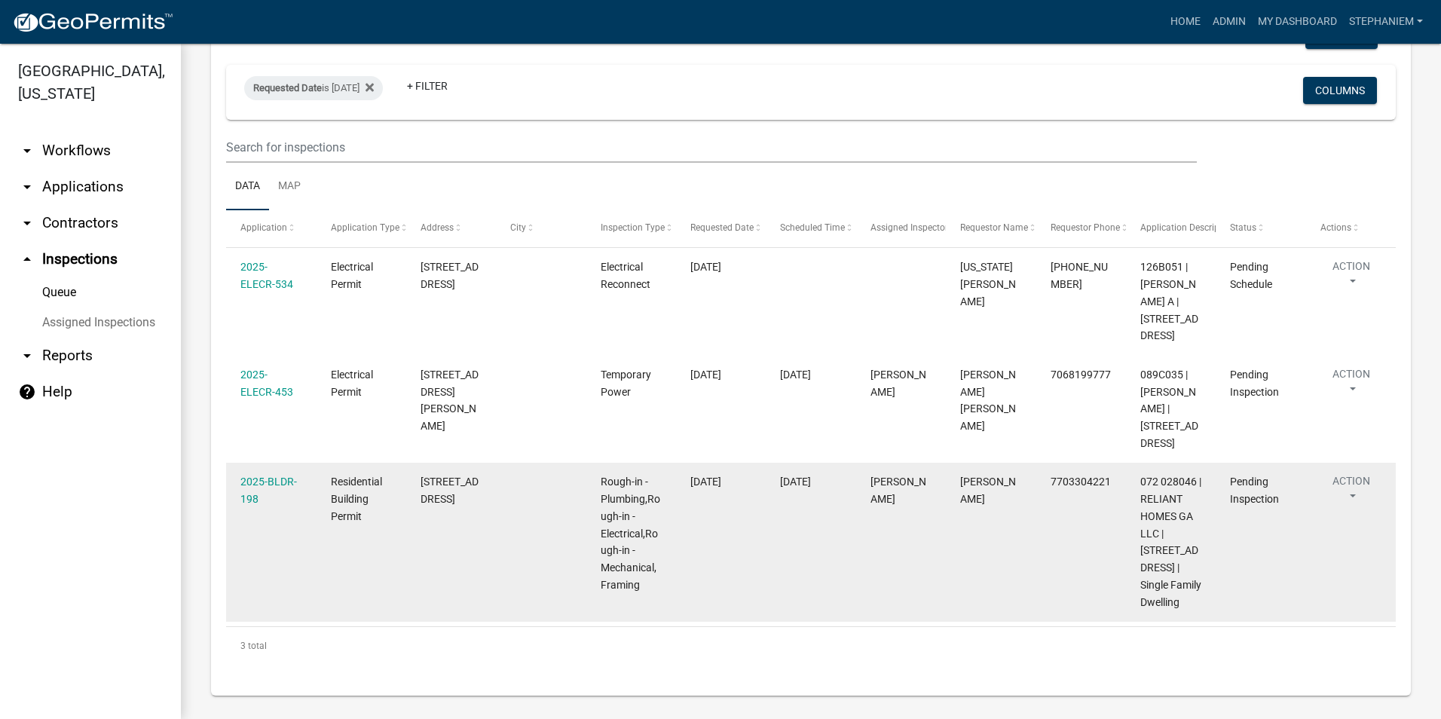
scroll to position [185, 0]
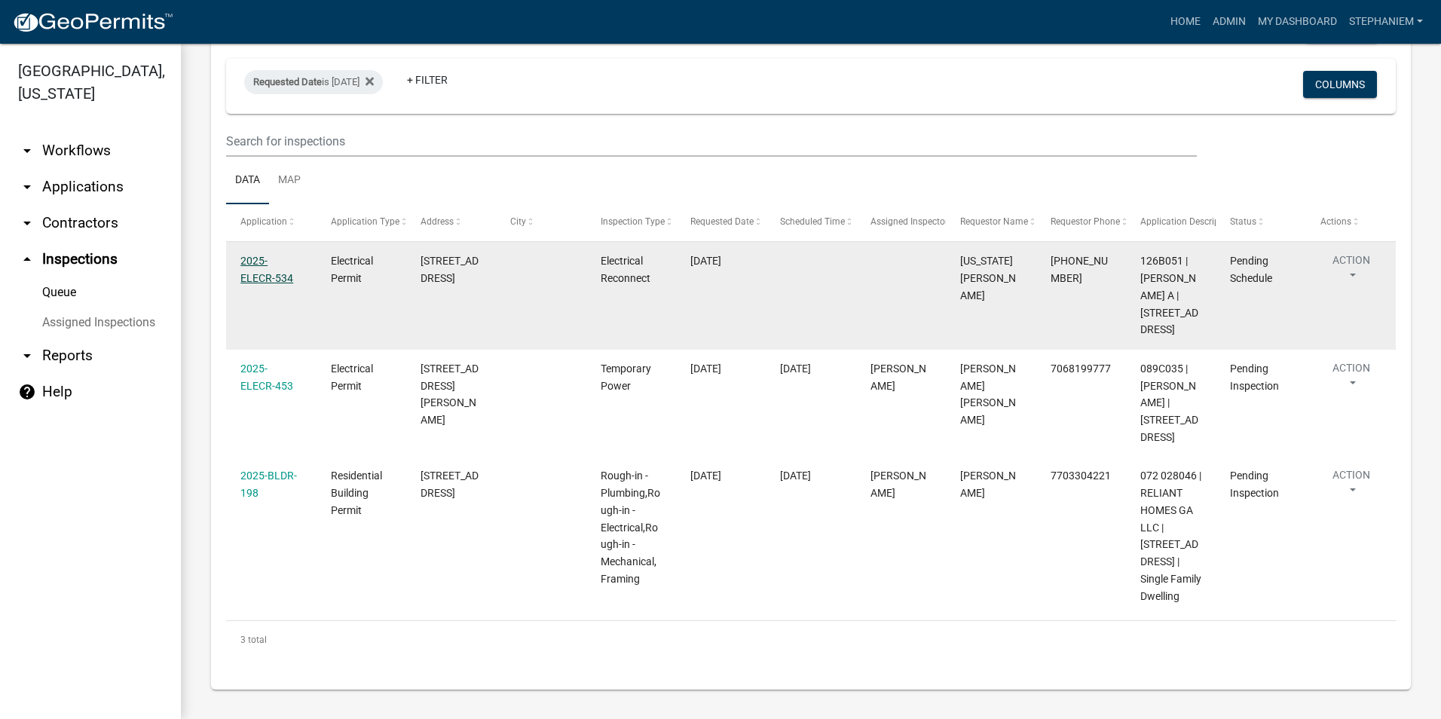
click at [271, 255] on link "2025-ELECR-534" at bounding box center [266, 269] width 53 height 29
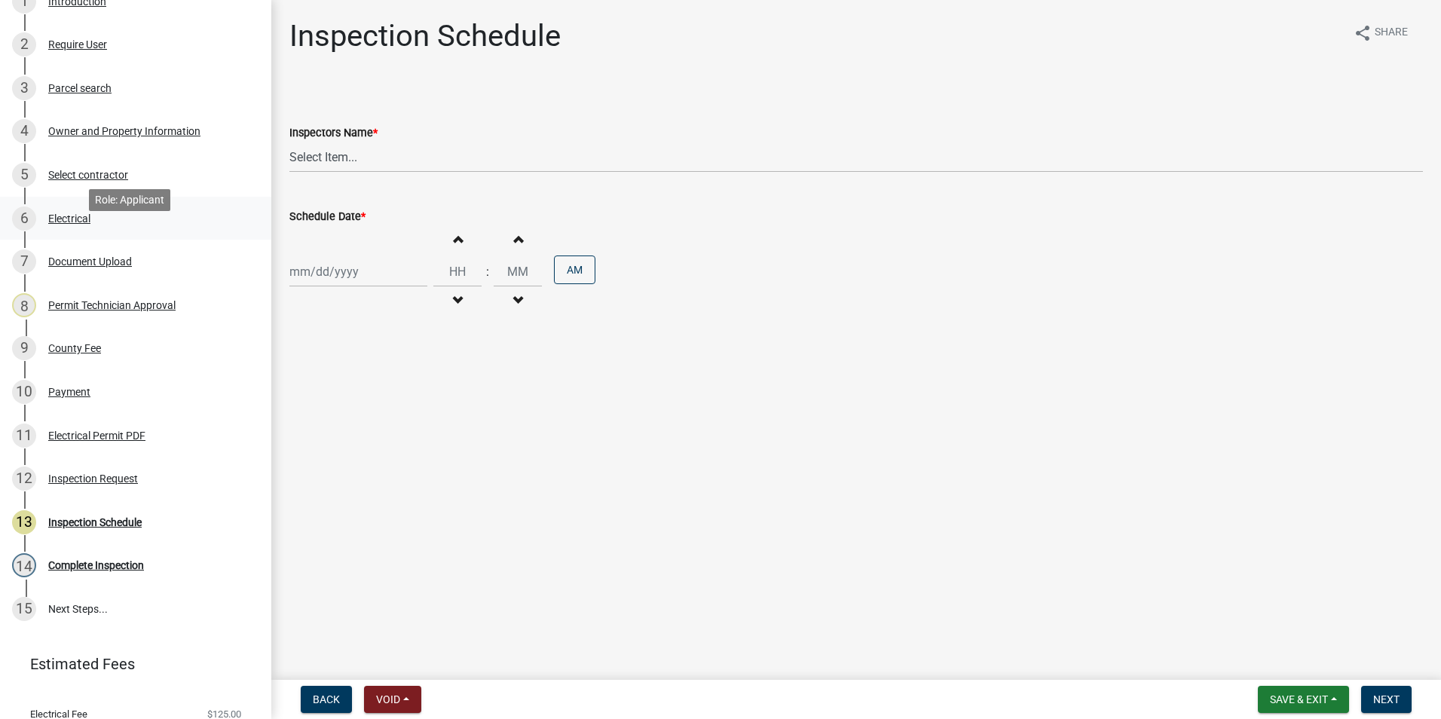
scroll to position [252, 0]
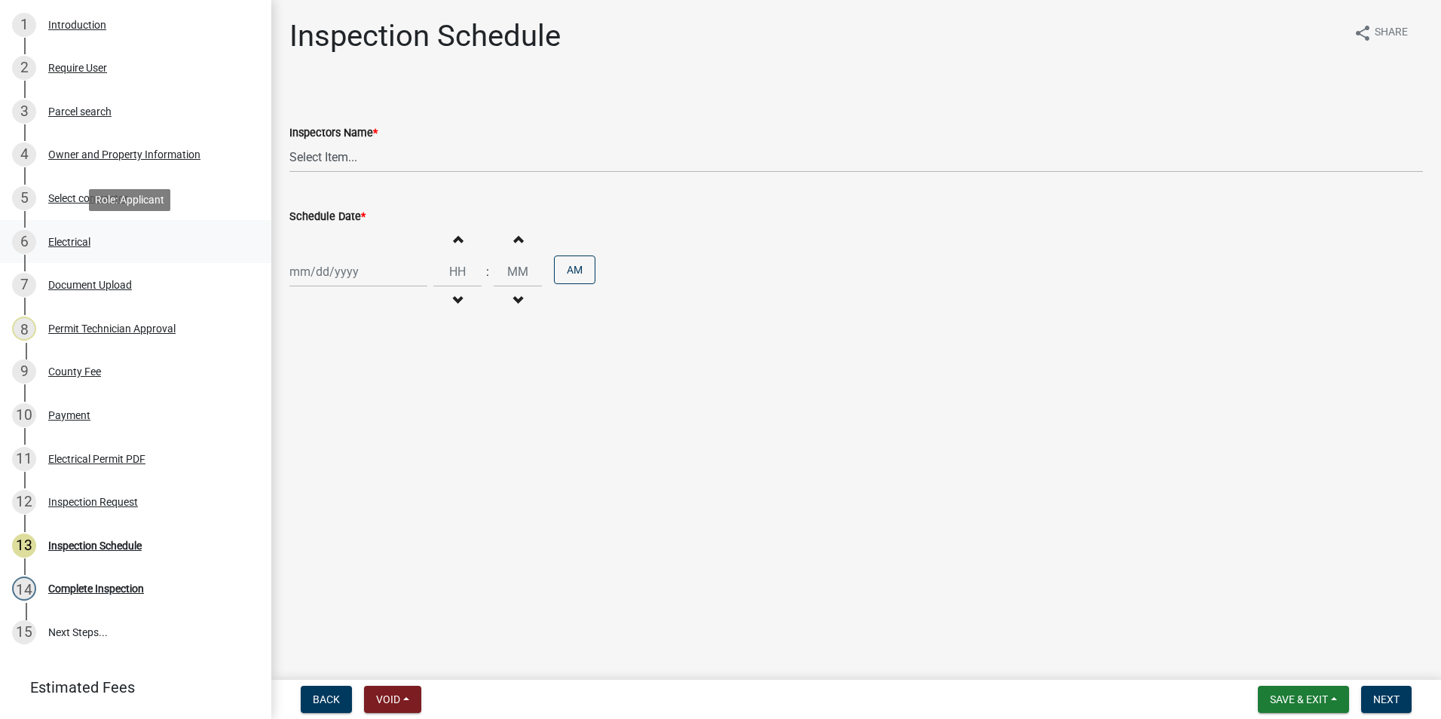
click at [212, 231] on div "6 Electrical" at bounding box center [129, 242] width 235 height 24
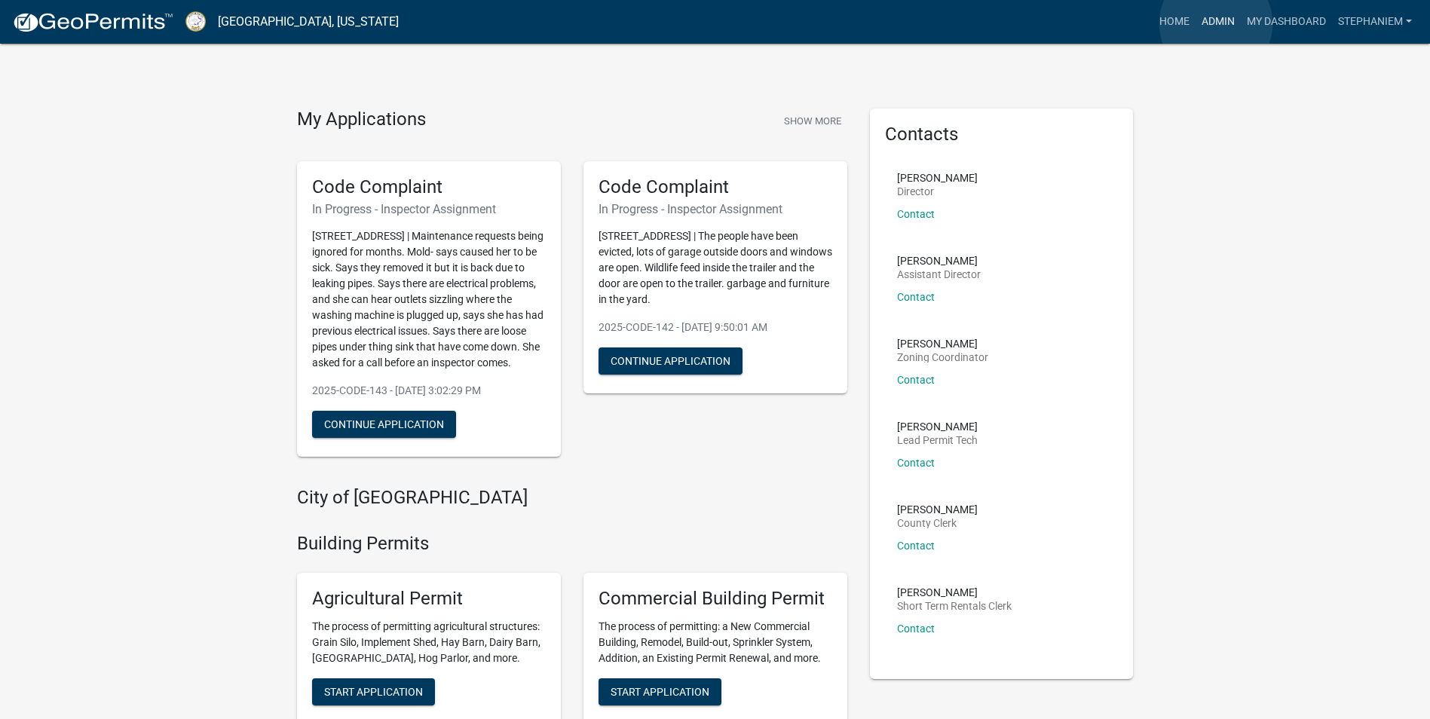
click at [1216, 23] on link "Admin" at bounding box center [1217, 22] width 45 height 29
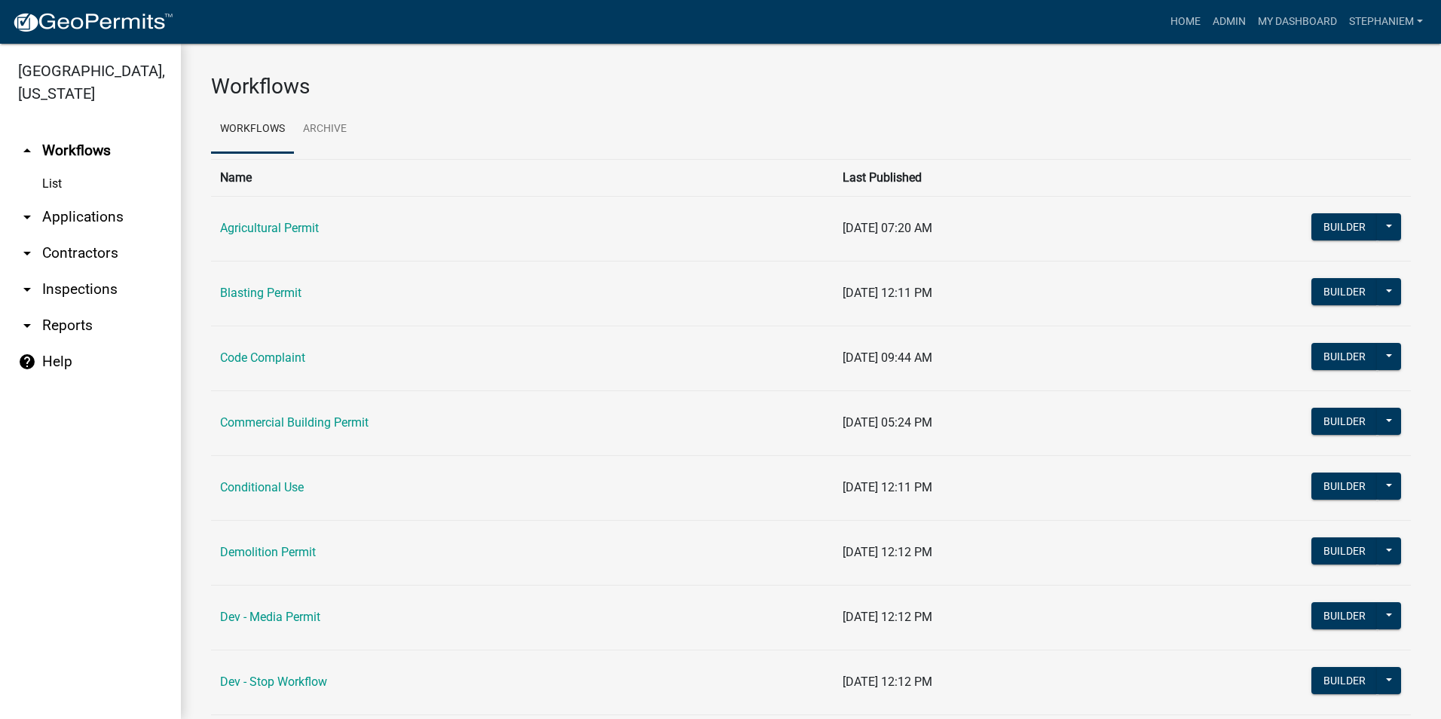
click at [120, 216] on link "arrow_drop_down Applications" at bounding box center [90, 217] width 181 height 36
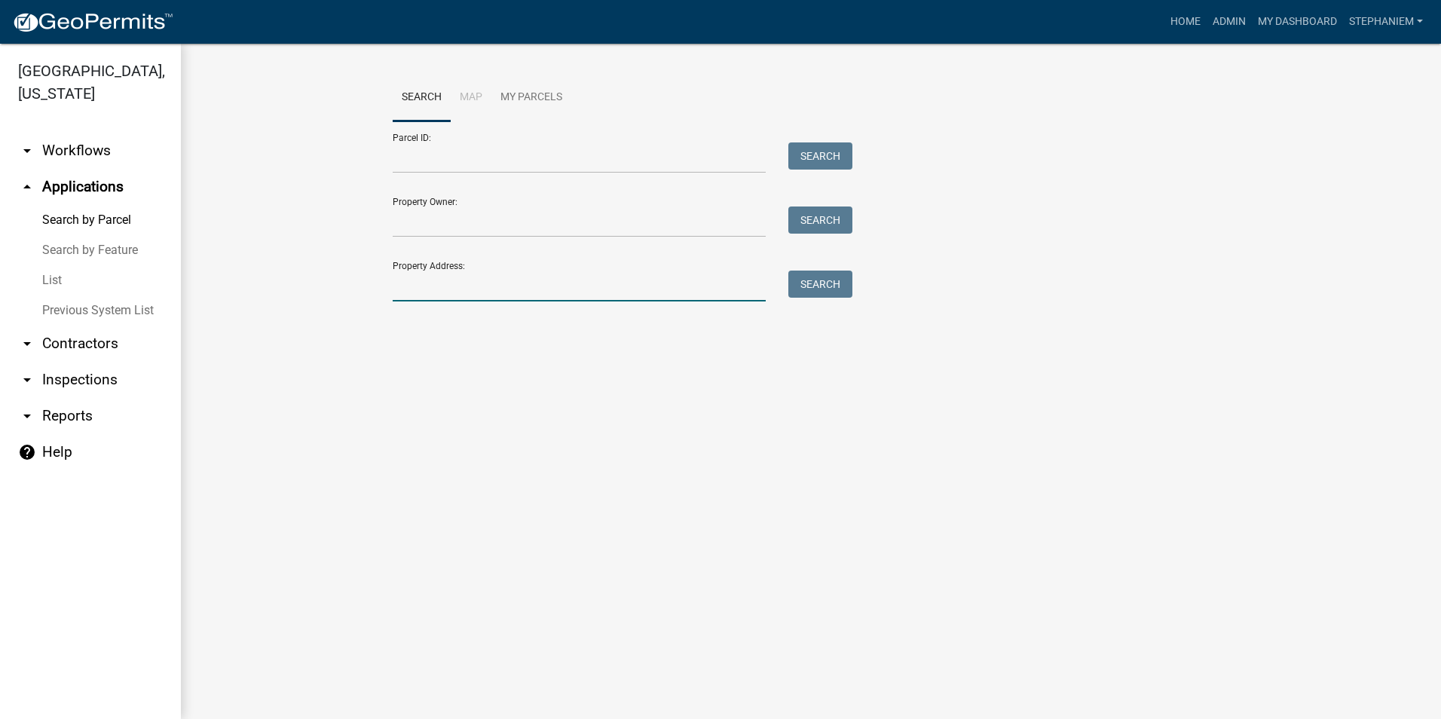
click at [537, 289] on input "Property Address:" at bounding box center [579, 286] width 373 height 31
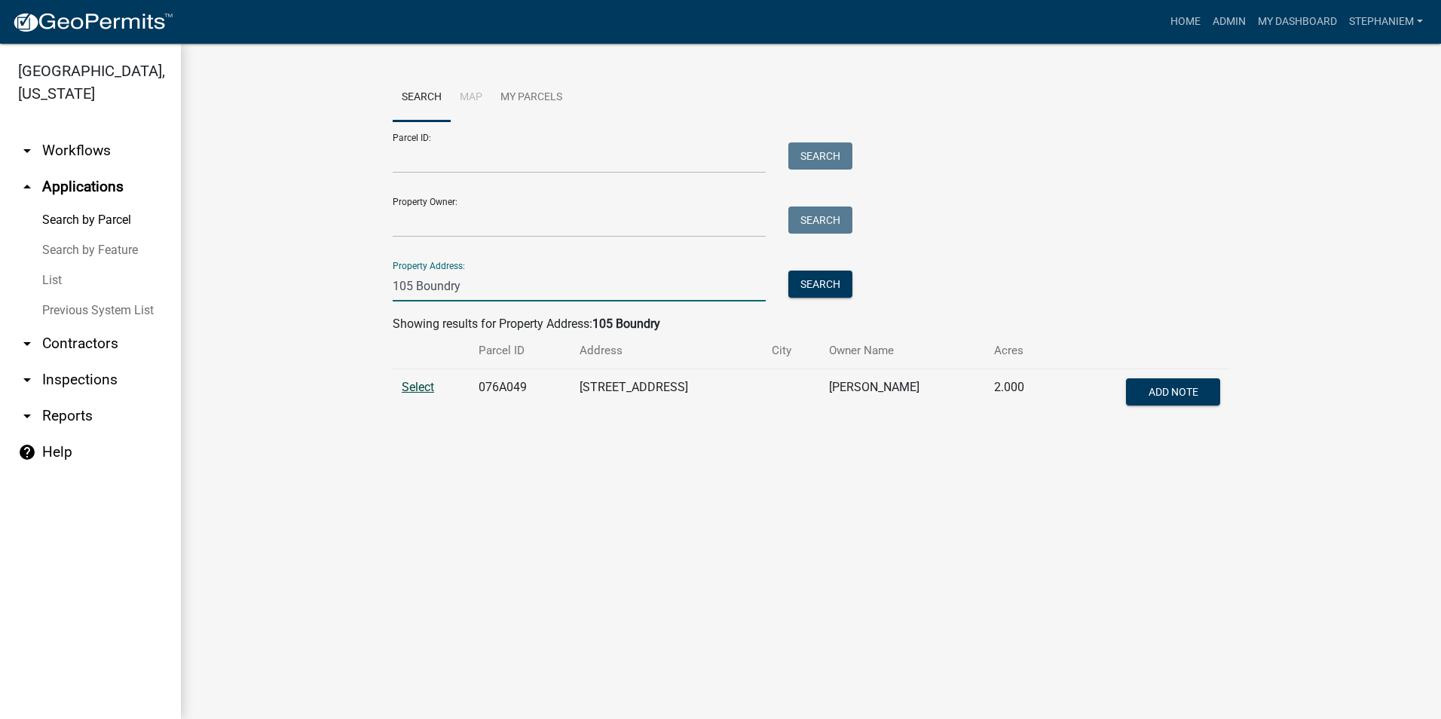
type input "105 Boundry"
click at [411, 394] on span "Select" at bounding box center [418, 387] width 32 height 14
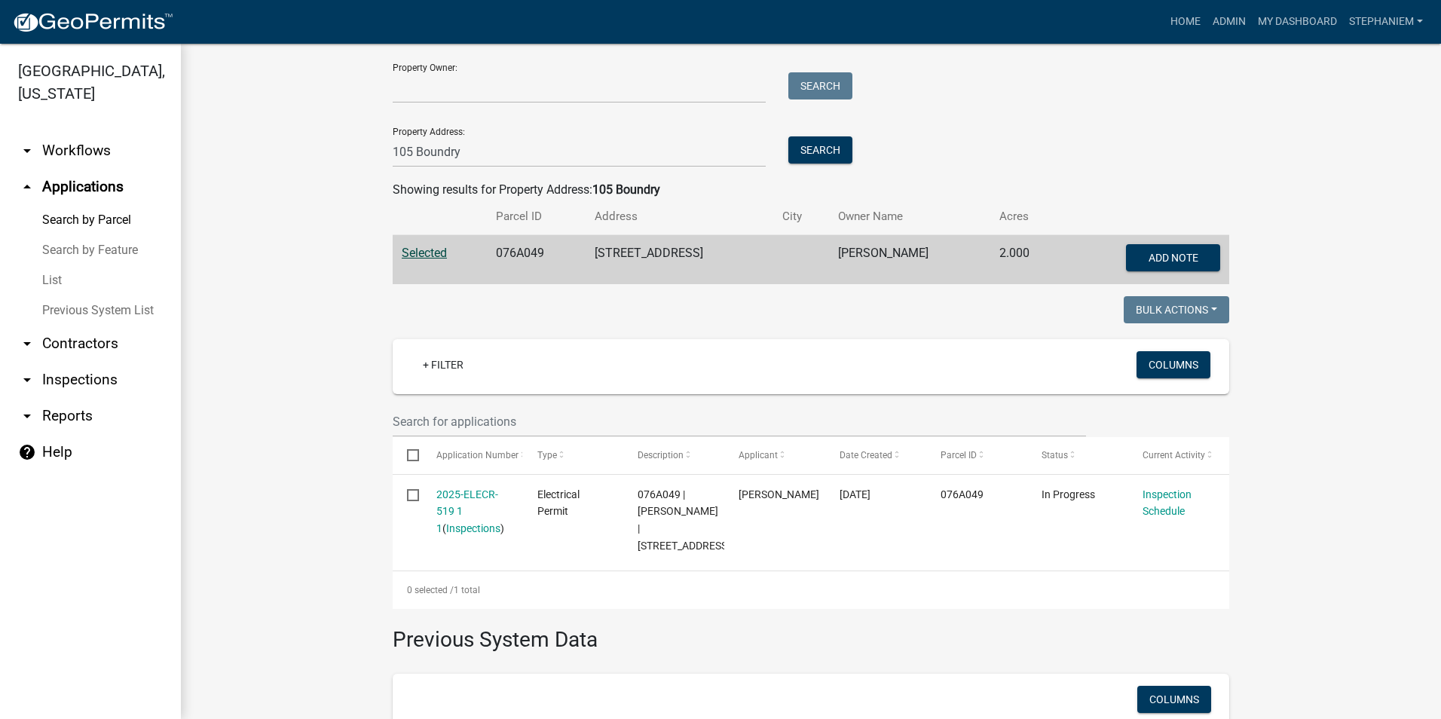
scroll to position [226, 0]
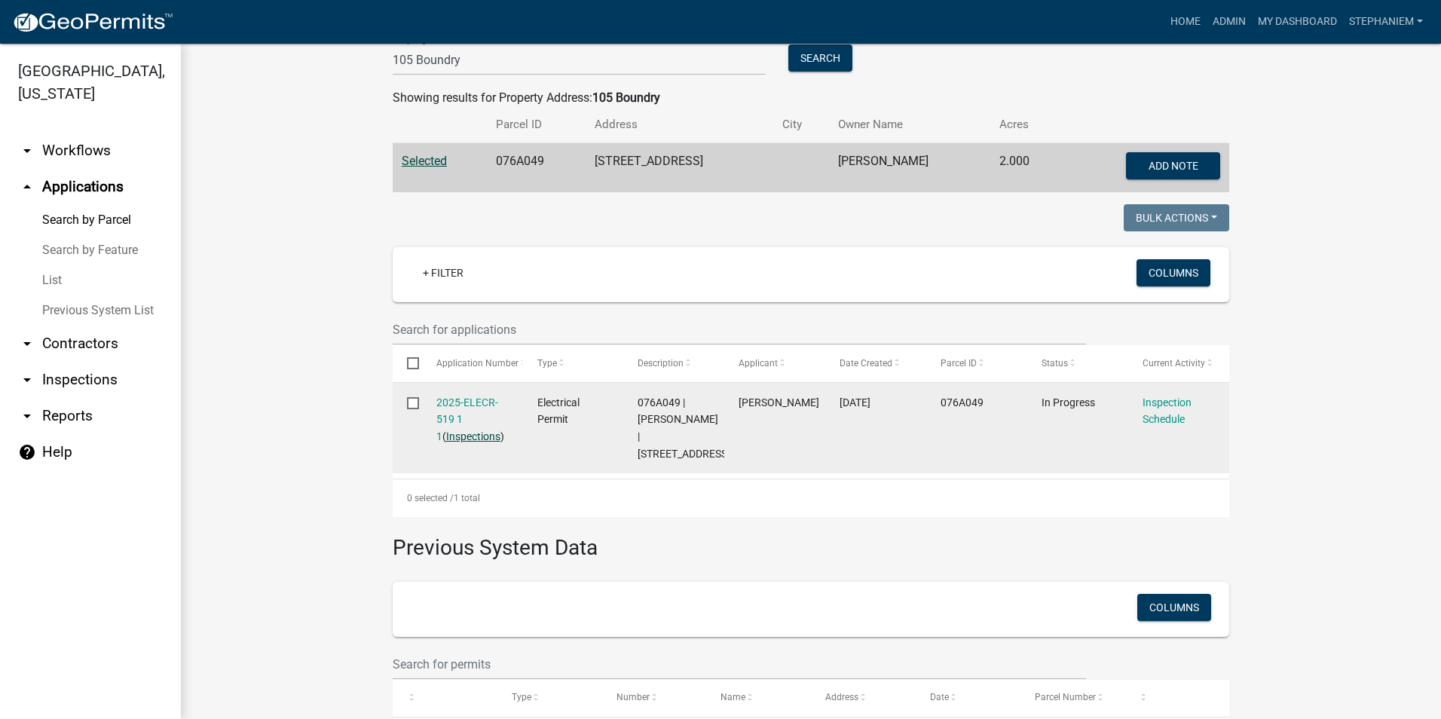
click at [470, 438] on link "Inspections" at bounding box center [473, 436] width 54 height 12
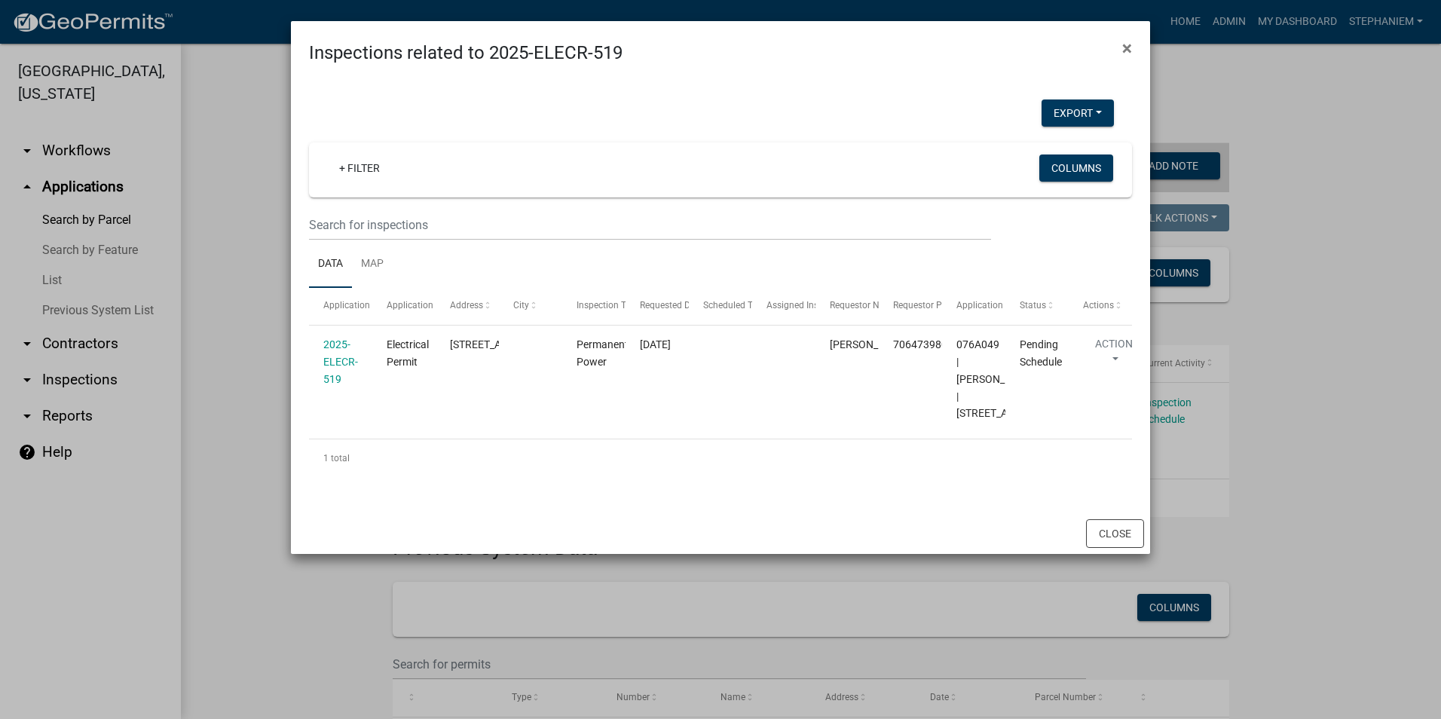
click at [227, 349] on ngb-modal-window "Inspections related to 2025-ELECR-519 × Export Excel Format (.xlsx) CSV Format …" at bounding box center [720, 359] width 1441 height 719
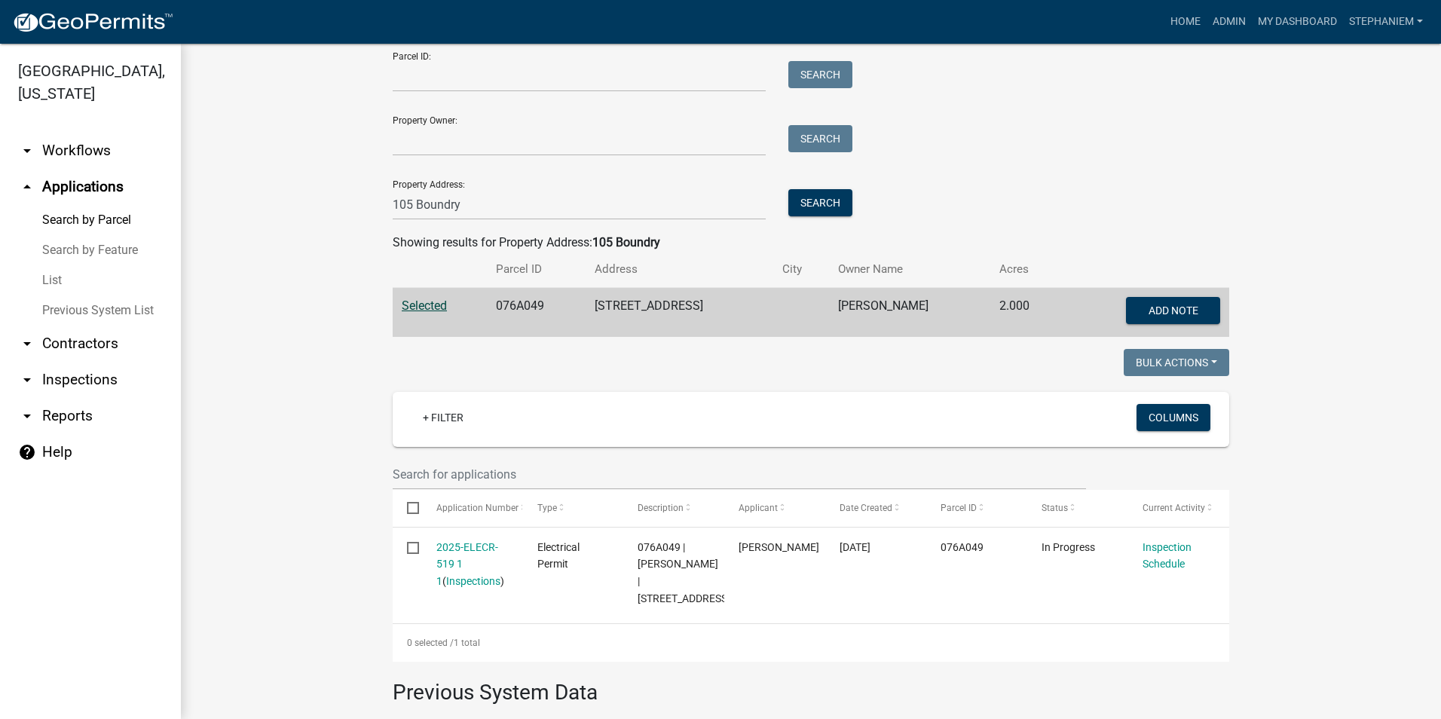
scroll to position [0, 0]
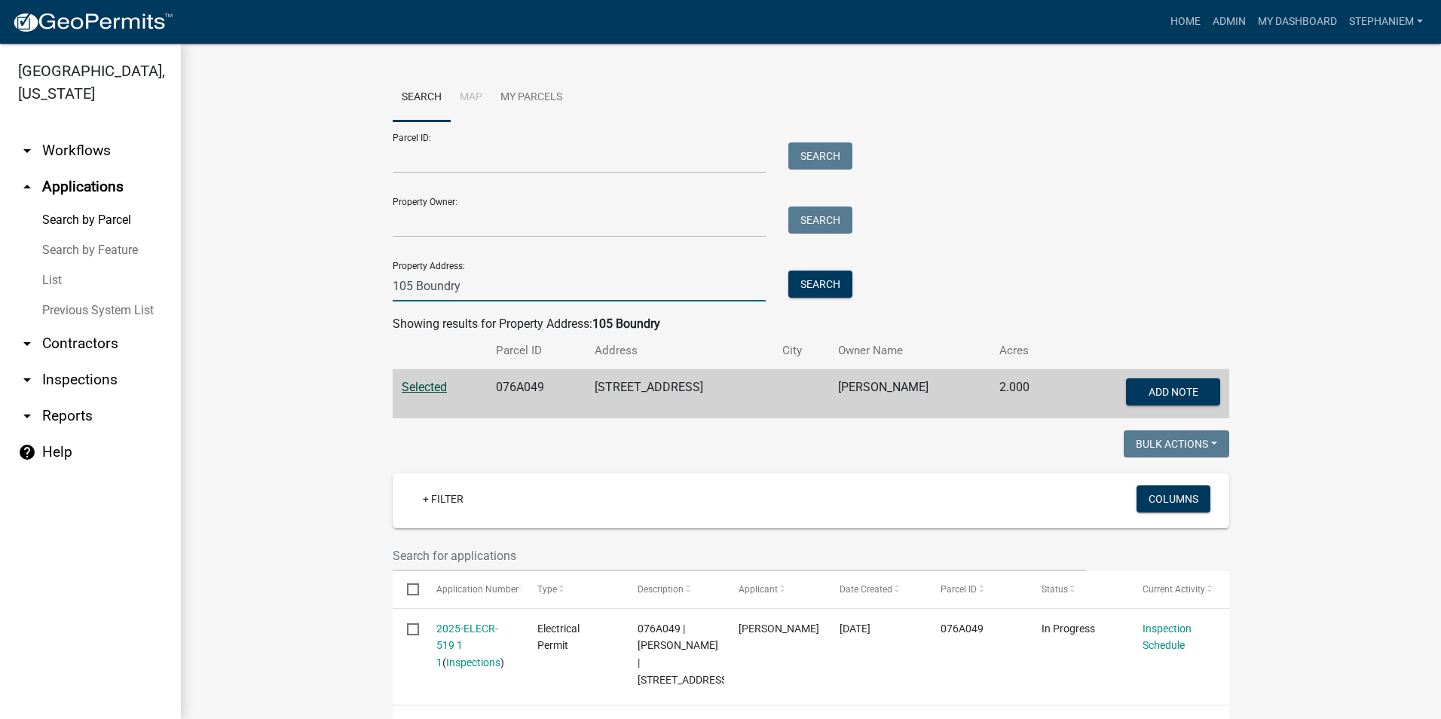
click at [699, 293] on input "105 Boundry" at bounding box center [579, 286] width 373 height 31
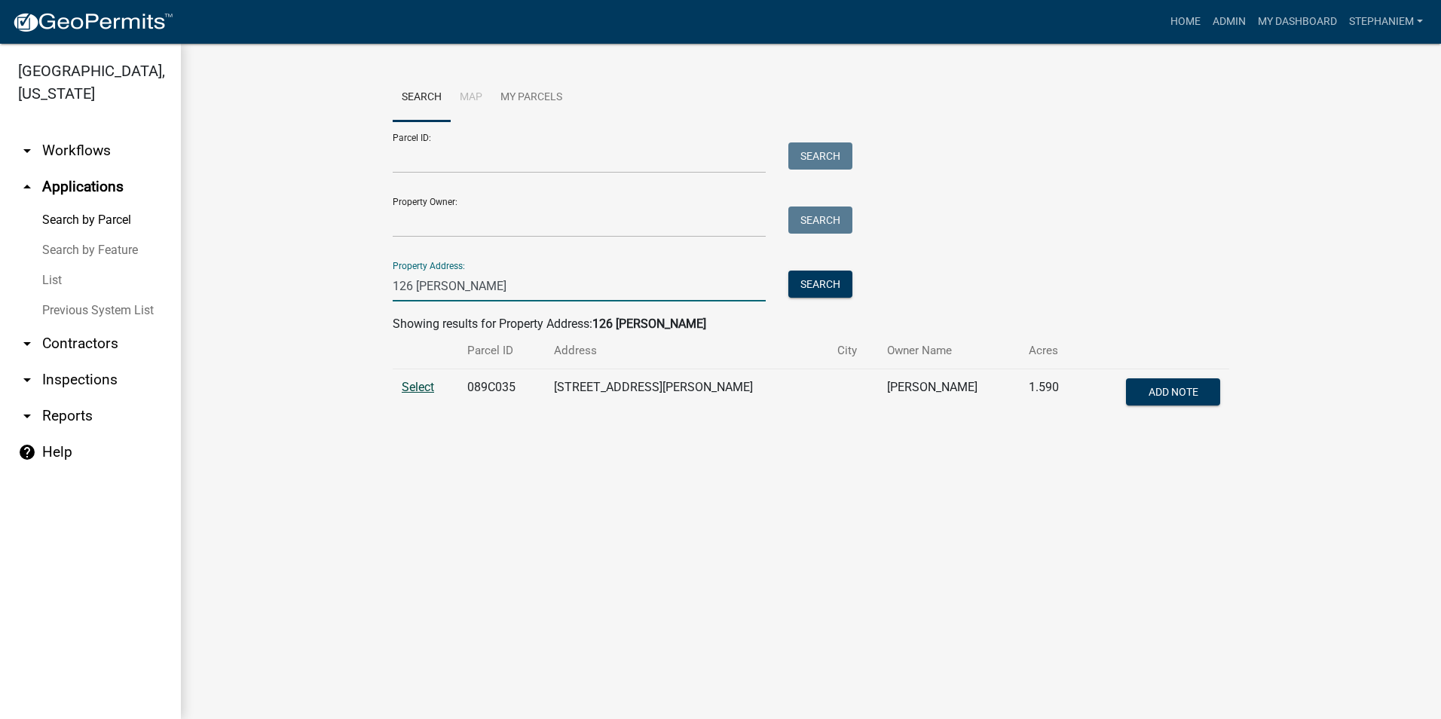
click at [421, 384] on span "Select" at bounding box center [418, 387] width 32 height 14
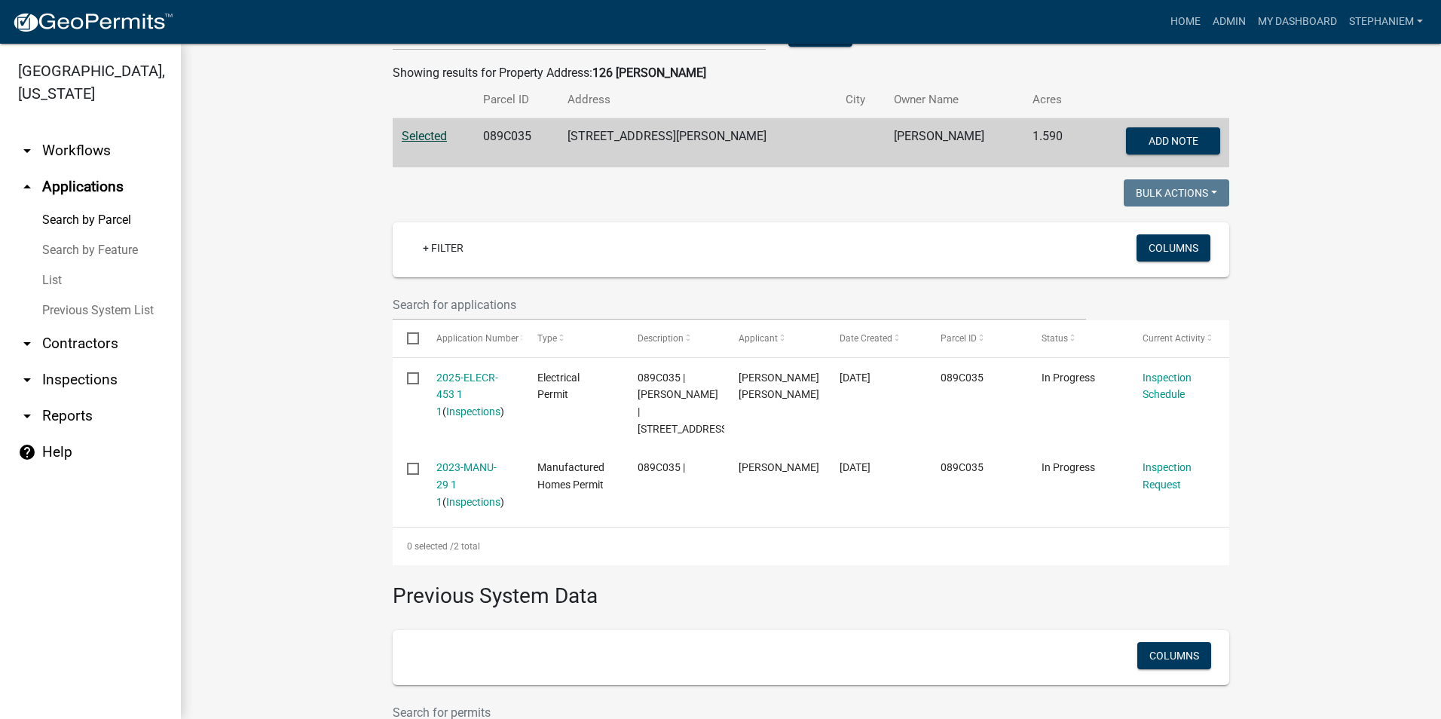
scroll to position [301, 0]
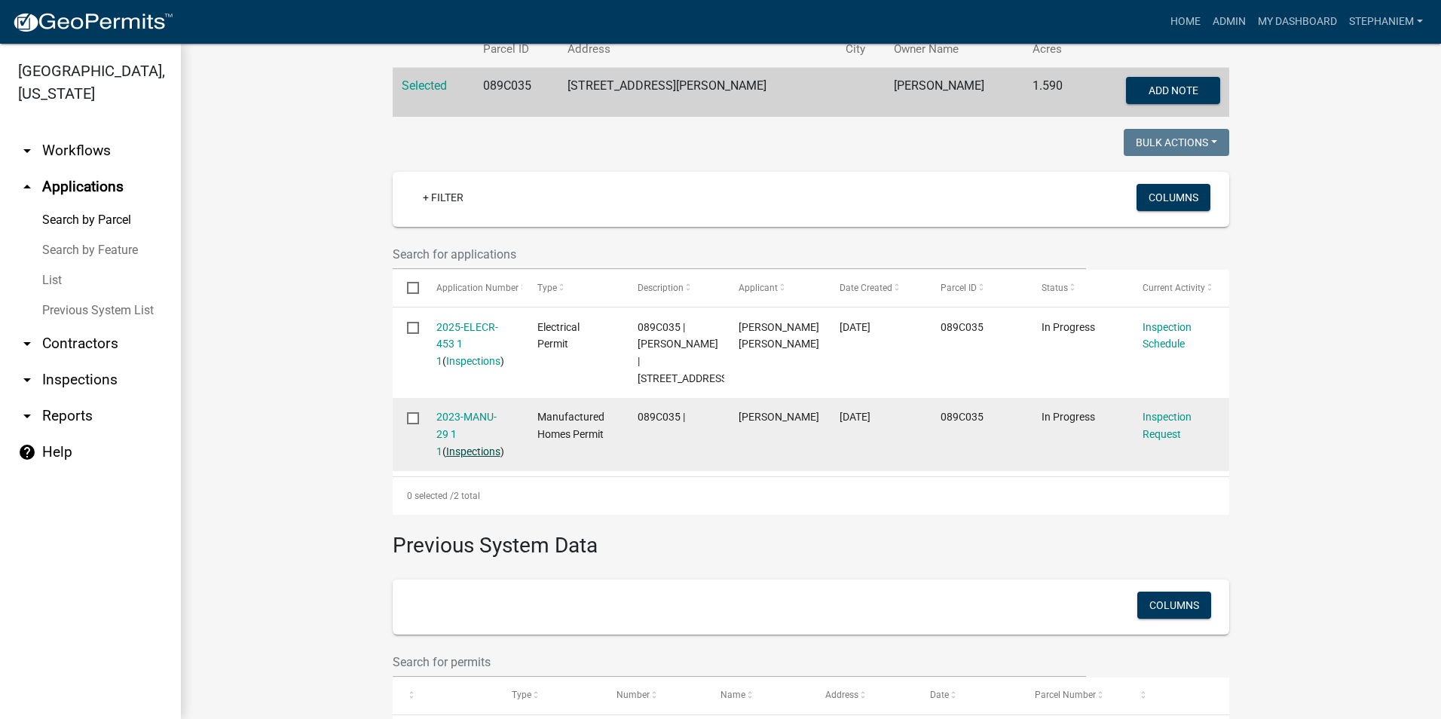
click at [448, 458] on link "Inspections" at bounding box center [473, 451] width 54 height 12
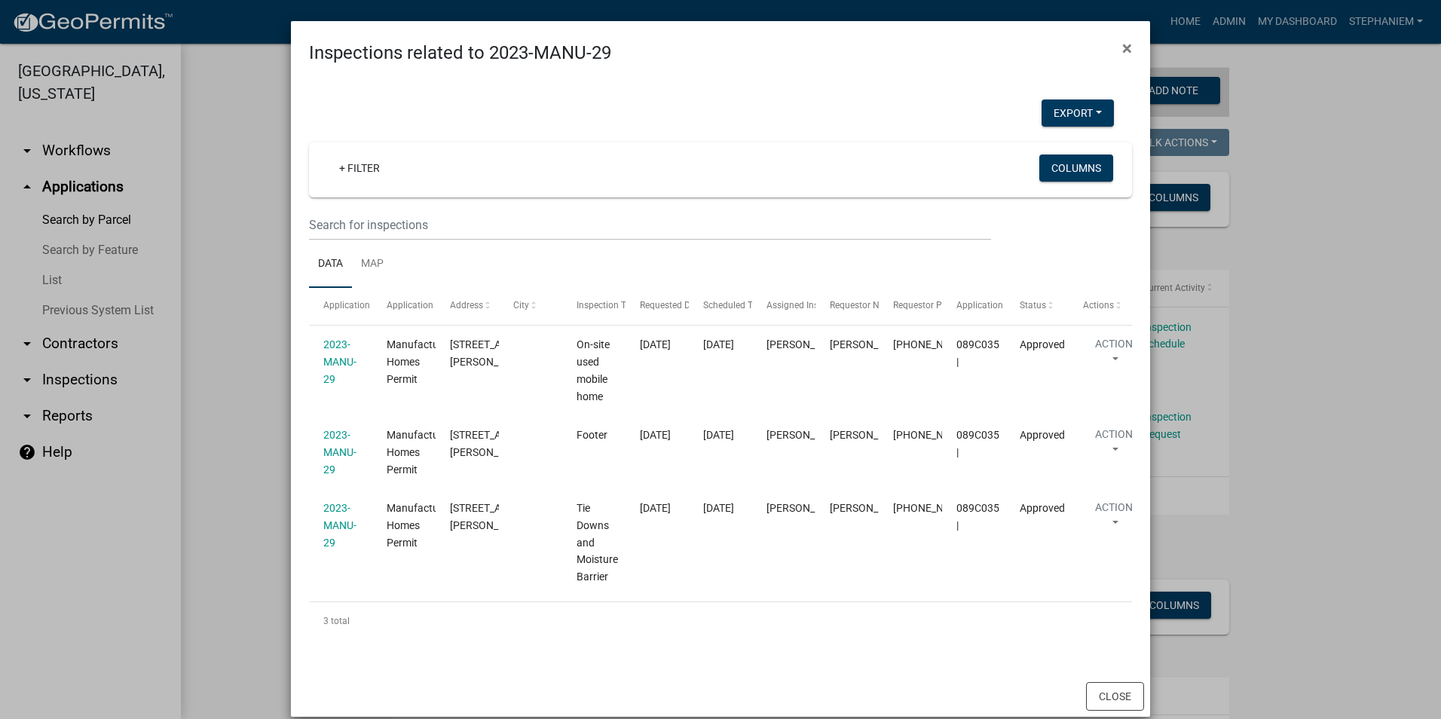
click at [242, 398] on ngb-modal-window "Inspections related to 2023-MANU-29 × Export Excel Format (.xlsx) CSV Format (.…" at bounding box center [720, 359] width 1441 height 719
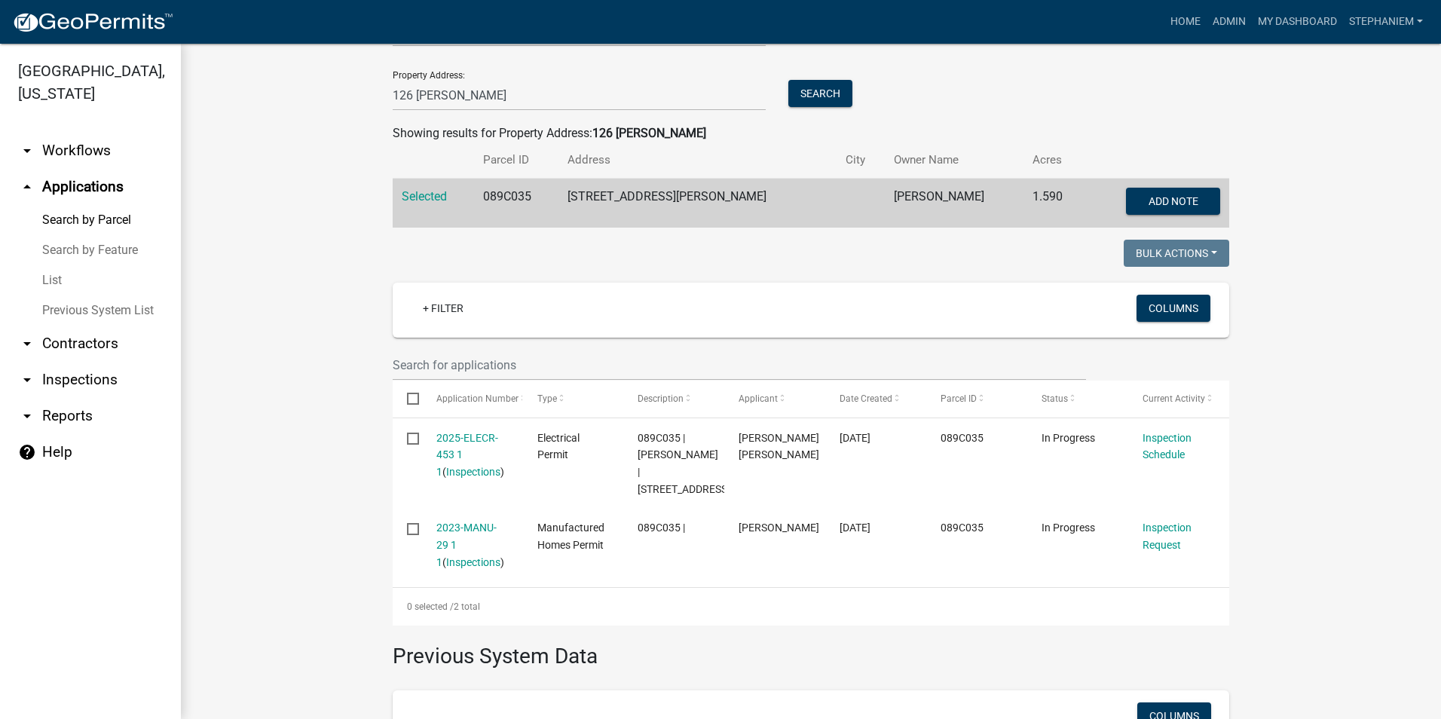
scroll to position [75, 0]
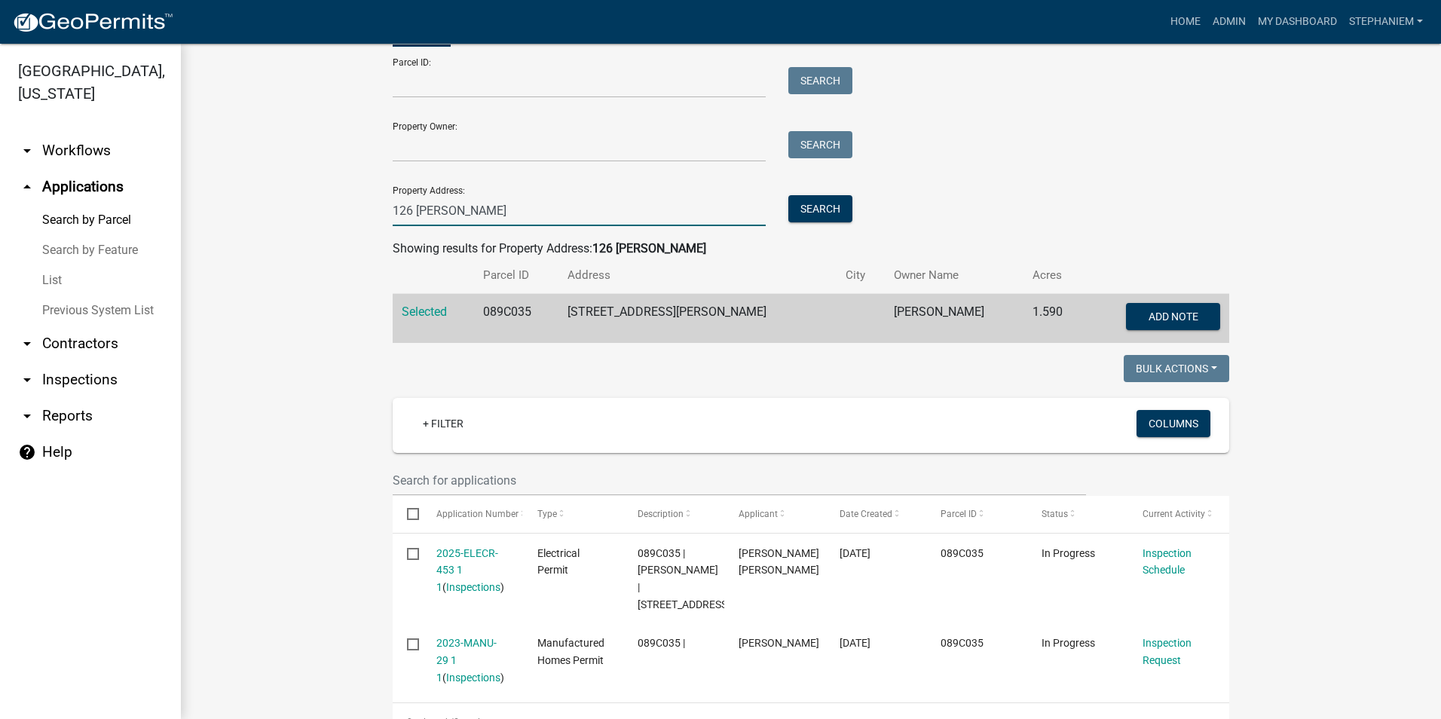
click at [641, 213] on input "126 Clopton" at bounding box center [579, 210] width 373 height 31
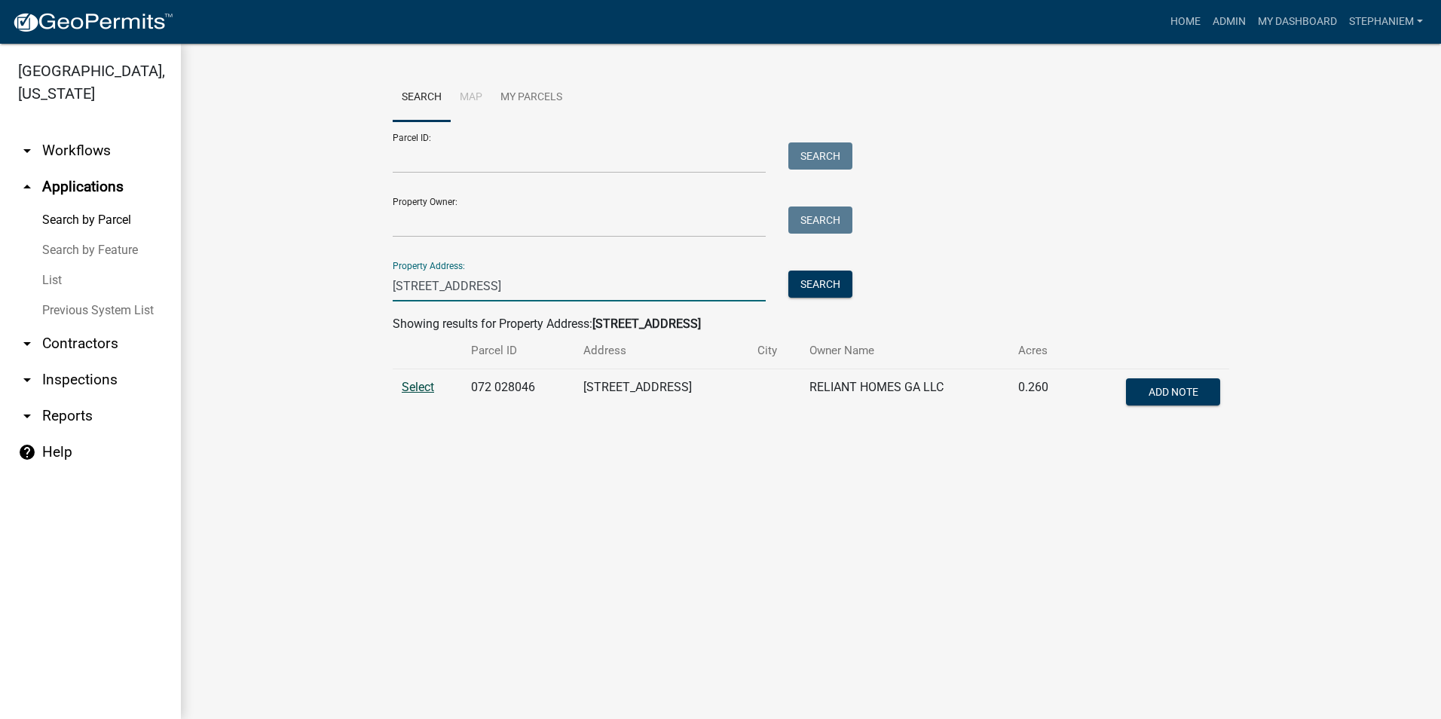
type input "107 Harmony Grove C"
click at [403, 384] on span "Select" at bounding box center [418, 387] width 32 height 14
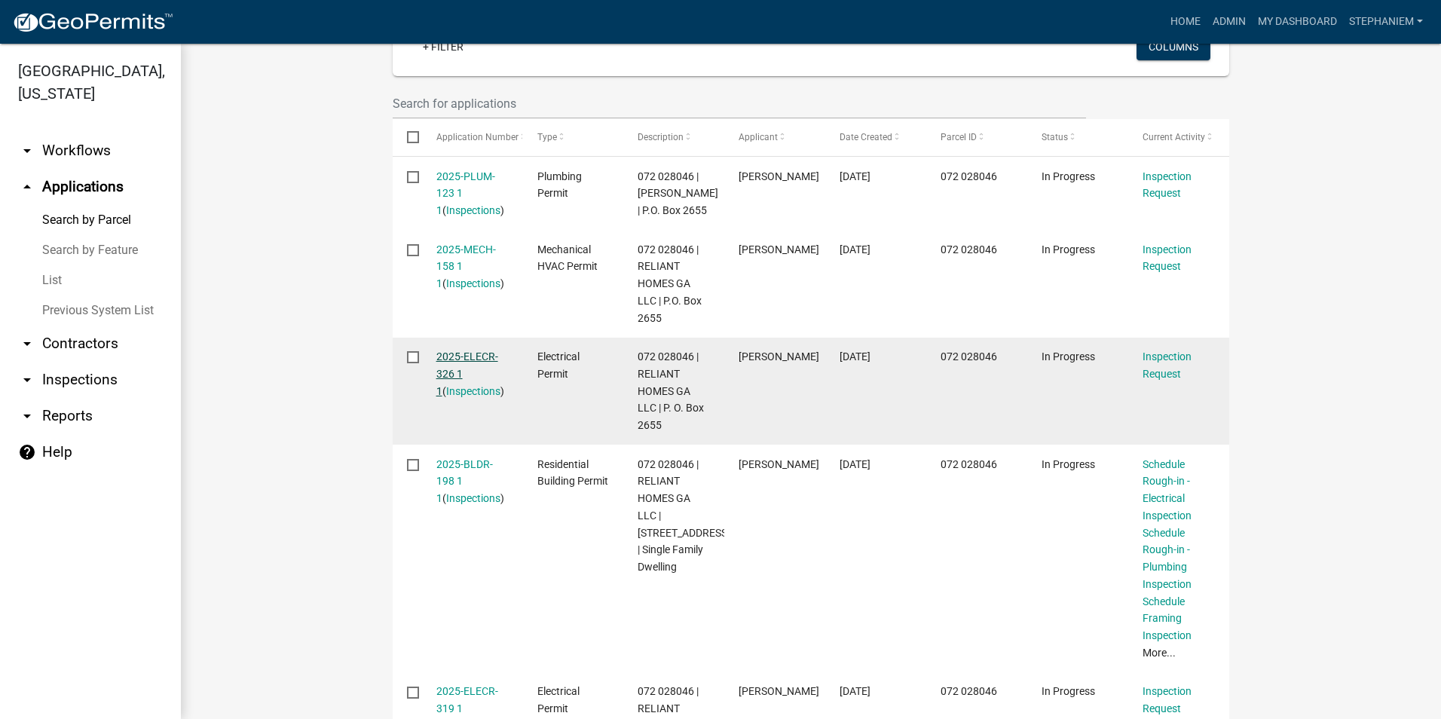
scroll to position [528, 0]
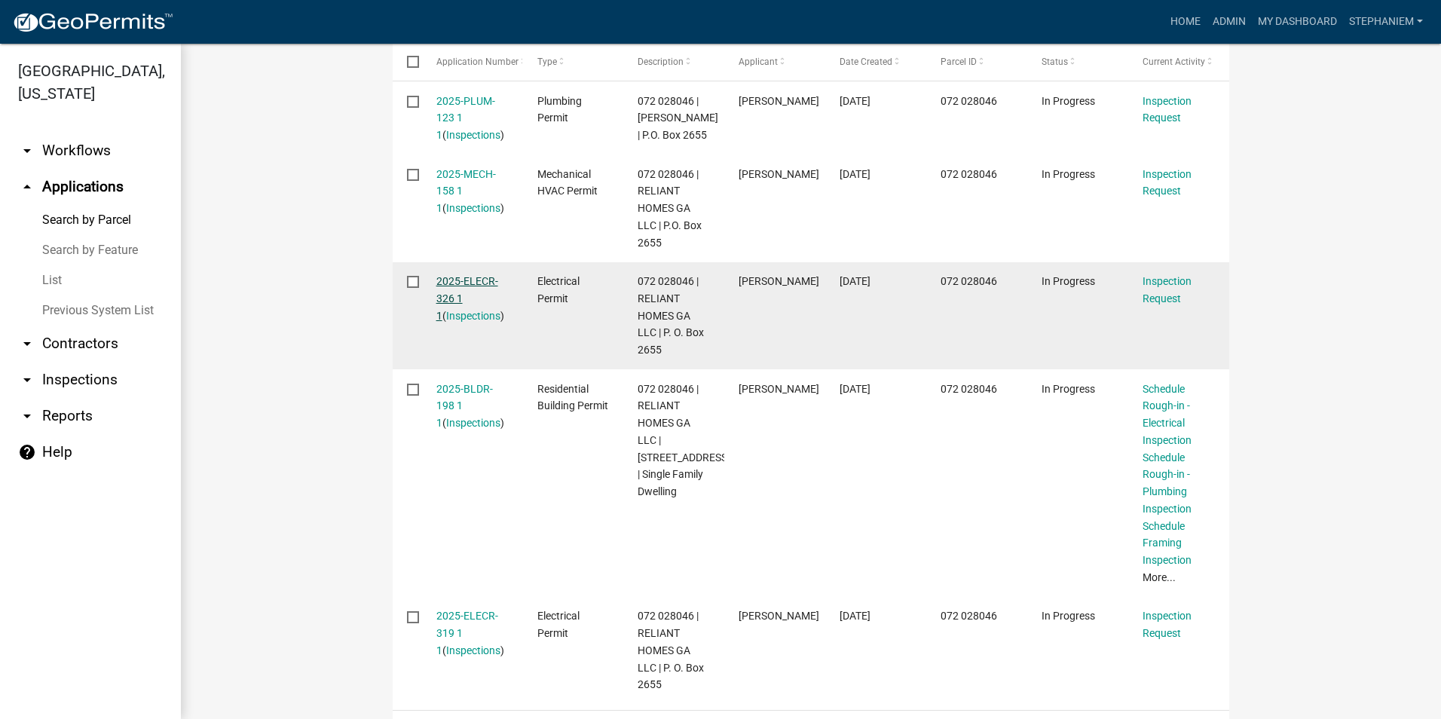
click at [448, 285] on link "2025-ELECR-326 1 1" at bounding box center [467, 298] width 62 height 47
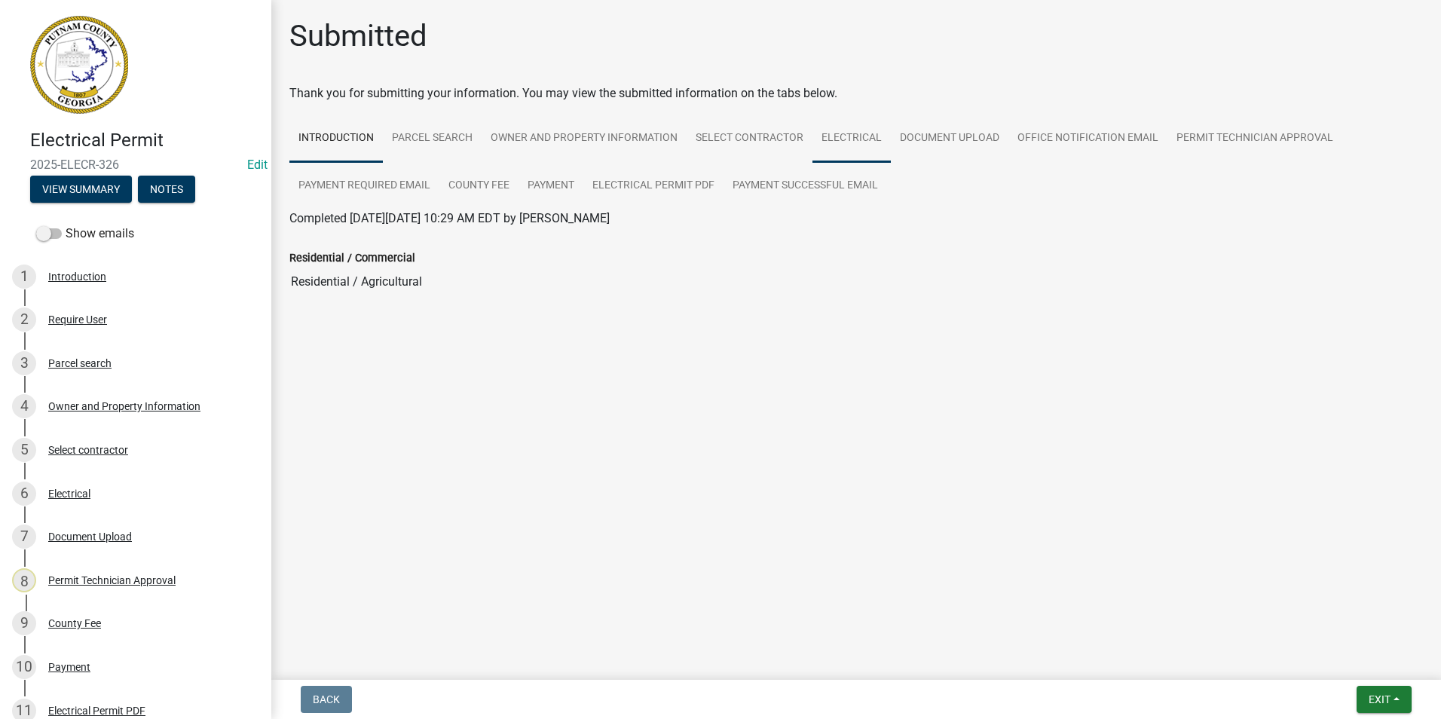
click at [863, 138] on link "Electrical" at bounding box center [852, 139] width 78 height 48
